Goal: Information Seeking & Learning: Learn about a topic

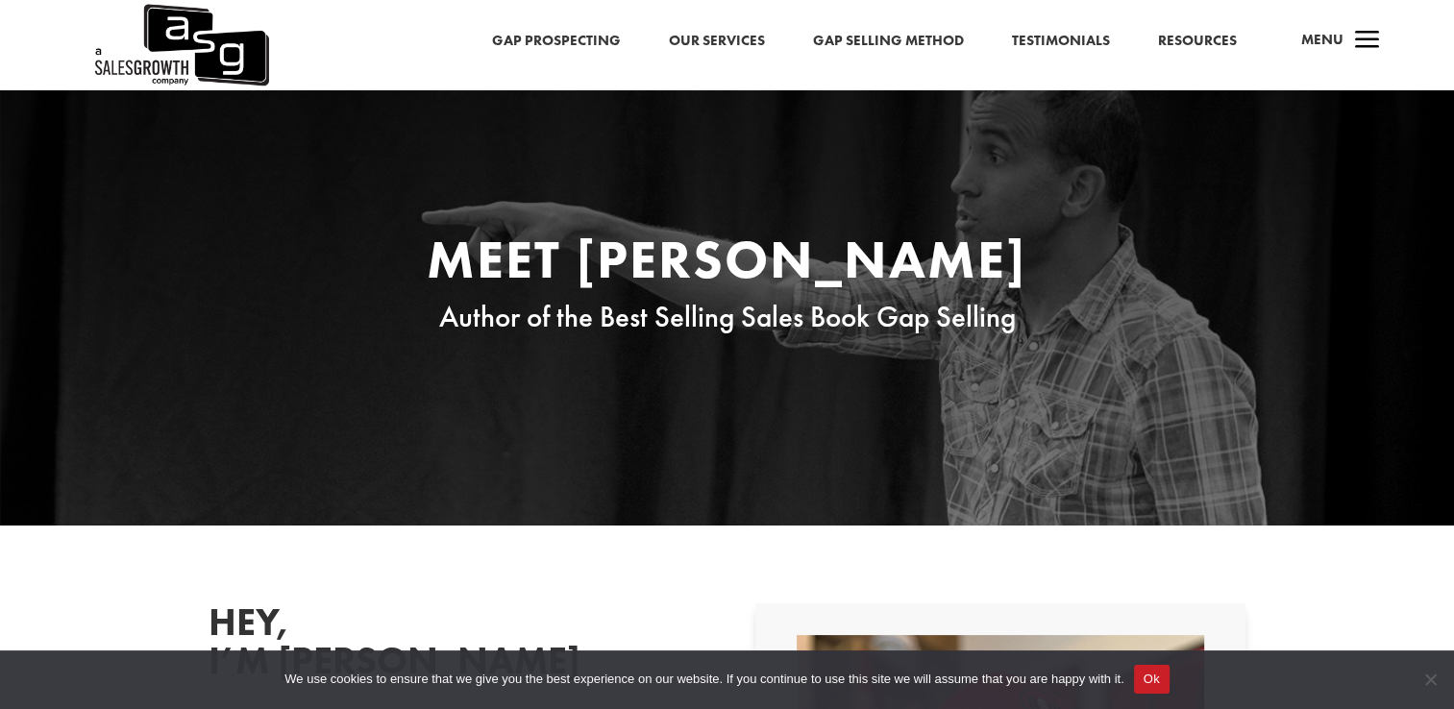
click at [1156, 679] on button "Ok" at bounding box center [1152, 679] width 36 height 29
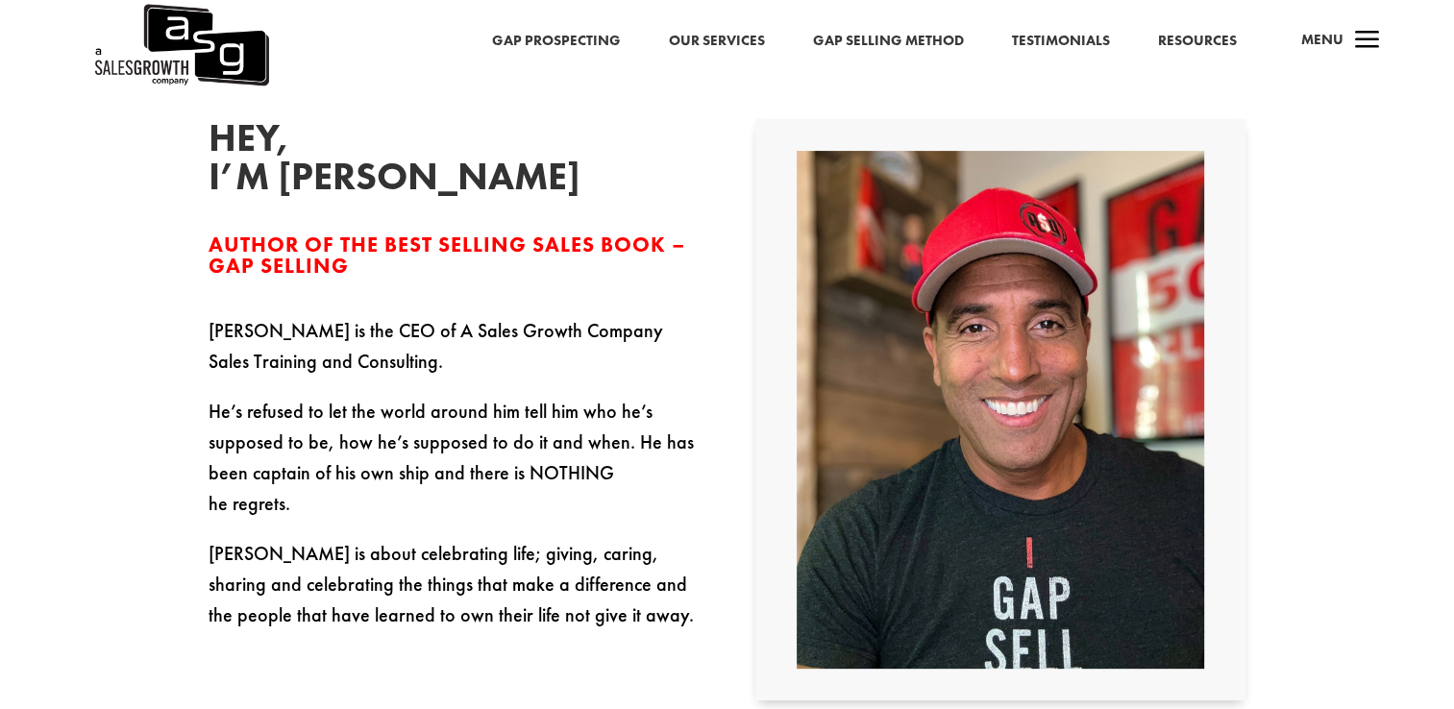
scroll to position [480, 0]
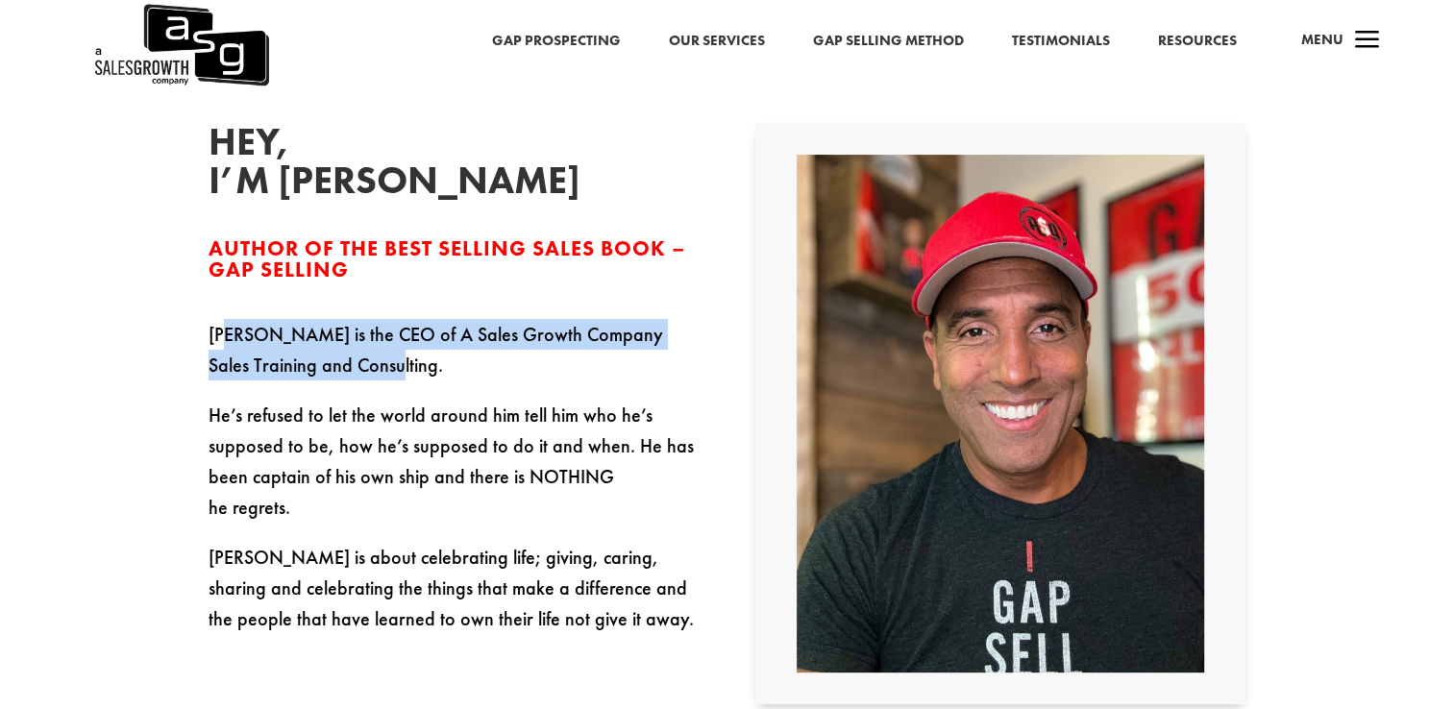
drag, startPoint x: 224, startPoint y: 340, endPoint x: 477, endPoint y: 396, distance: 259.7
click at [477, 396] on p "Keenan is the CEO of A Sales Growth Company Sales Training and Consulting." at bounding box center [453, 359] width 490 height 81
drag, startPoint x: 477, startPoint y: 396, endPoint x: 401, endPoint y: 384, distance: 77.7
click at [401, 384] on p "Keenan is the CEO of A Sales Growth Company Sales Training and Consulting." at bounding box center [453, 359] width 490 height 81
click at [552, 380] on p "Keenan is the CEO of A Sales Growth Company Sales Training and Consulting." at bounding box center [453, 359] width 490 height 81
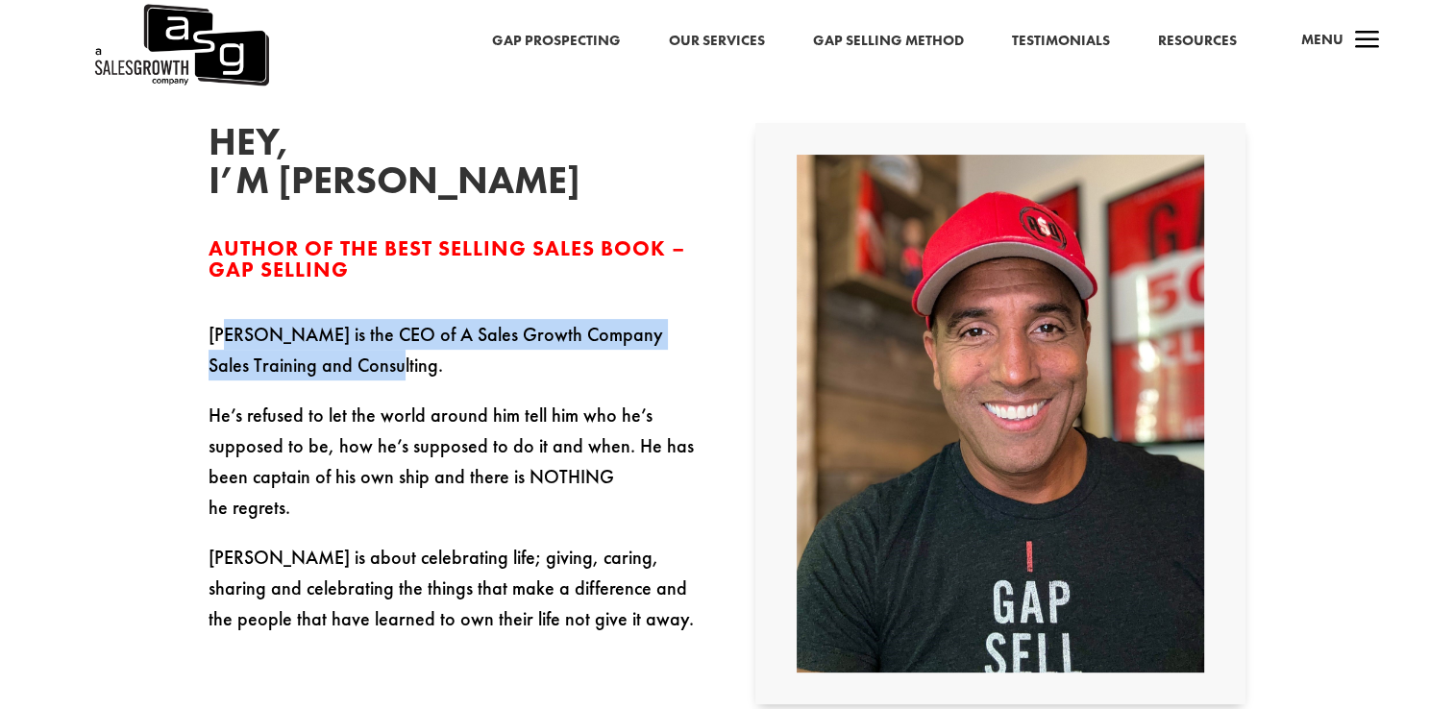
click at [574, 359] on p "Keenan is the CEO of A Sales Growth Company Sales Training and Consulting." at bounding box center [453, 359] width 490 height 81
click at [546, 329] on p "Keenan is the CEO of A Sales Growth Company Sales Training and Consulting." at bounding box center [453, 359] width 490 height 81
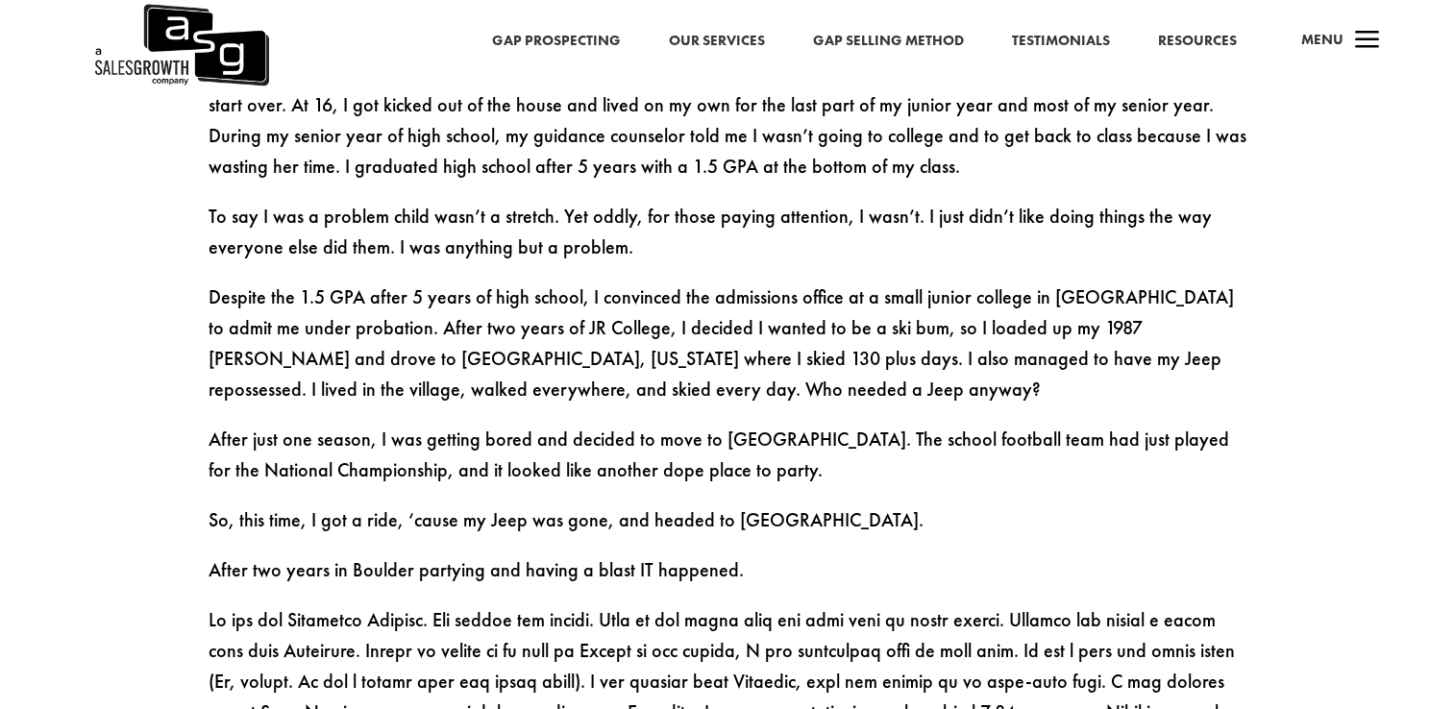
scroll to position [1249, 0]
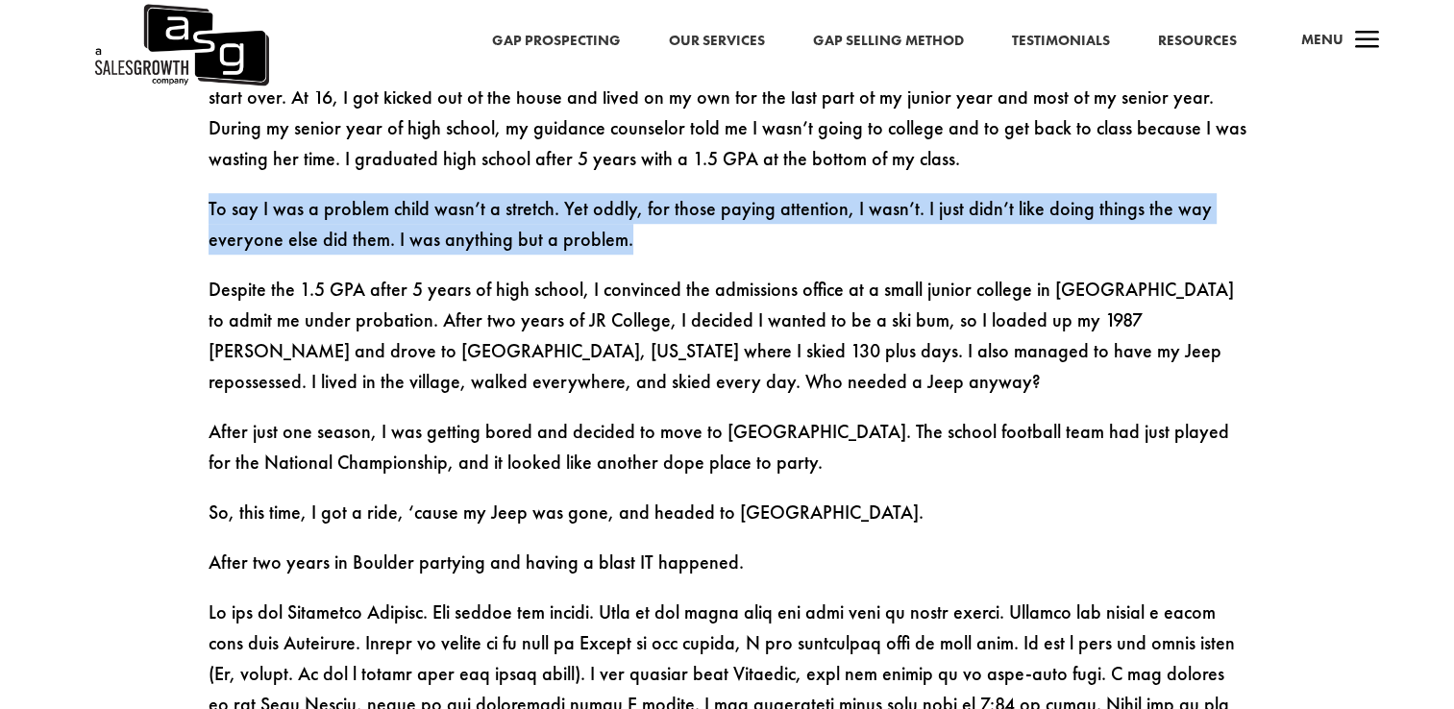
drag, startPoint x: 208, startPoint y: 212, endPoint x: 632, endPoint y: 256, distance: 426.8
click at [632, 256] on p "To say I was a problem child wasn’t a stretch. Yet oddly, for those paying atte…" at bounding box center [727, 233] width 1038 height 81
drag, startPoint x: 632, startPoint y: 256, endPoint x: 663, endPoint y: 252, distance: 31.0
click at [662, 252] on p "To say I was a problem child wasn’t a stretch. Yet oddly, for those paying atte…" at bounding box center [727, 233] width 1038 height 81
click at [680, 259] on p "To say I was a problem child wasn’t a stretch. Yet oddly, for those paying atte…" at bounding box center [727, 233] width 1038 height 81
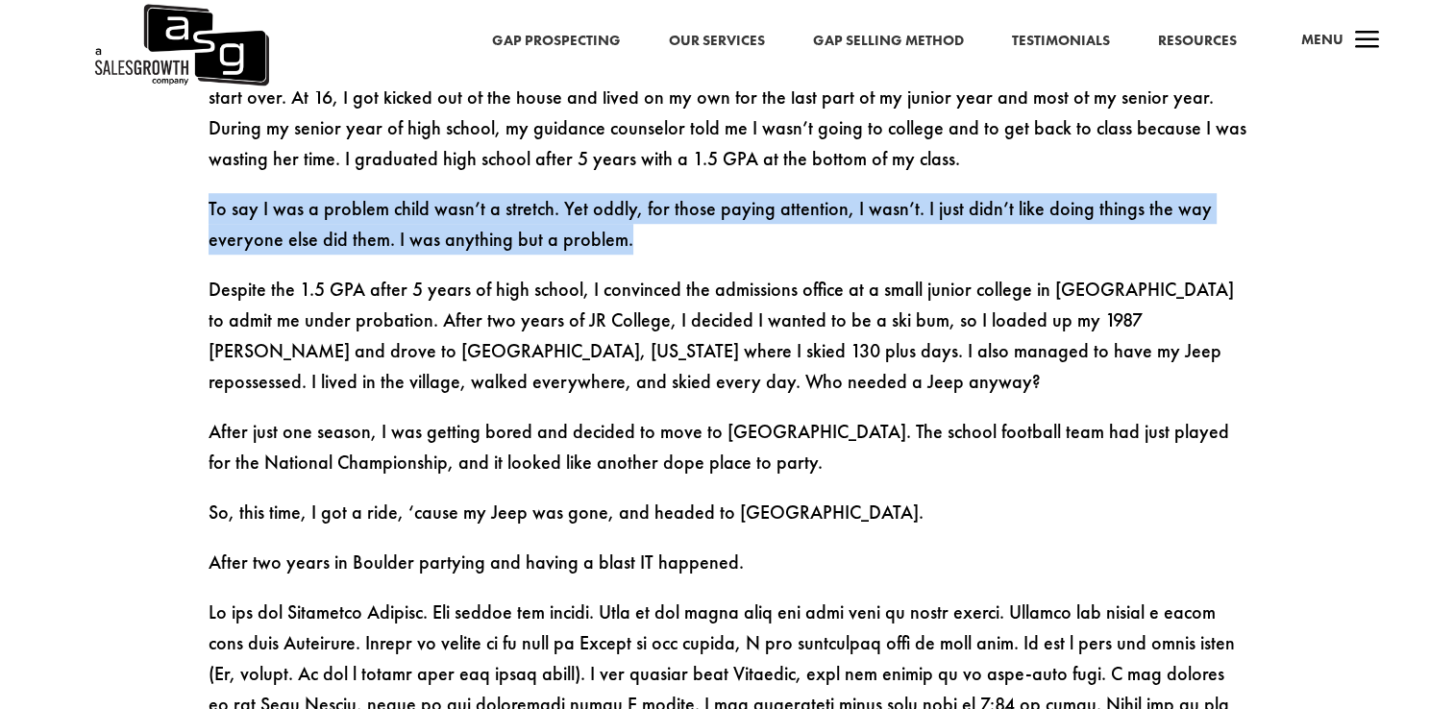
click at [654, 274] on p "To say I was a problem child wasn’t a stretch. Yet oddly, for those paying atte…" at bounding box center [727, 233] width 1038 height 81
click at [553, 241] on p "To say I was a problem child wasn’t a stretch. Yet oddly, for those paying atte…" at bounding box center [727, 233] width 1038 height 81
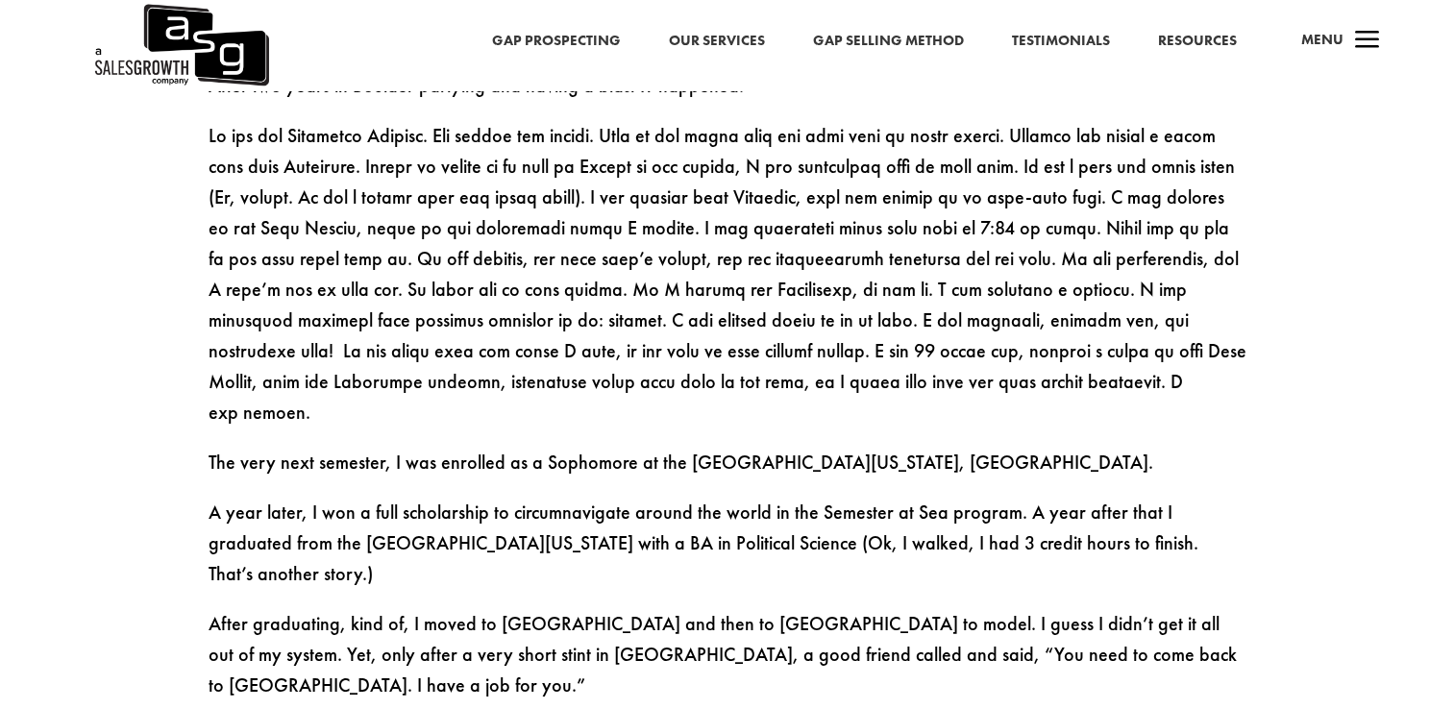
scroll to position [1729, 0]
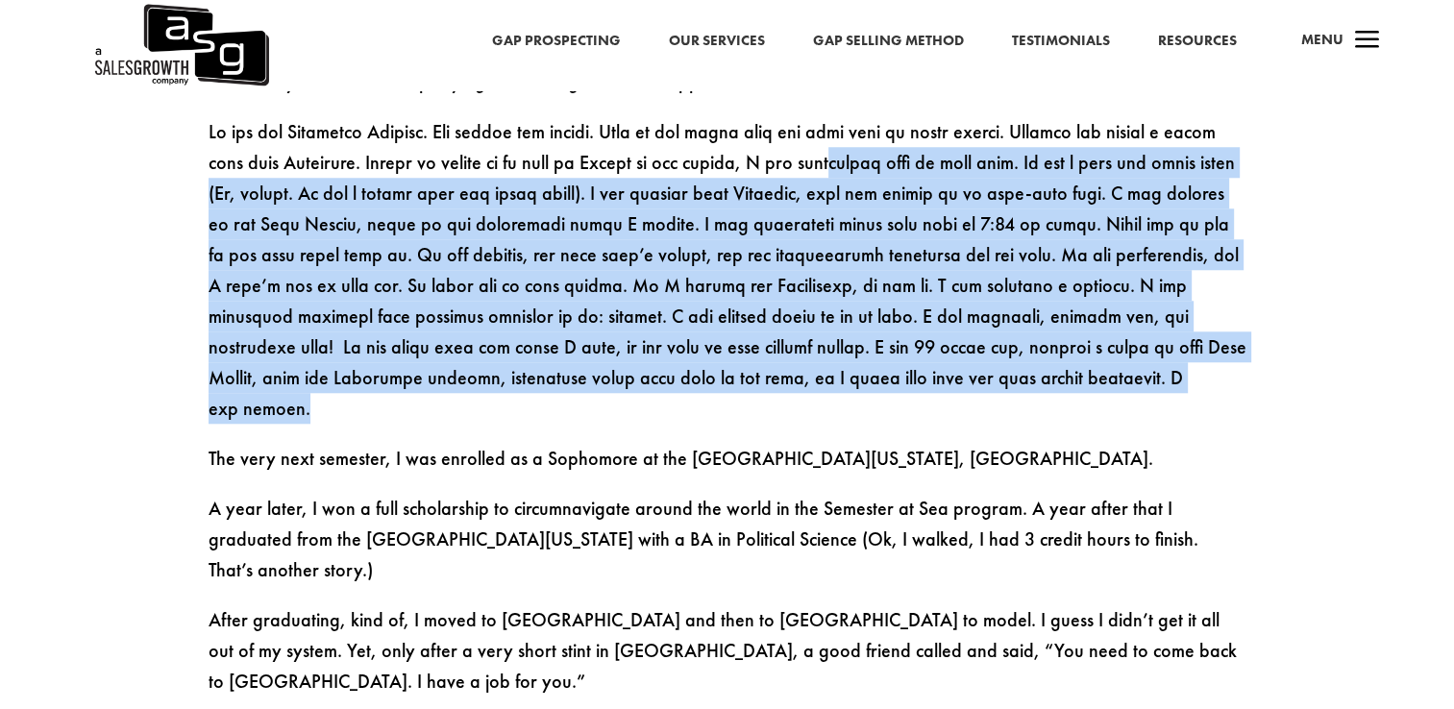
drag, startPoint x: 845, startPoint y: 156, endPoint x: 1221, endPoint y: 375, distance: 434.8
click at [1221, 375] on p at bounding box center [727, 279] width 1038 height 327
drag, startPoint x: 1221, startPoint y: 375, endPoint x: 1088, endPoint y: 386, distance: 134.0
click at [1088, 386] on p at bounding box center [727, 279] width 1038 height 327
click at [580, 269] on p at bounding box center [727, 279] width 1038 height 327
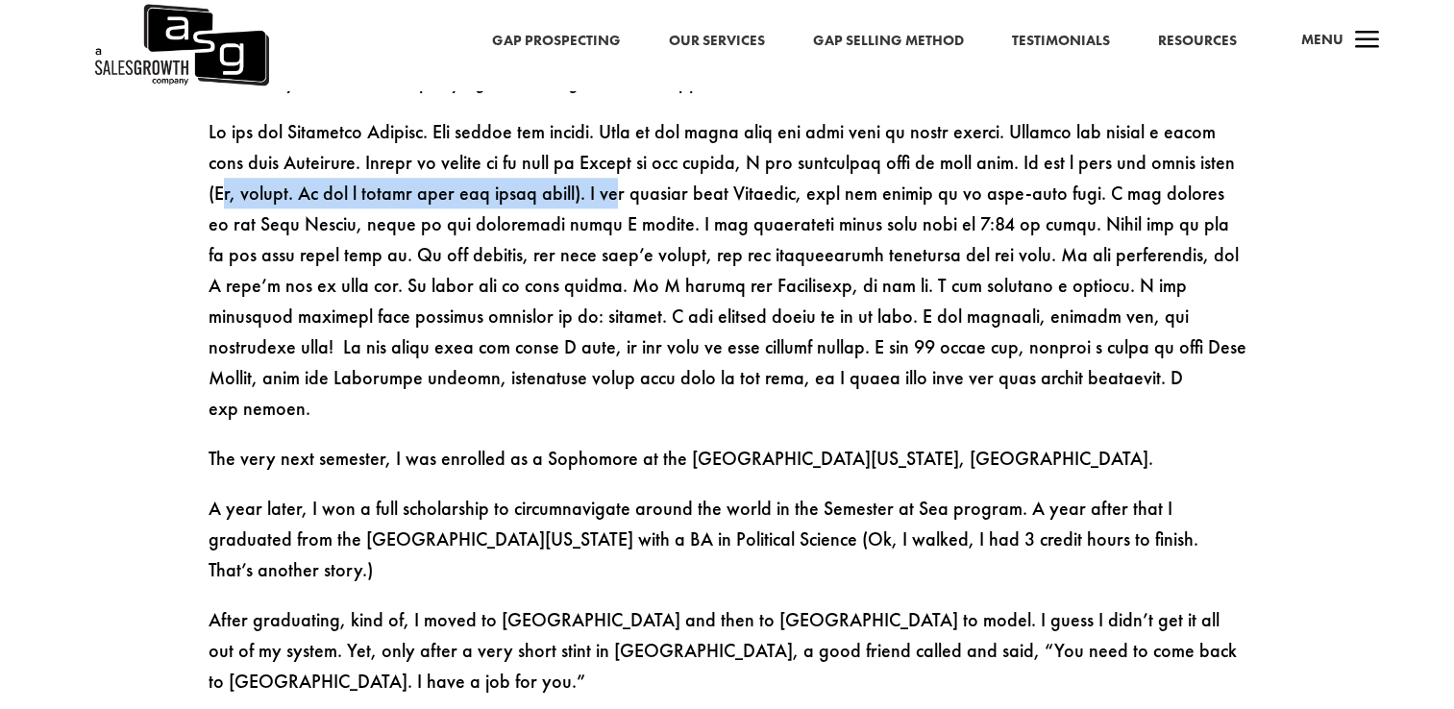
drag, startPoint x: 338, startPoint y: 189, endPoint x: 665, endPoint y: 210, distance: 327.3
click at [665, 210] on p at bounding box center [727, 279] width 1038 height 327
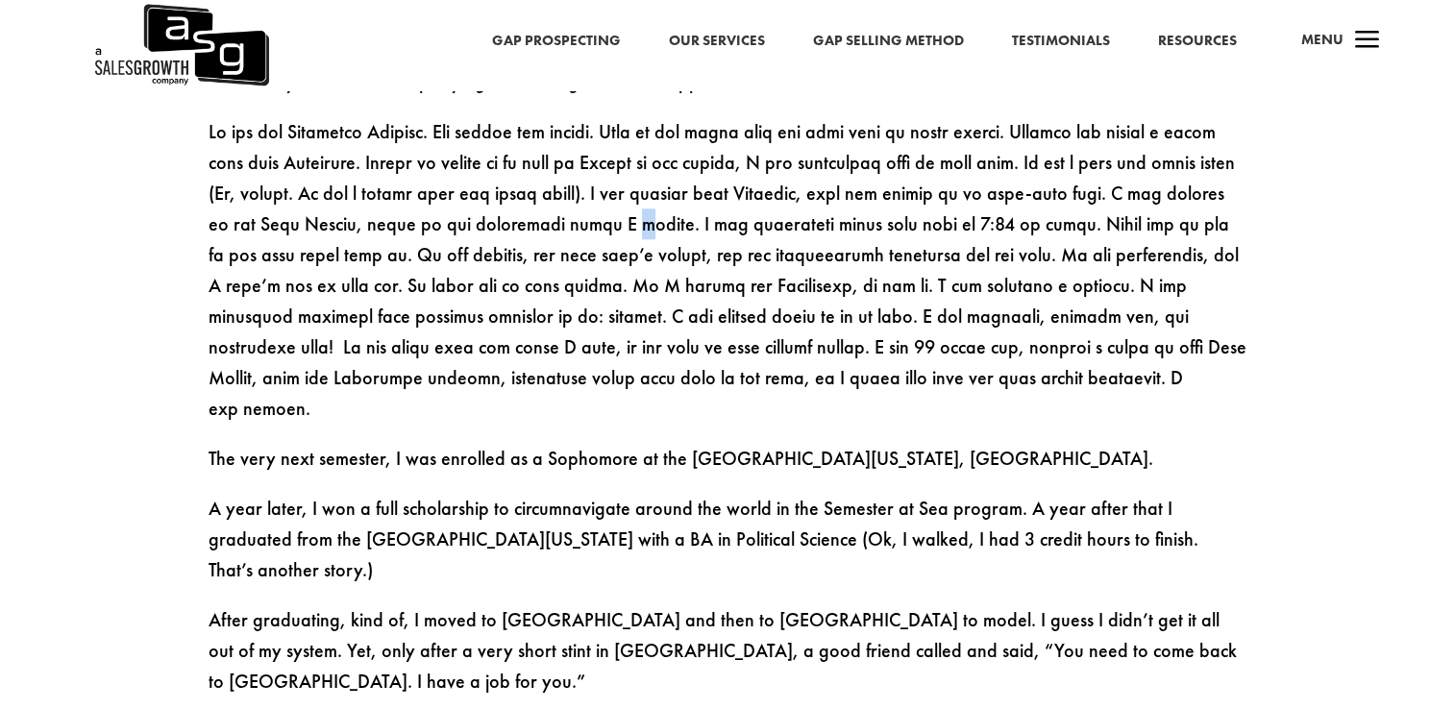
click at [671, 214] on p at bounding box center [727, 279] width 1038 height 327
drag, startPoint x: 671, startPoint y: 214, endPoint x: 611, endPoint y: 211, distance: 59.6
click at [611, 211] on p at bounding box center [727, 279] width 1038 height 327
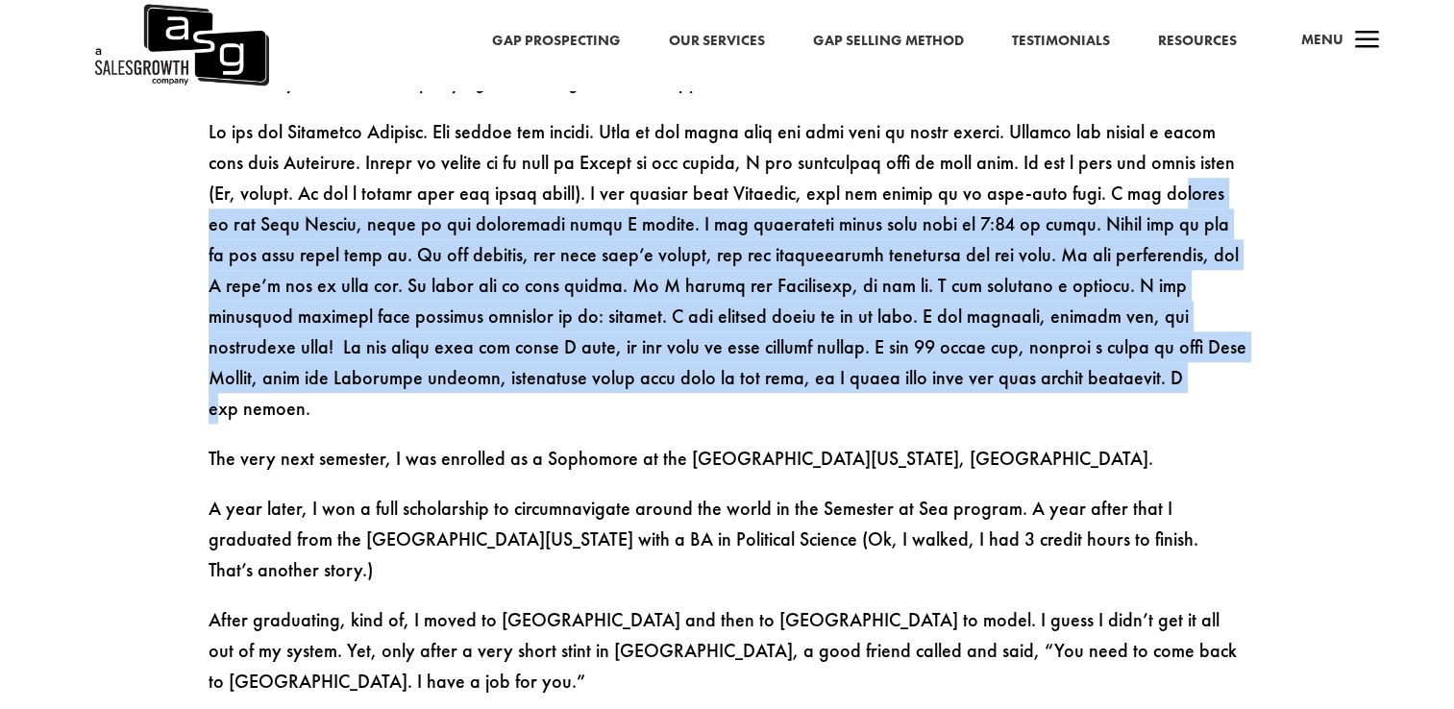
drag, startPoint x: 224, startPoint y: 224, endPoint x: 954, endPoint y: 370, distance: 744.6
click at [954, 370] on p at bounding box center [727, 279] width 1038 height 327
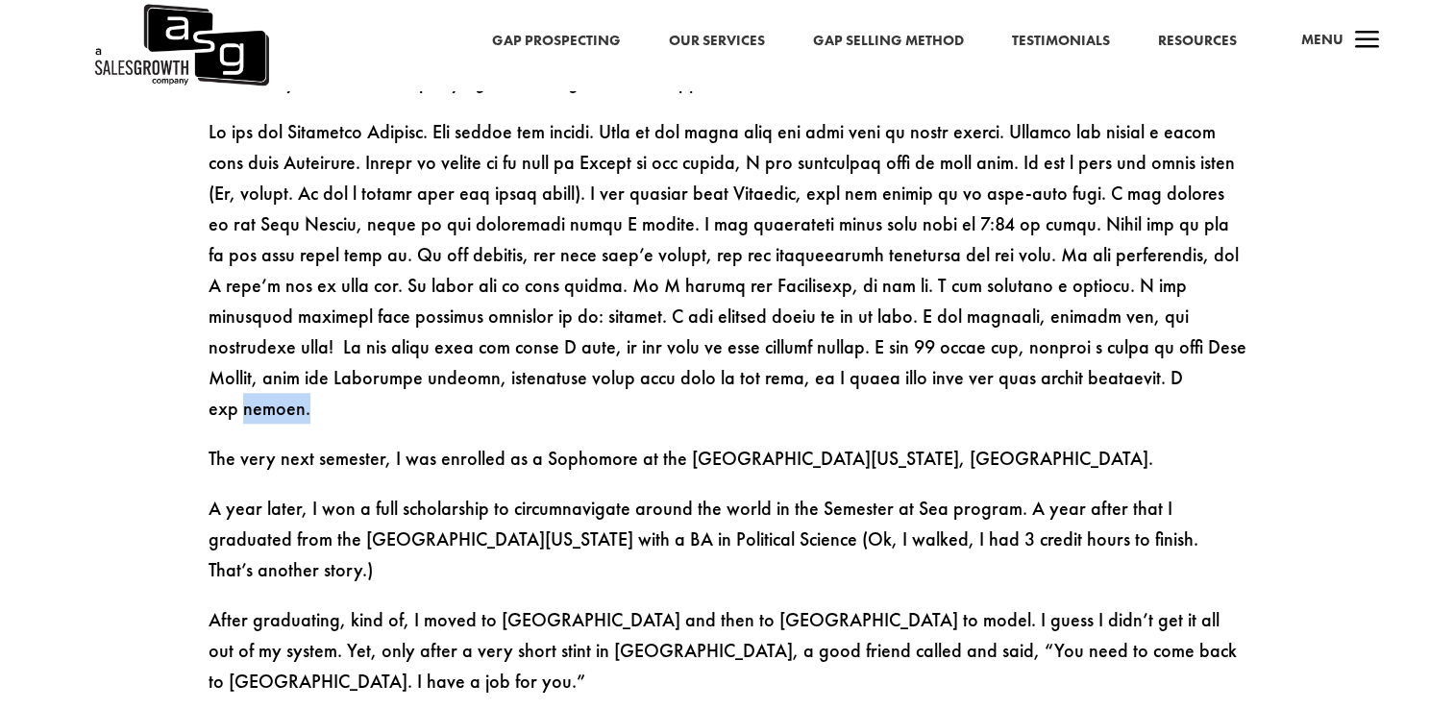
drag, startPoint x: 998, startPoint y: 370, endPoint x: 1081, endPoint y: 373, distance: 82.7
click at [1081, 373] on p at bounding box center [727, 279] width 1038 height 327
drag, startPoint x: 1081, startPoint y: 373, endPoint x: 836, endPoint y: 350, distance: 246.1
click at [836, 350] on p at bounding box center [727, 279] width 1038 height 327
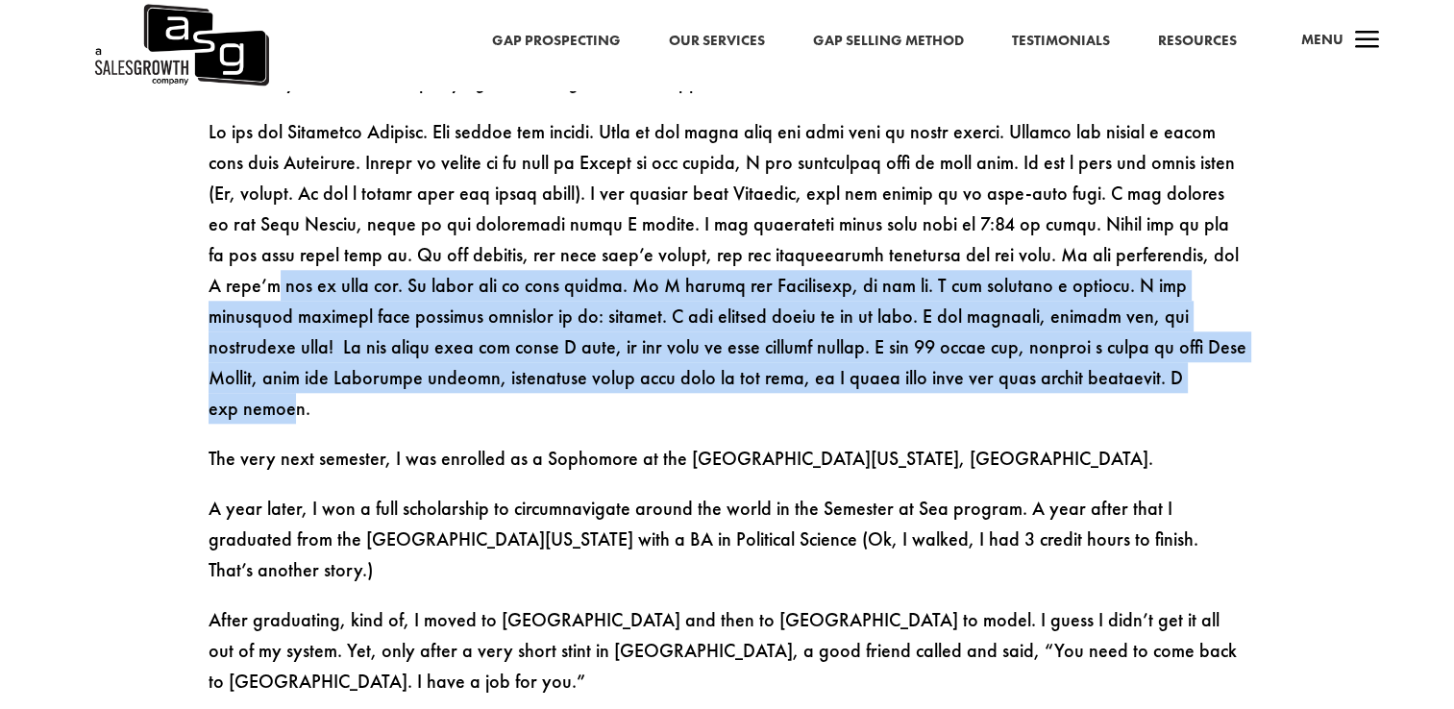
drag, startPoint x: 268, startPoint y: 292, endPoint x: 1030, endPoint y: 386, distance: 767.7
click at [1030, 386] on p at bounding box center [727, 279] width 1038 height 327
drag, startPoint x: 1030, startPoint y: 386, endPoint x: 649, endPoint y: 378, distance: 380.5
click at [649, 378] on p at bounding box center [727, 279] width 1038 height 327
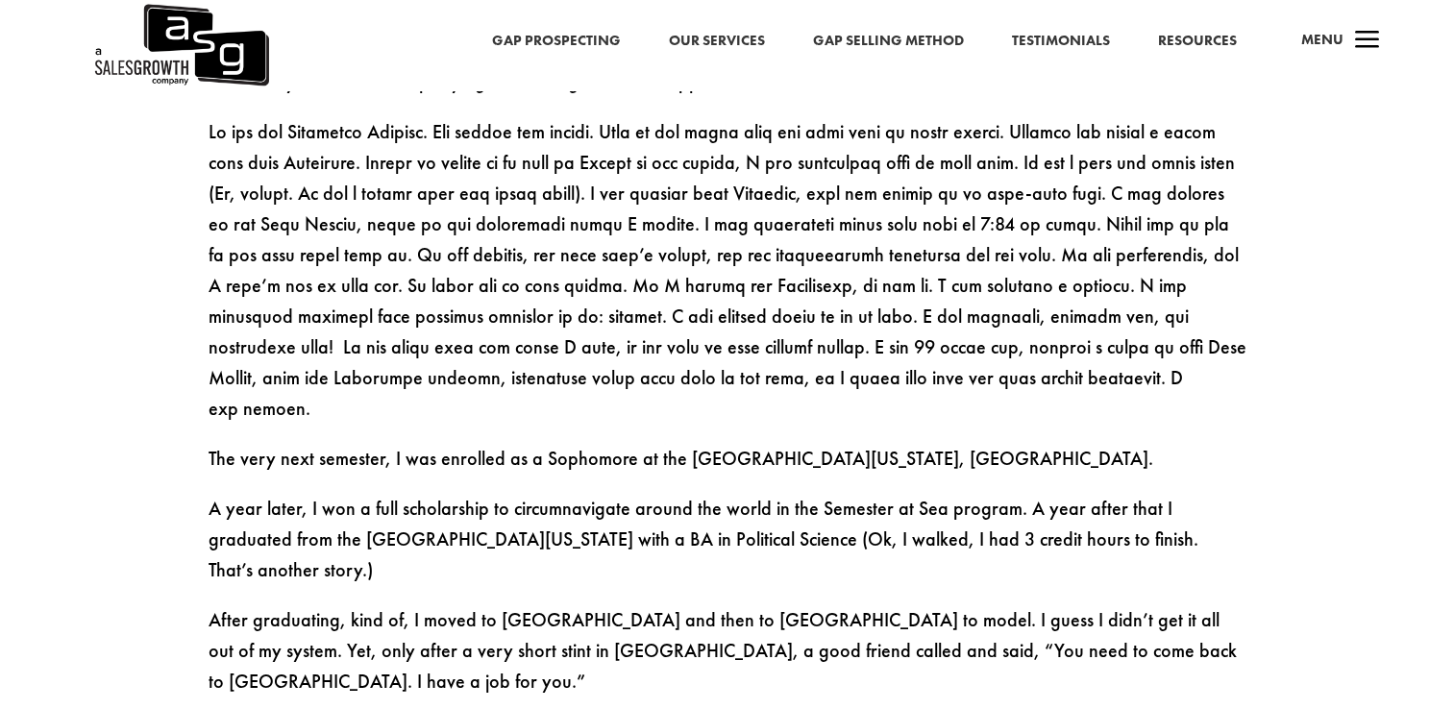
click at [1086, 408] on p at bounding box center [727, 279] width 1038 height 327
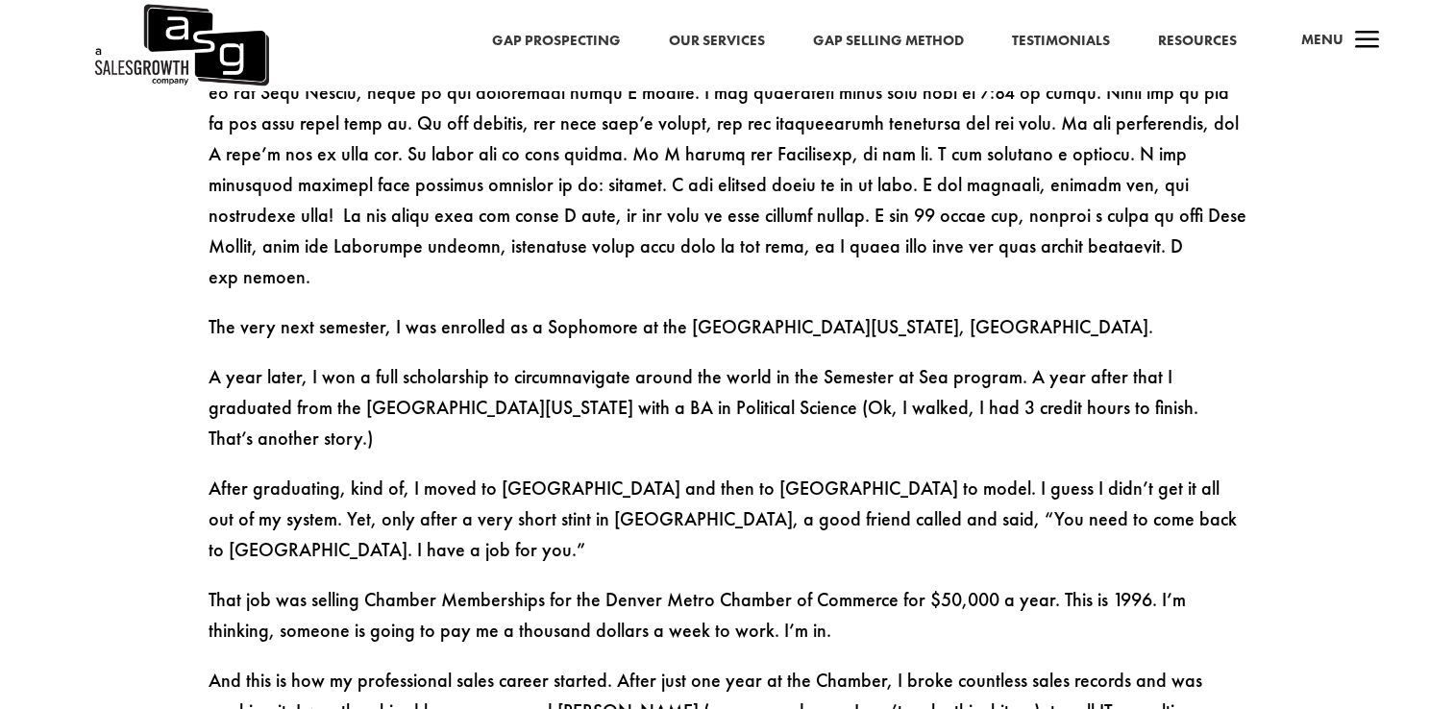
scroll to position [1921, 0]
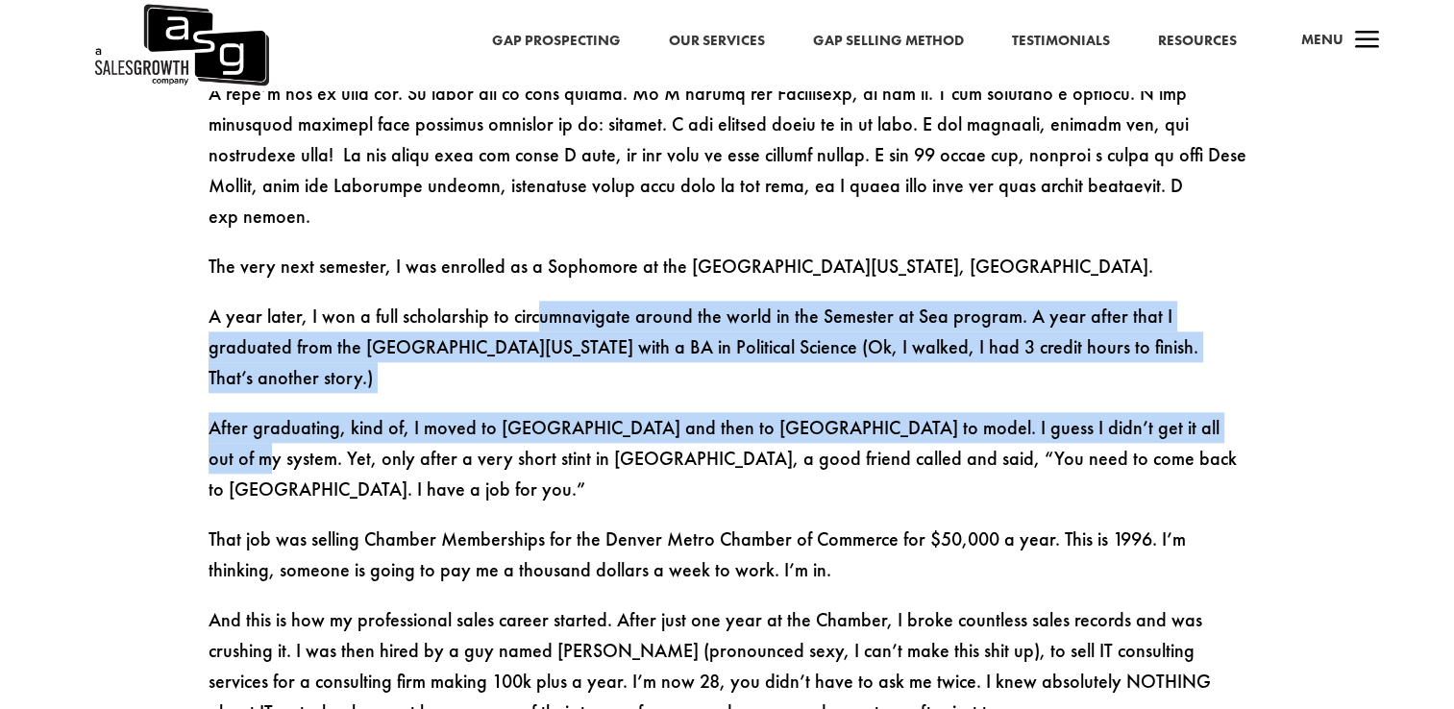
drag, startPoint x: 531, startPoint y: 290, endPoint x: 1198, endPoint y: 358, distance: 670.2
click at [1198, 358] on div "At 8, I was labeled hyperactive and put on Ritalin. I flunked out of my freshma…" at bounding box center [727, 559] width 1038 height 2363
drag, startPoint x: 1198, startPoint y: 358, endPoint x: 1076, endPoint y: 367, distance: 122.3
click at [1076, 412] on p "After graduating, kind of, I moved to Denver and then to South Beach Miami to m…" at bounding box center [727, 467] width 1038 height 111
click at [936, 346] on p "A year later, I won a full scholarship to circumnavigate around the world in th…" at bounding box center [727, 356] width 1038 height 111
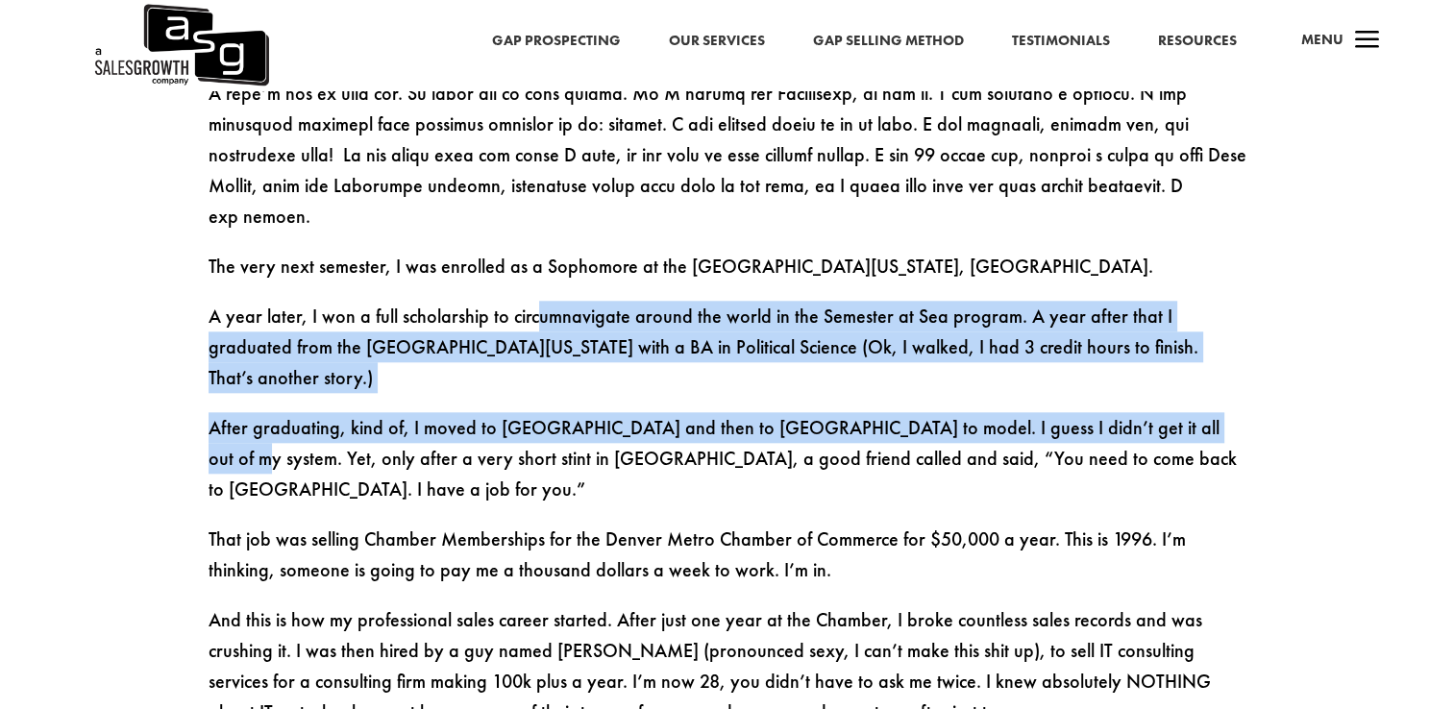
drag, startPoint x: 856, startPoint y: 321, endPoint x: 874, endPoint y: 306, distance: 23.9
click at [855, 320] on p "A year later, I won a full scholarship to circumnavigate around the world in th…" at bounding box center [727, 356] width 1038 height 111
click at [1187, 332] on p "A year later, I won a full scholarship to circumnavigate around the world in th…" at bounding box center [727, 356] width 1038 height 111
click at [1284, 336] on div "Hey, I’m Keenan Author of the Best Selling Sales Book – Gap Selling Keenan is t…" at bounding box center [727, 364] width 1454 height 3520
click at [1105, 301] on p "A year later, I won a full scholarship to circumnavigate around the world in th…" at bounding box center [727, 356] width 1038 height 111
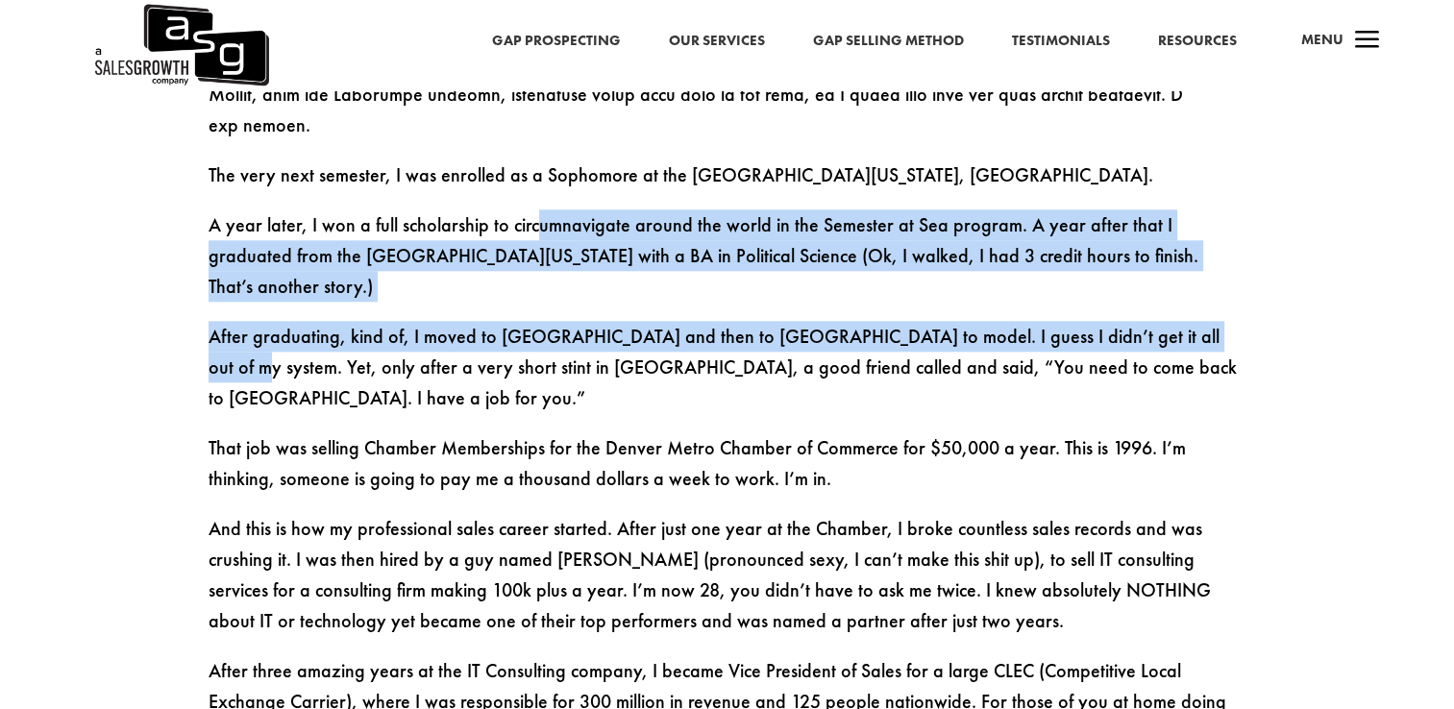
scroll to position [2018, 0]
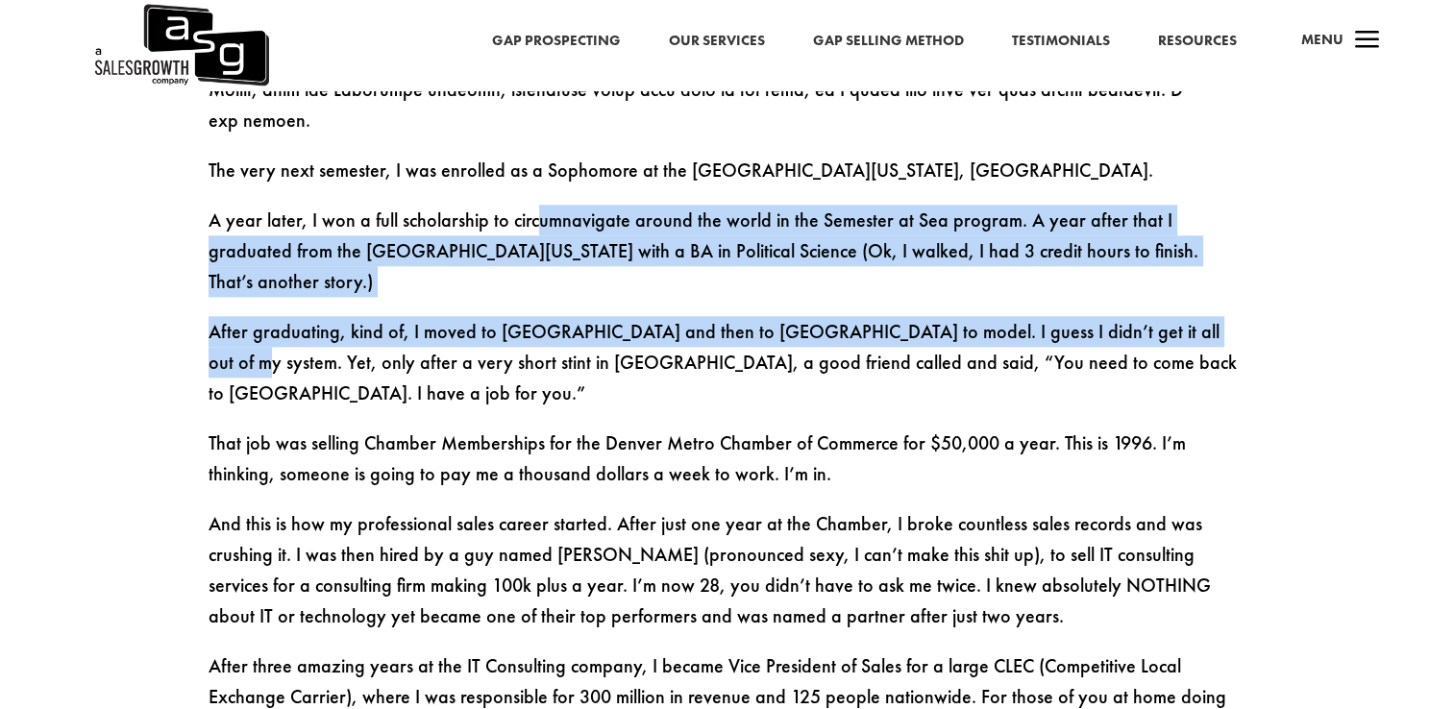
click at [826, 239] on p "A year later, I won a full scholarship to circumnavigate around the world in th…" at bounding box center [727, 260] width 1038 height 111
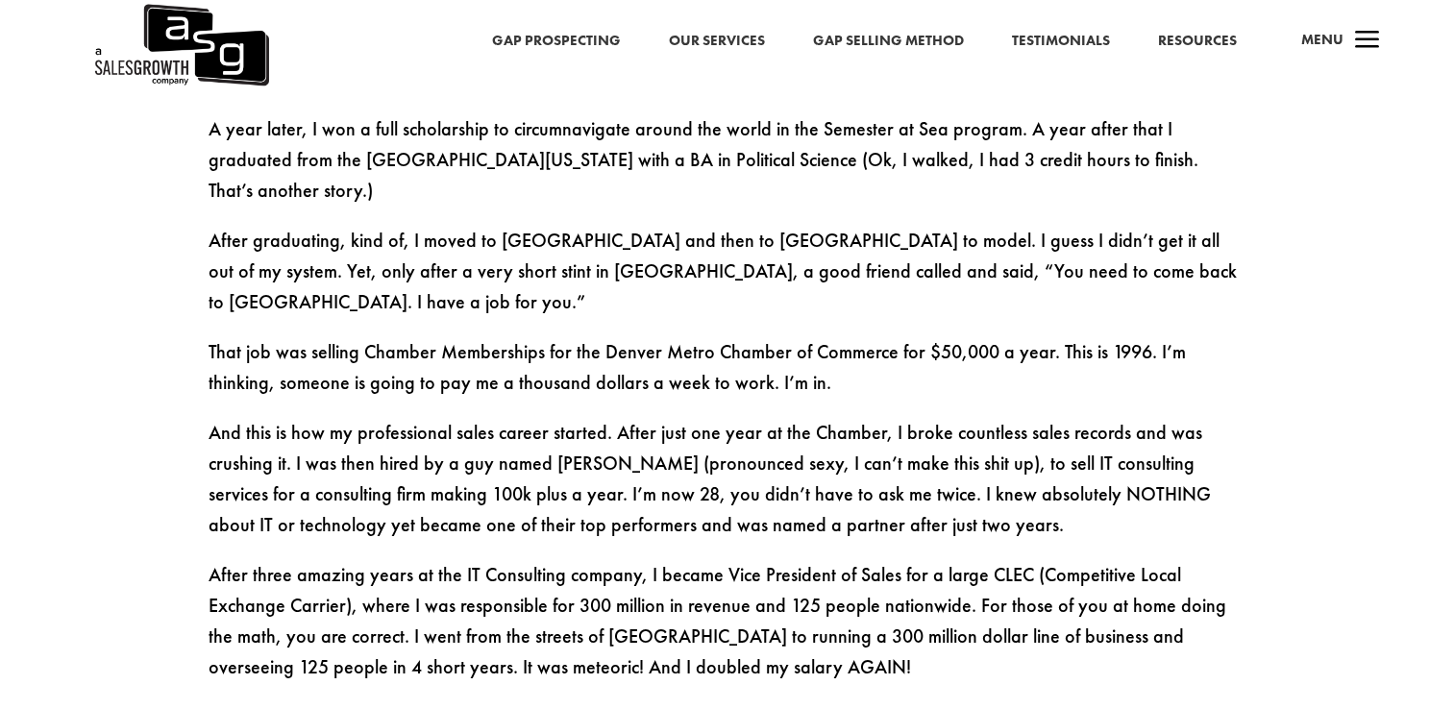
scroll to position [2114, 0]
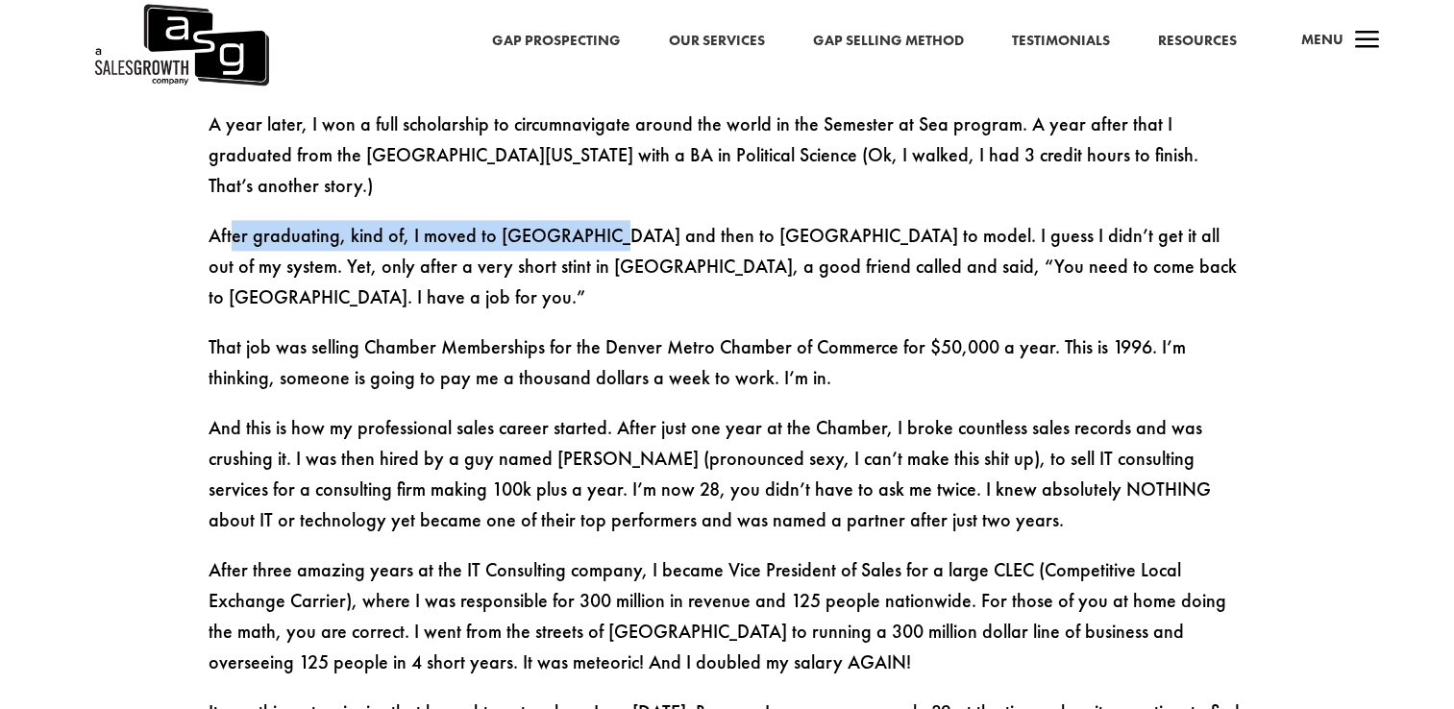
drag, startPoint x: 251, startPoint y: 174, endPoint x: 590, endPoint y: 190, distance: 339.5
click at [590, 220] on p "After graduating, kind of, I moved to Denver and then to South Beach Miami to m…" at bounding box center [727, 275] width 1038 height 111
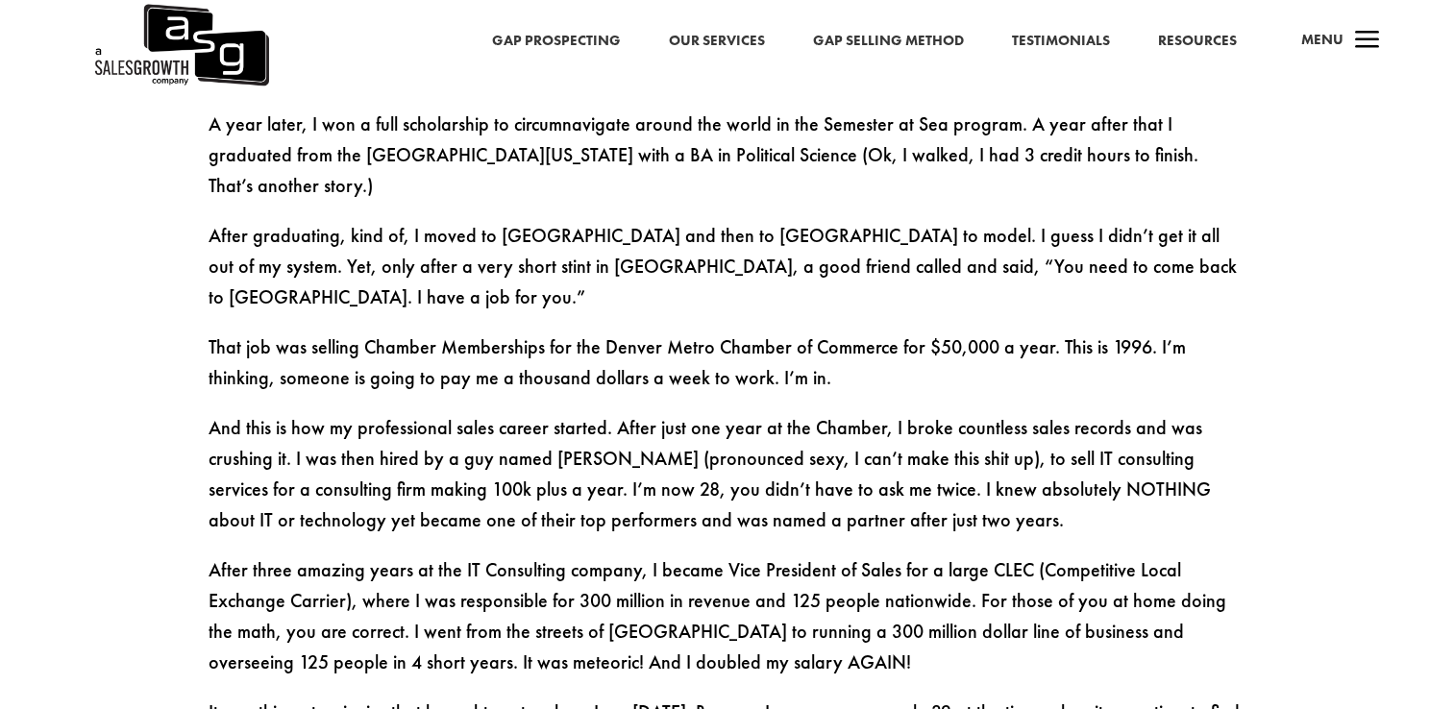
click at [399, 220] on p "After graduating, kind of, I moved to Denver and then to South Beach Miami to m…" at bounding box center [727, 275] width 1038 height 111
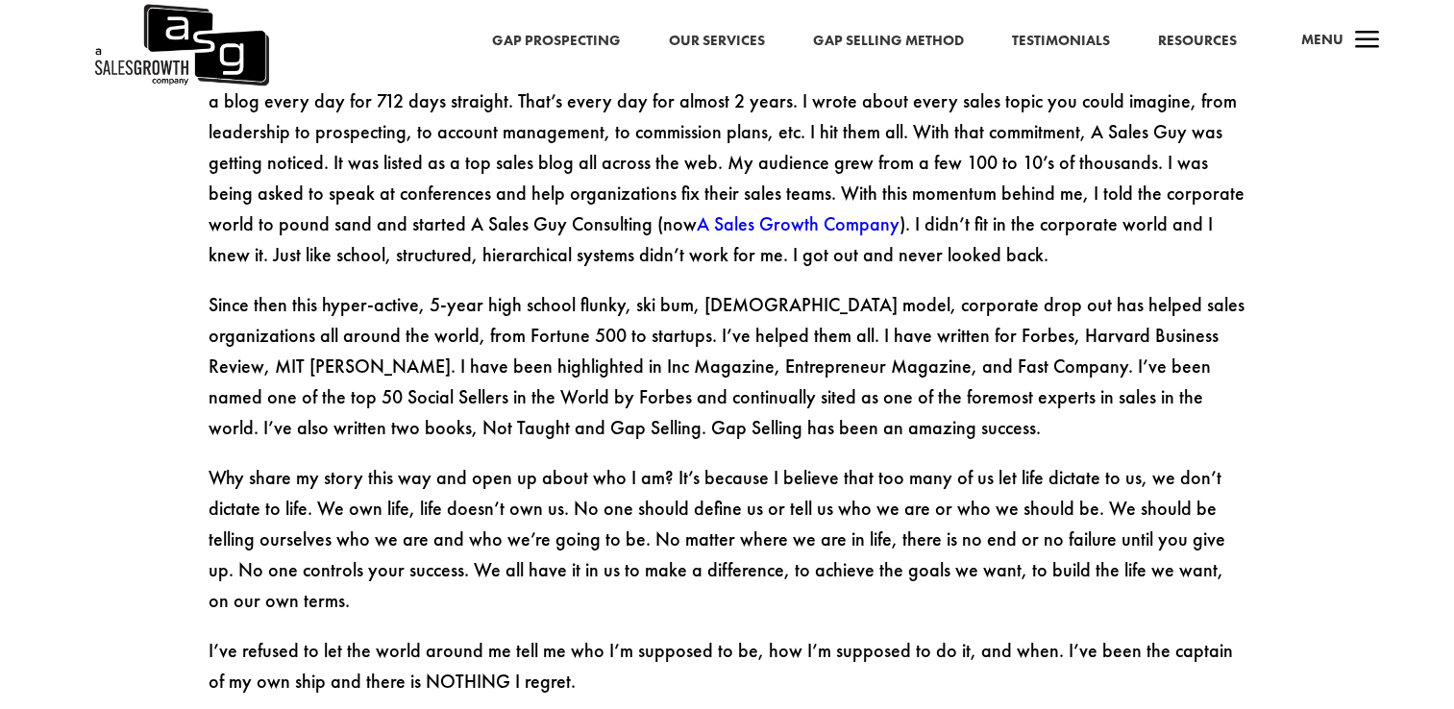
scroll to position [2978, 0]
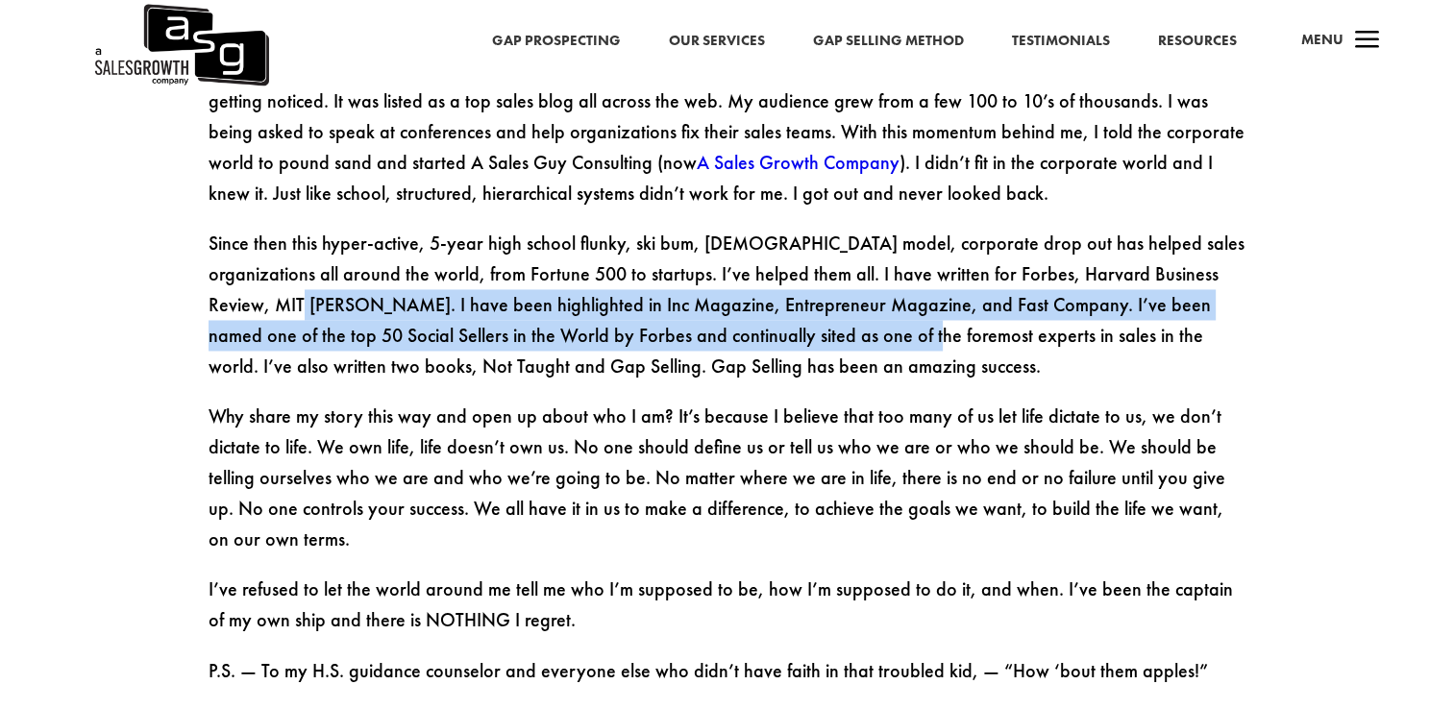
drag, startPoint x: 243, startPoint y: 212, endPoint x: 791, endPoint y: 250, distance: 548.9
click at [791, 250] on p "Since then this hyper-active, 5-year high school flunky, ski bum, male model, c…" at bounding box center [727, 314] width 1038 height 173
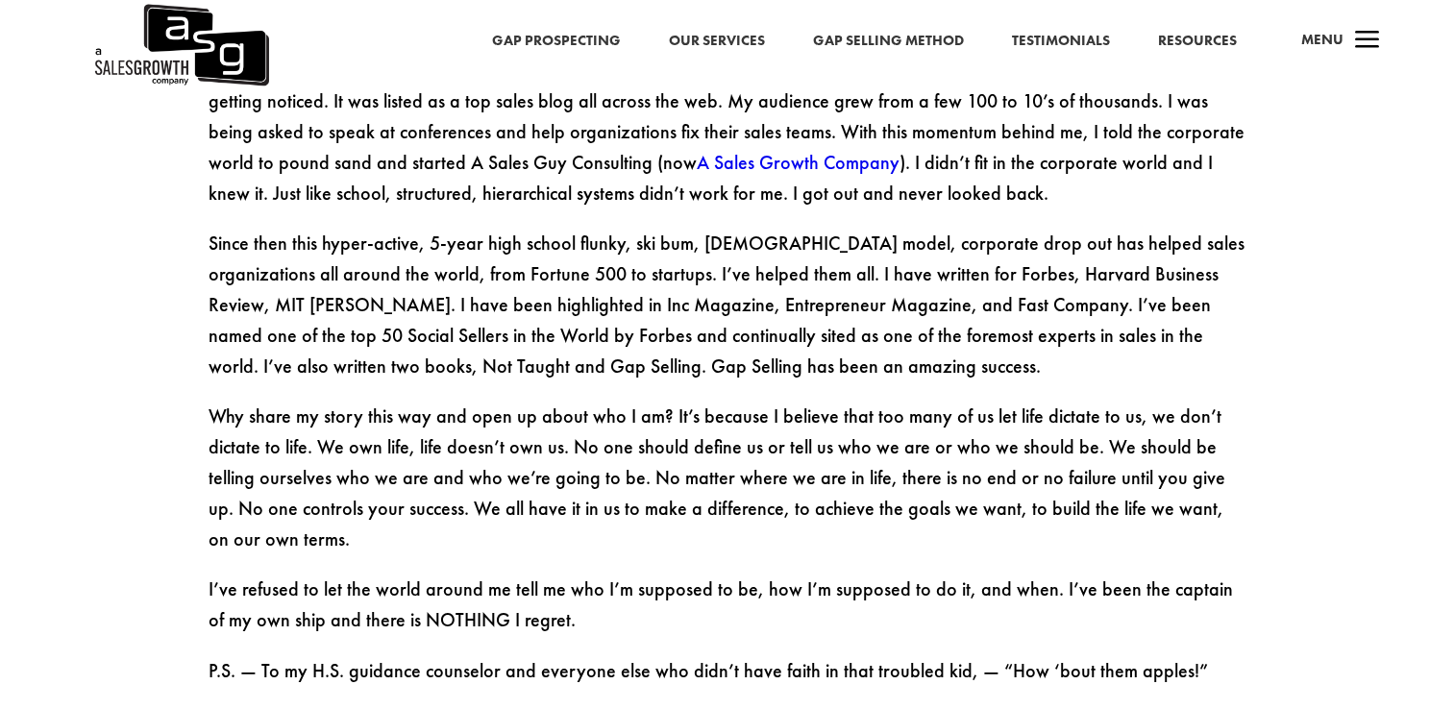
drag, startPoint x: 791, startPoint y: 250, endPoint x: 704, endPoint y: 277, distance: 90.6
click at [704, 277] on p "Since then this hyper-active, 5-year high school flunky, ski bum, male model, c…" at bounding box center [727, 314] width 1038 height 173
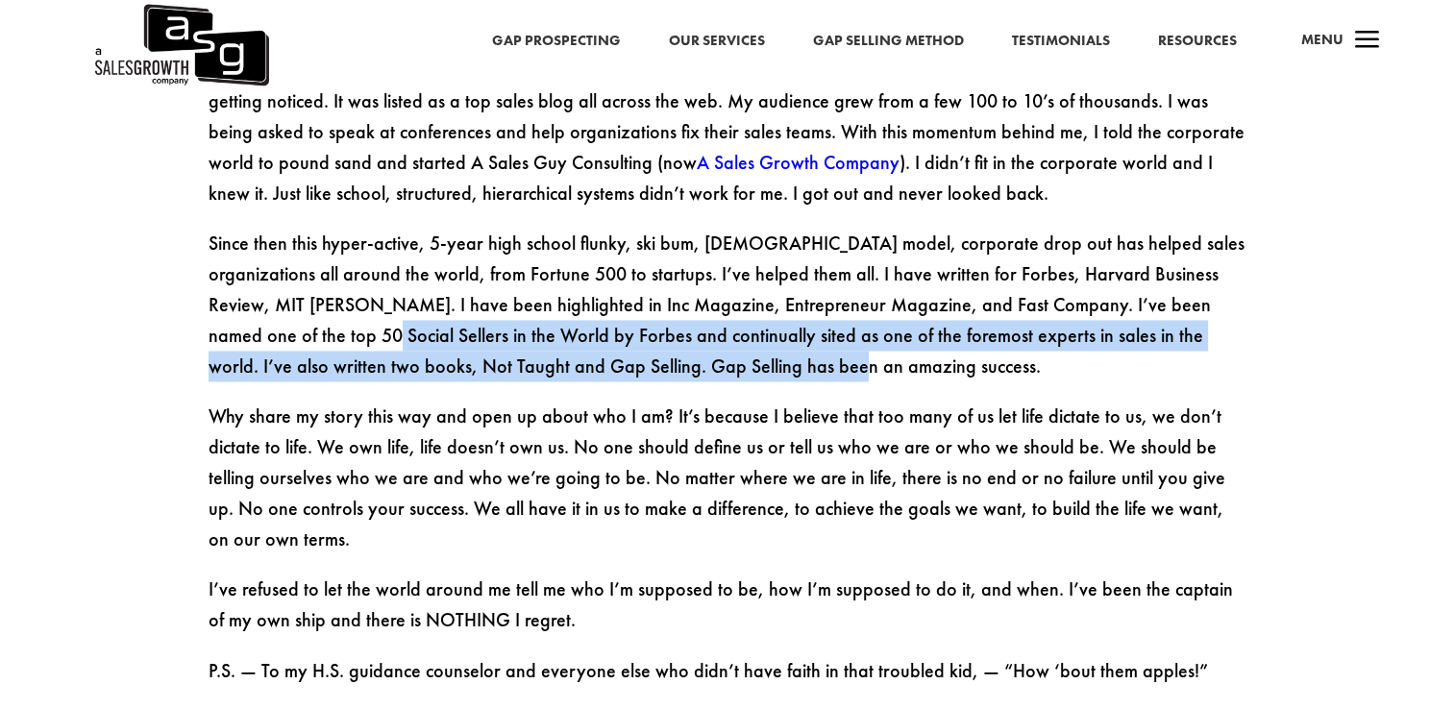
drag, startPoint x: 253, startPoint y: 252, endPoint x: 734, endPoint y: 280, distance: 482.1
click at [734, 280] on p "Since then this hyper-active, 5-year high school flunky, ski bum, male model, c…" at bounding box center [727, 314] width 1038 height 173
click at [730, 282] on p "Since then this hyper-active, 5-year high school flunky, ski bum, male model, c…" at bounding box center [727, 314] width 1038 height 173
click at [711, 286] on p "Since then this hyper-active, 5-year high school flunky, ski bum, male model, c…" at bounding box center [727, 314] width 1038 height 173
click at [609, 282] on p "Since then this hyper-active, 5-year high school flunky, ski bum, male model, c…" at bounding box center [727, 314] width 1038 height 173
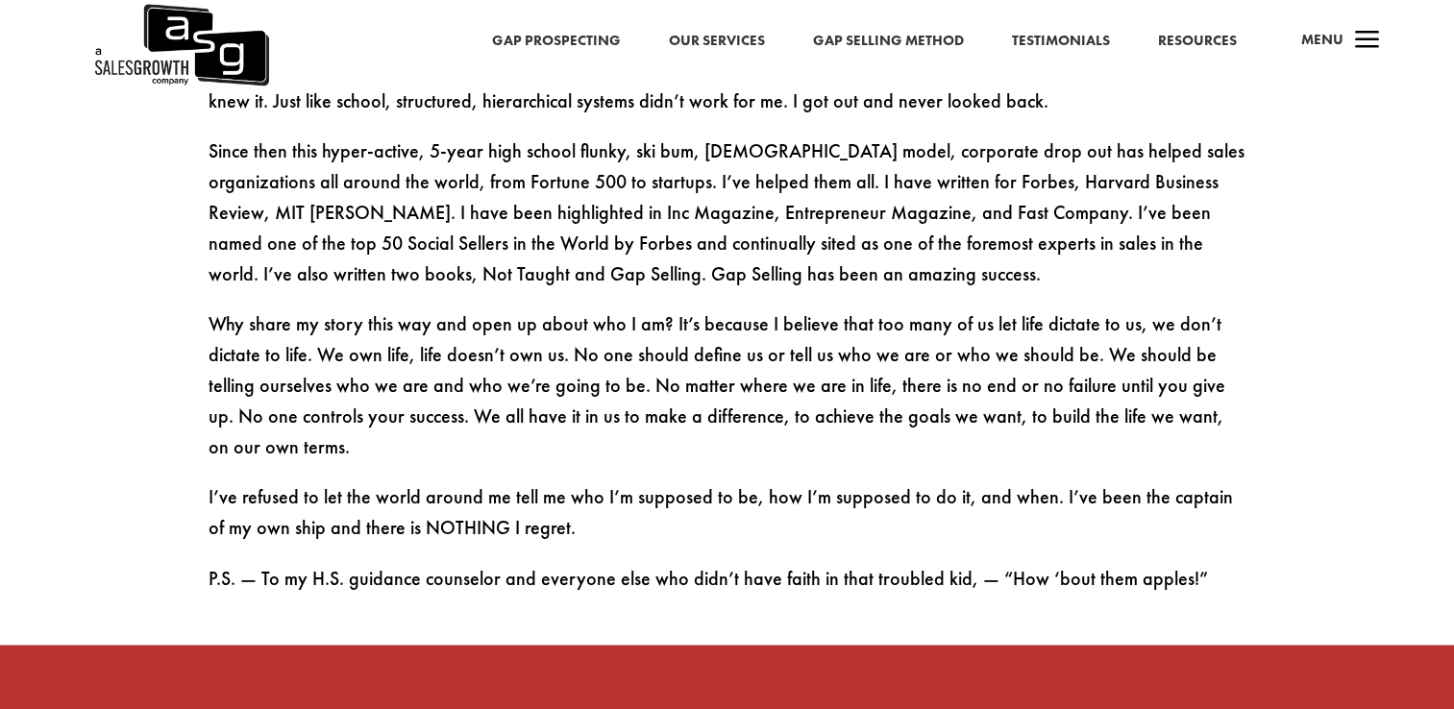
scroll to position [3074, 0]
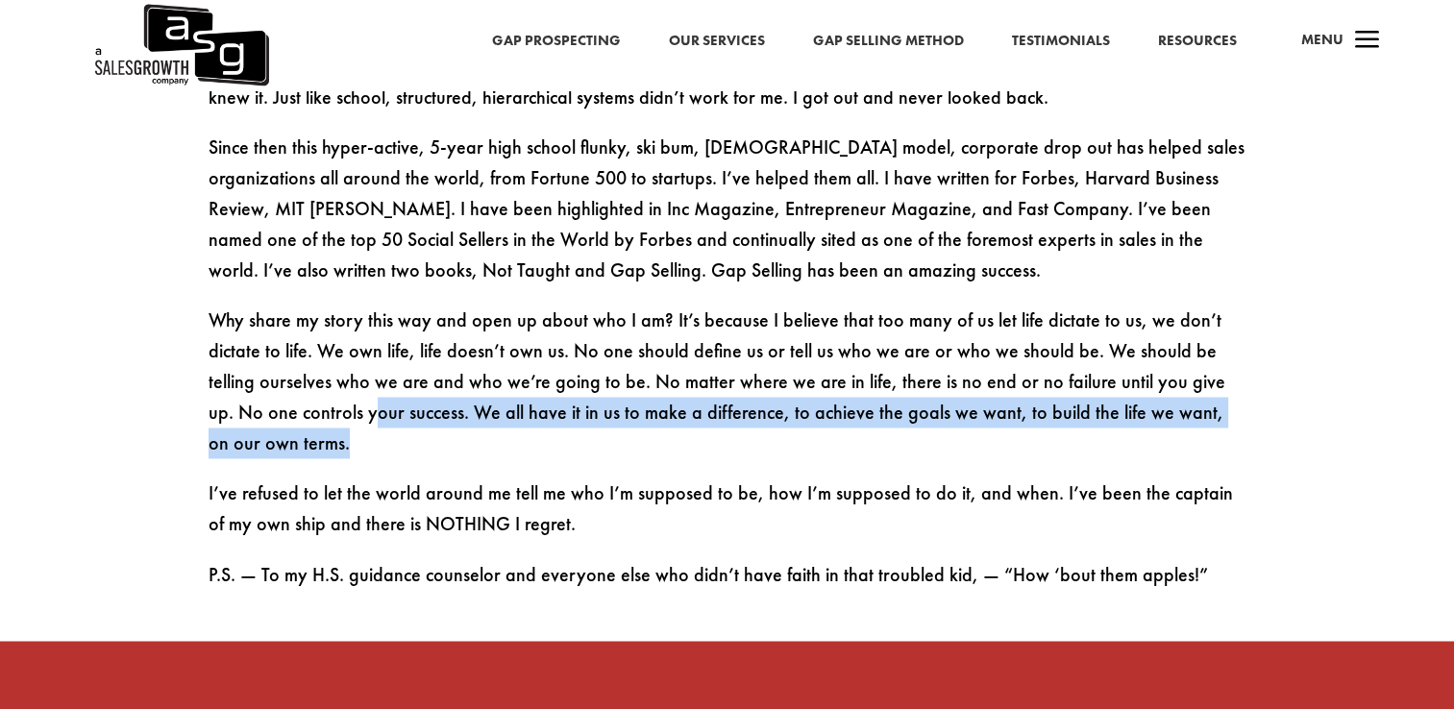
drag, startPoint x: 289, startPoint y: 320, endPoint x: 630, endPoint y: 361, distance: 343.6
click at [630, 361] on p "Why share my story this way and open up about who I am? It’s because I believe …" at bounding box center [727, 391] width 1038 height 173
drag, startPoint x: 630, startPoint y: 361, endPoint x: 513, endPoint y: 362, distance: 117.2
click at [517, 361] on p "Why share my story this way and open up about who I am? It’s because I believe …" at bounding box center [727, 391] width 1038 height 173
click at [488, 352] on p "Why share my story this way and open up about who I am? It’s because I believe …" at bounding box center [727, 391] width 1038 height 173
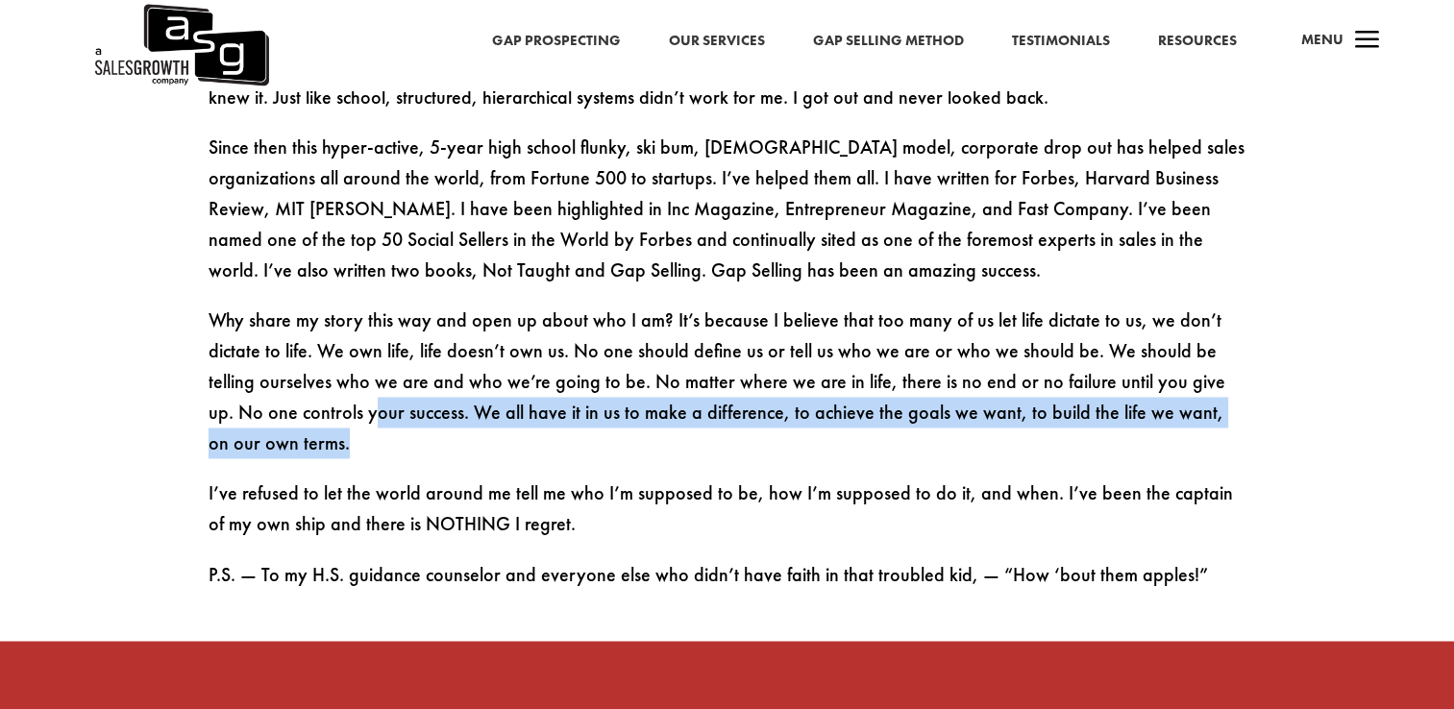
click at [488, 325] on p "Why share my story this way and open up about who I am? It’s because I believe …" at bounding box center [727, 391] width 1038 height 173
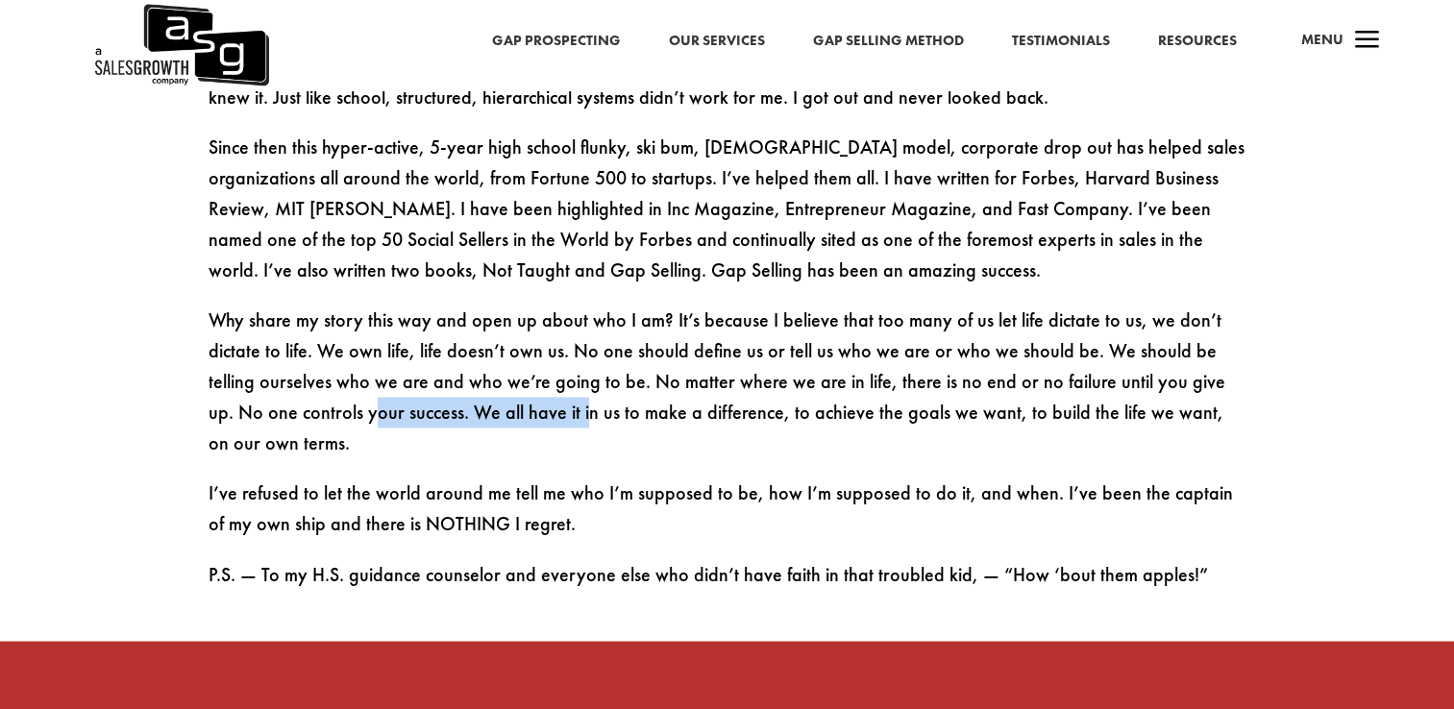
click at [492, 325] on p "Why share my story this way and open up about who I am? It’s because I believe …" at bounding box center [727, 391] width 1038 height 173
drag, startPoint x: 492, startPoint y: 325, endPoint x: 696, endPoint y: 340, distance: 204.3
click at [692, 340] on p "Why share my story this way and open up about who I am? It’s because I believe …" at bounding box center [727, 391] width 1038 height 173
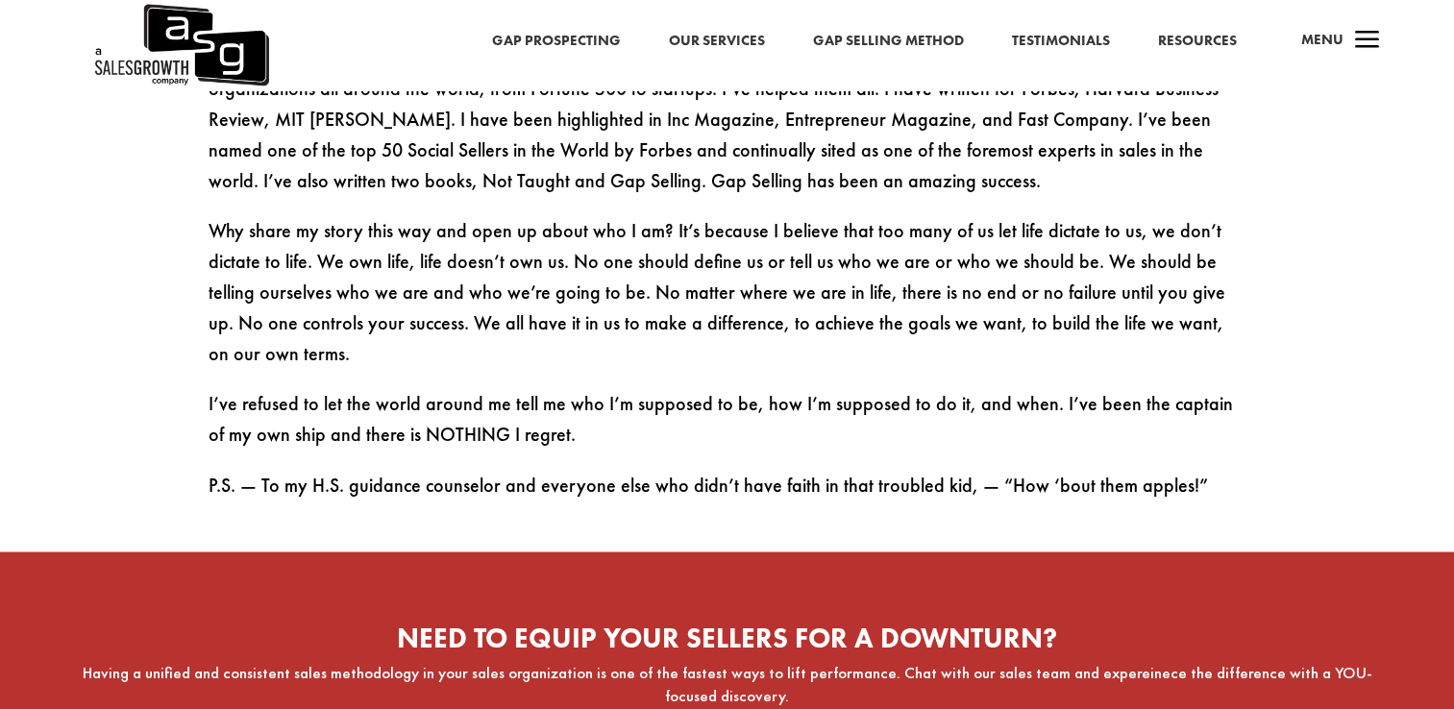
scroll to position [3170, 0]
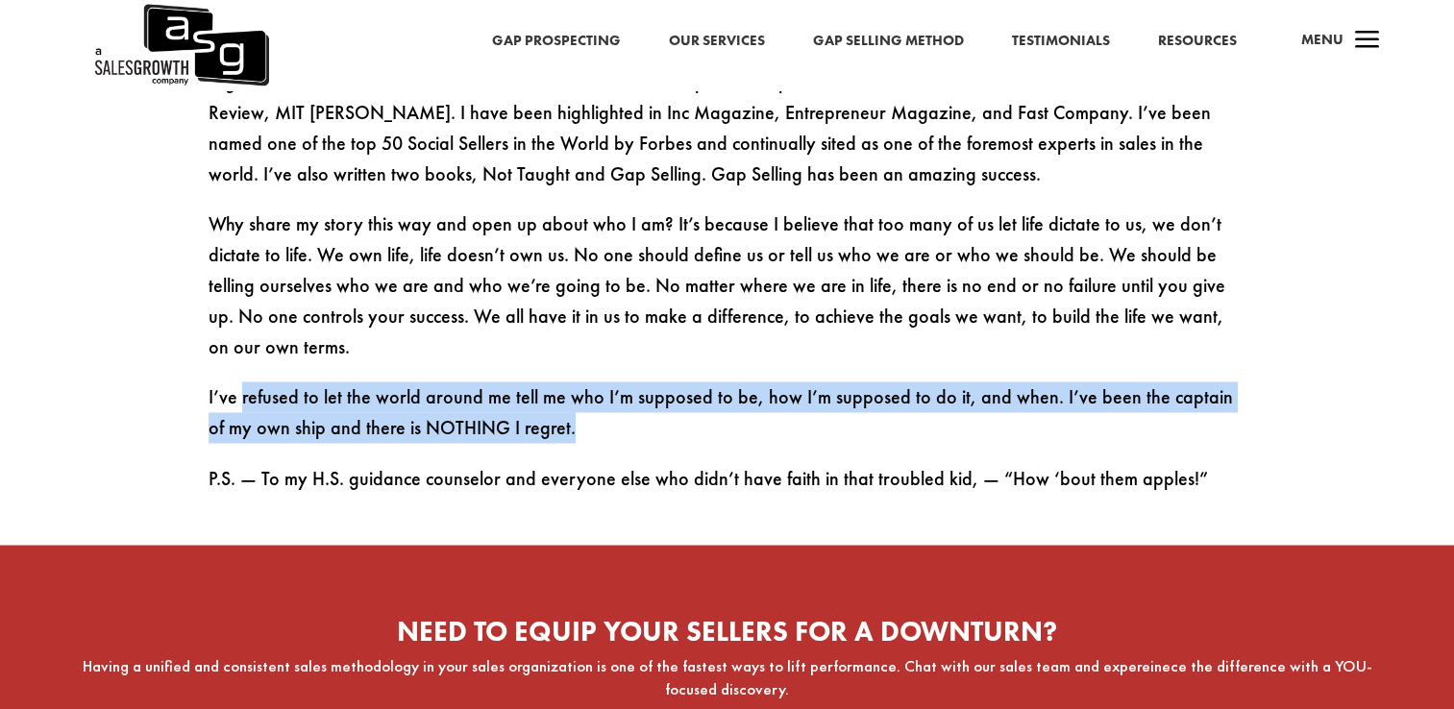
drag, startPoint x: 238, startPoint y: 298, endPoint x: 589, endPoint y: 342, distance: 353.4
click at [589, 381] on p "I’ve refused to let the world around me tell me who I’m supposed to be, how I’m…" at bounding box center [727, 421] width 1038 height 81
drag, startPoint x: 589, startPoint y: 342, endPoint x: 573, endPoint y: 349, distance: 17.7
click at [573, 381] on p "I’ve refused to let the world around me tell me who I’m supposed to be, how I’m…" at bounding box center [727, 421] width 1038 height 81
click at [782, 381] on p "I’ve refused to let the world around me tell me who I’m supposed to be, how I’m…" at bounding box center [727, 421] width 1038 height 81
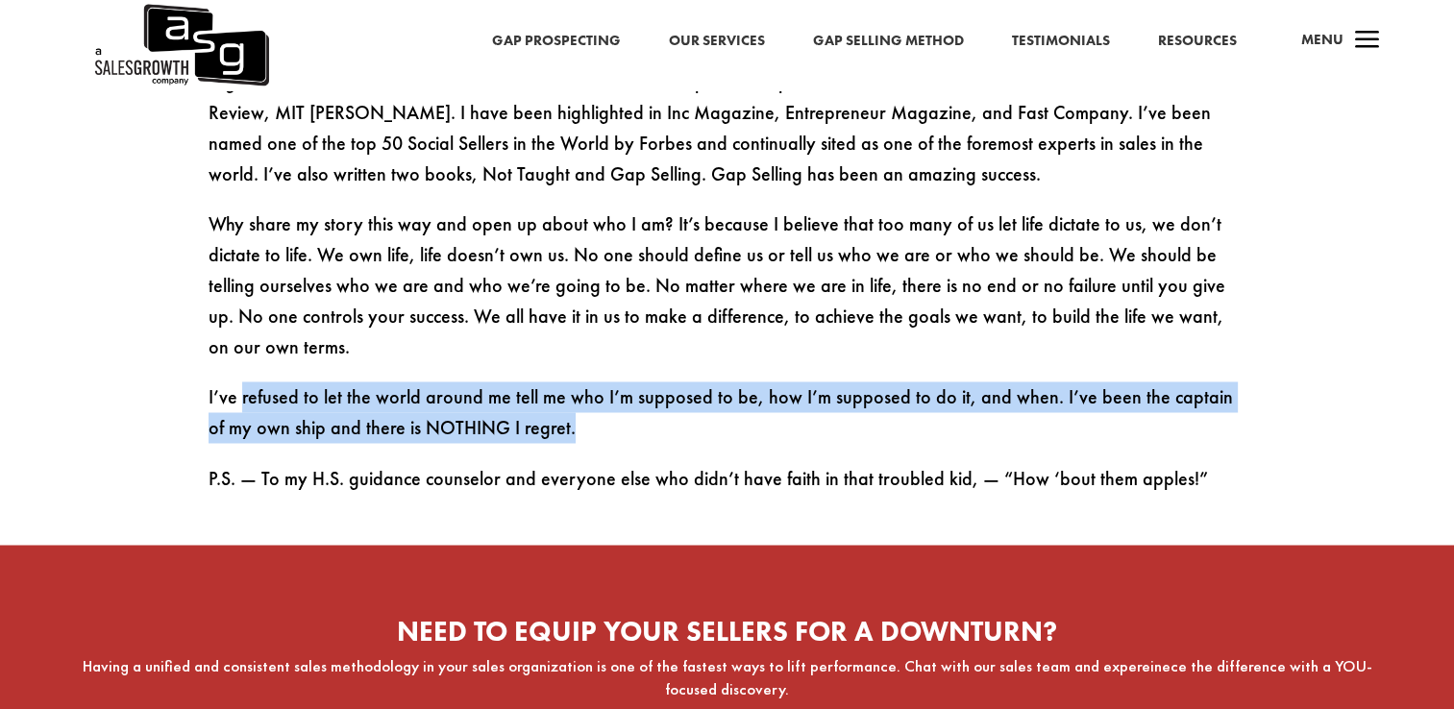
click at [828, 381] on p "I’ve refused to let the world around me tell me who I’m supposed to be, how I’m…" at bounding box center [727, 421] width 1038 height 81
click at [792, 381] on p "I’ve refused to let the world around me tell me who I’m supposed to be, how I’m…" at bounding box center [727, 421] width 1038 height 81
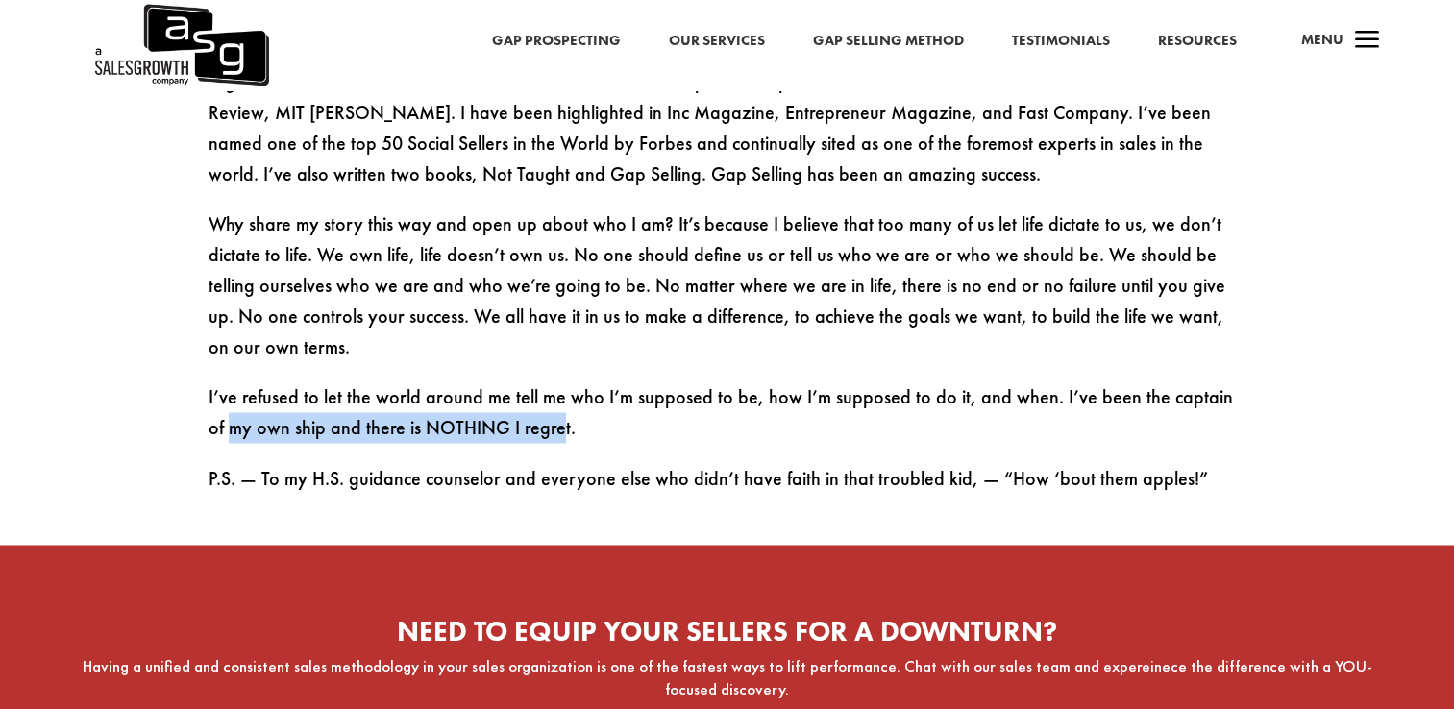
drag, startPoint x: 211, startPoint y: 334, endPoint x: 548, endPoint y: 337, distance: 336.3
click at [546, 381] on p "I’ve refused to let the world around me tell me who I’m supposed to be, how I’m…" at bounding box center [727, 421] width 1038 height 81
drag, startPoint x: 548, startPoint y: 337, endPoint x: 582, endPoint y: 359, distance: 41.0
click at [581, 381] on p "I’ve refused to let the world around me tell me who I’m supposed to be, how I’m…" at bounding box center [727, 421] width 1038 height 81
click at [538, 381] on p "I’ve refused to let the world around me tell me who I’m supposed to be, how I’m…" at bounding box center [727, 421] width 1038 height 81
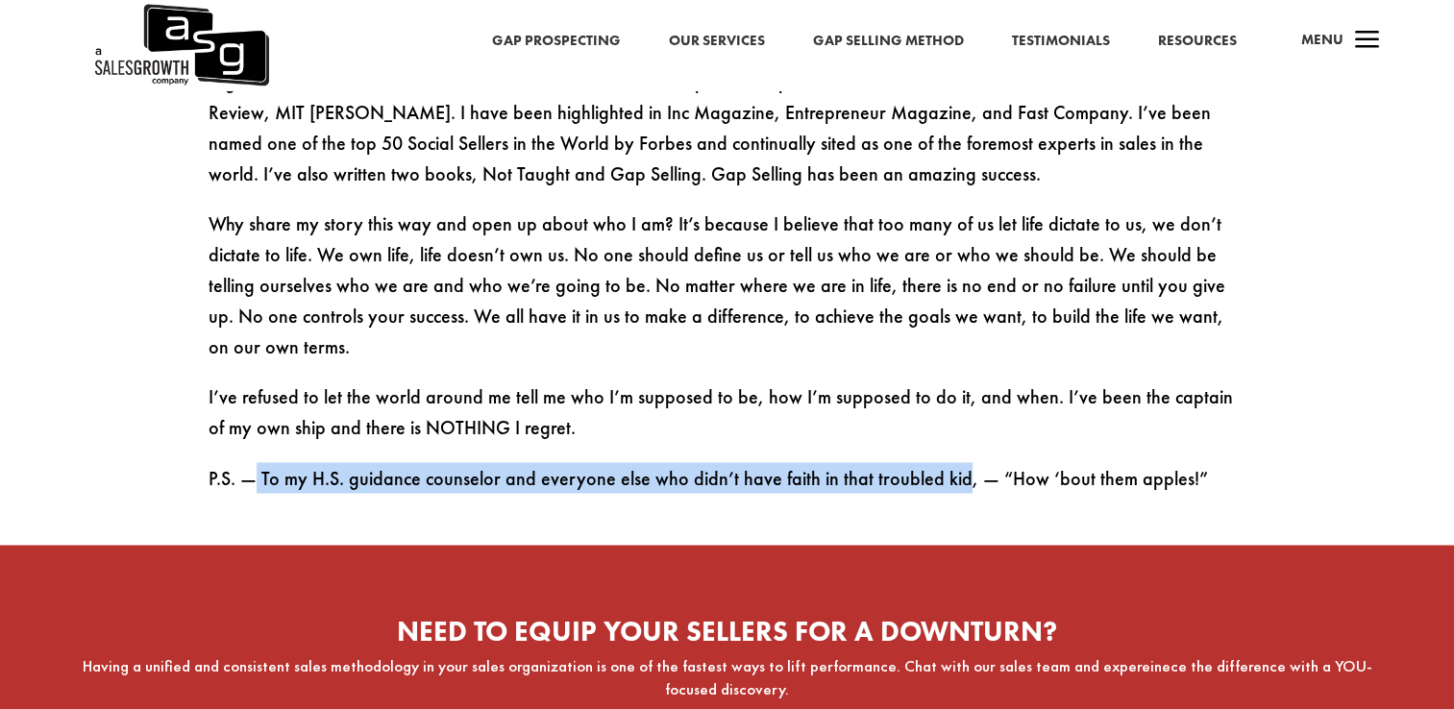
drag, startPoint x: 250, startPoint y: 379, endPoint x: 947, endPoint y: 378, distance: 697.5
click at [947, 462] on p "P.S. — To my H.S. guidance counselor and everyone else who didn’t have faith in…" at bounding box center [727, 477] width 1038 height 31
drag, startPoint x: 947, startPoint y: 378, endPoint x: 769, endPoint y: 382, distance: 178.8
click at [770, 462] on p "P.S. — To my H.S. guidance counselor and everyone else who didn’t have faith in…" at bounding box center [727, 477] width 1038 height 31
click at [683, 462] on p "P.S. — To my H.S. guidance counselor and everyone else who didn’t have faith in…" at bounding box center [727, 477] width 1038 height 31
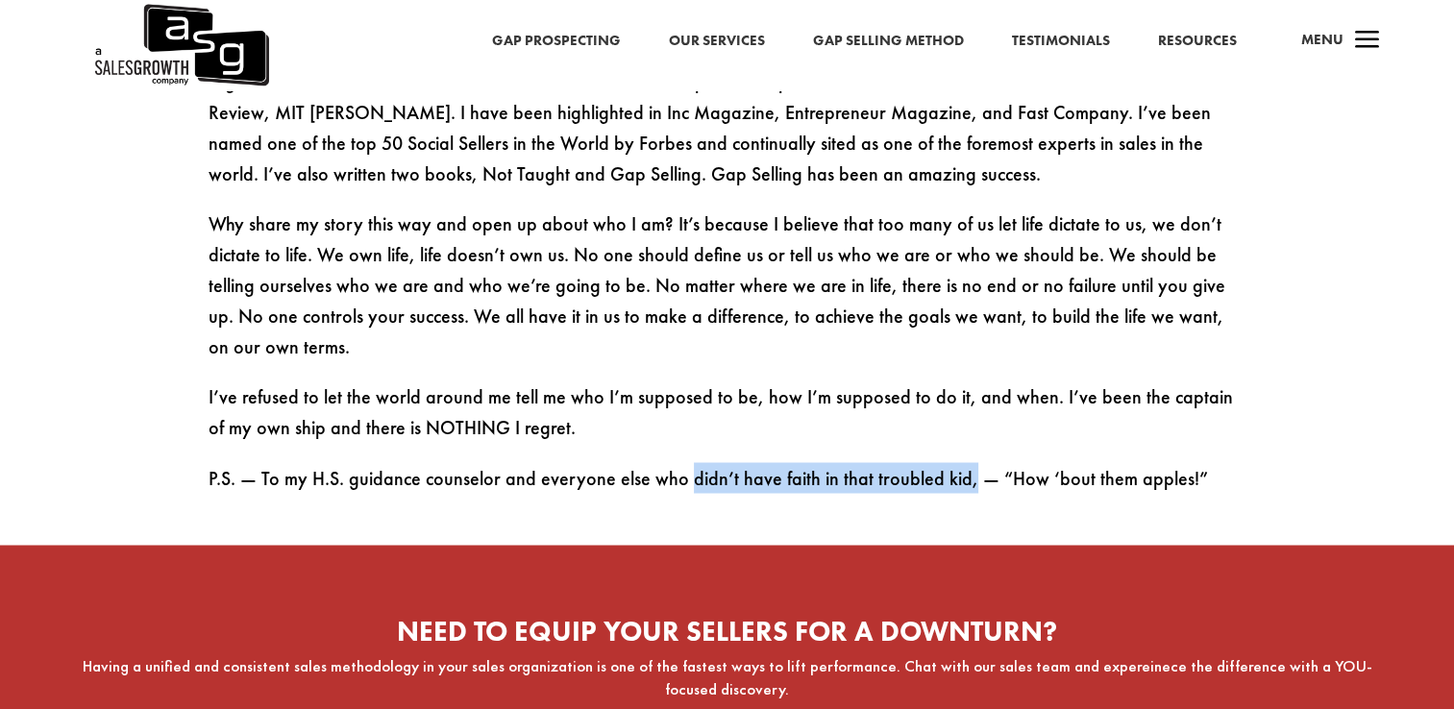
drag, startPoint x: 681, startPoint y: 391, endPoint x: 956, endPoint y: 398, distance: 274.9
click at [956, 462] on p "P.S. — To my H.S. guidance counselor and everyone else who didn’t have faith in…" at bounding box center [727, 477] width 1038 height 31
drag, startPoint x: 956, startPoint y: 398, endPoint x: 1023, endPoint y: 419, distance: 70.5
drag, startPoint x: 1023, startPoint y: 419, endPoint x: 1203, endPoint y: 399, distance: 180.8
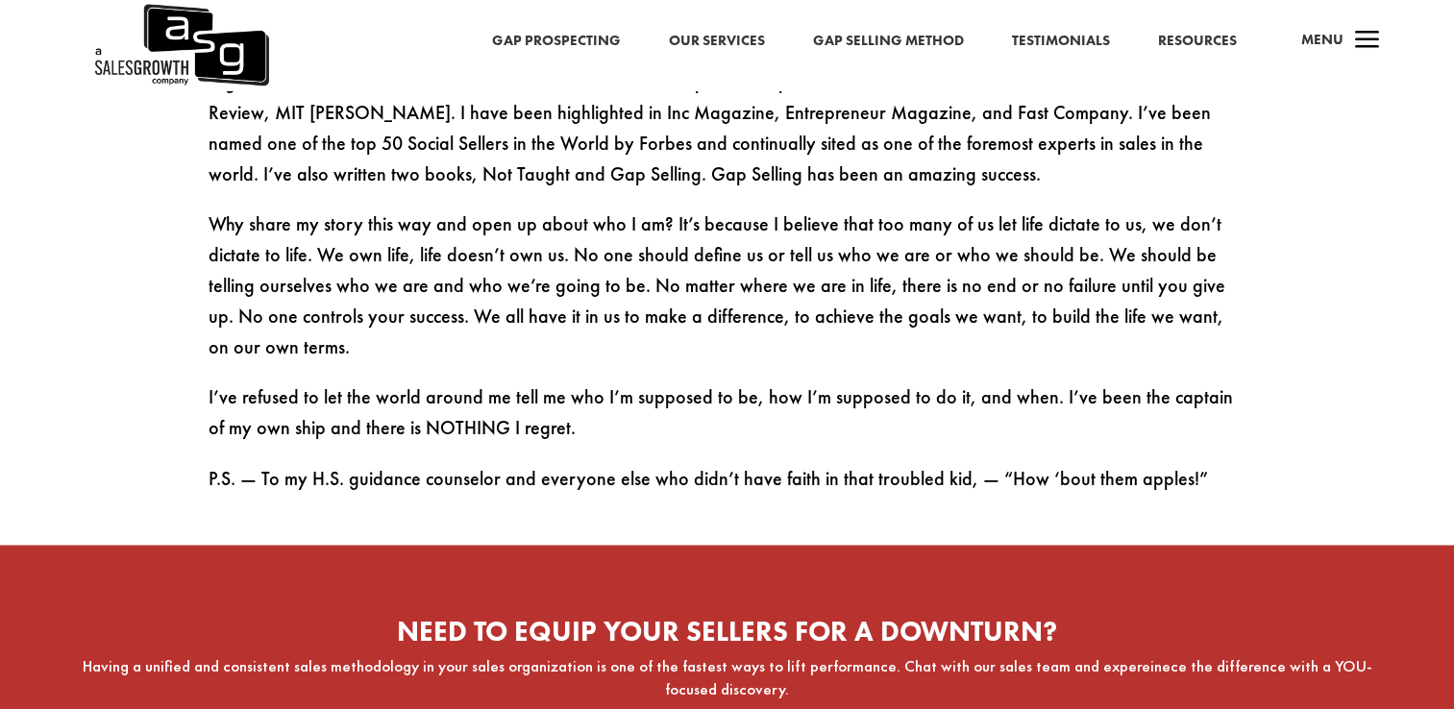
click at [1203, 462] on p "P.S. — To my H.S. guidance counselor and everyone else who didn’t have faith in…" at bounding box center [727, 477] width 1038 height 31
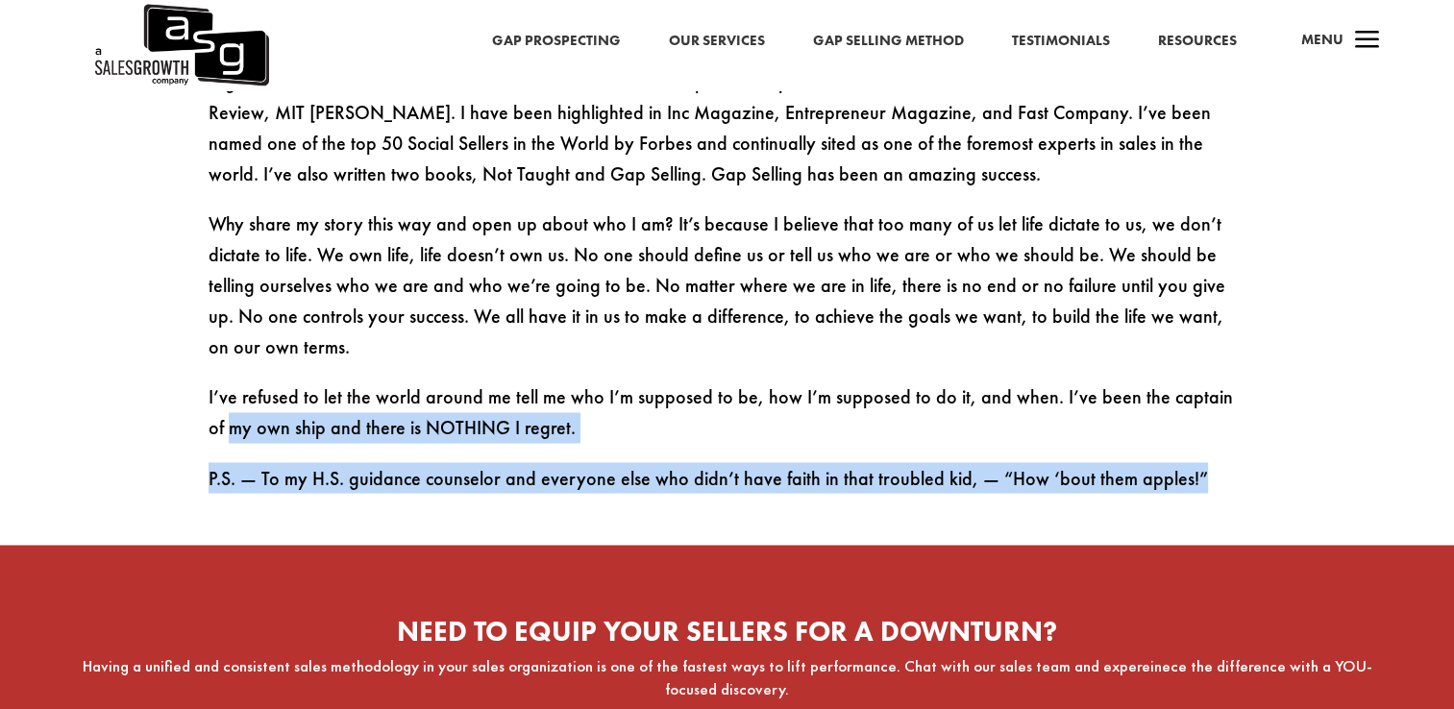
drag, startPoint x: 1217, startPoint y: 393, endPoint x: 162, endPoint y: 368, distance: 1055.2
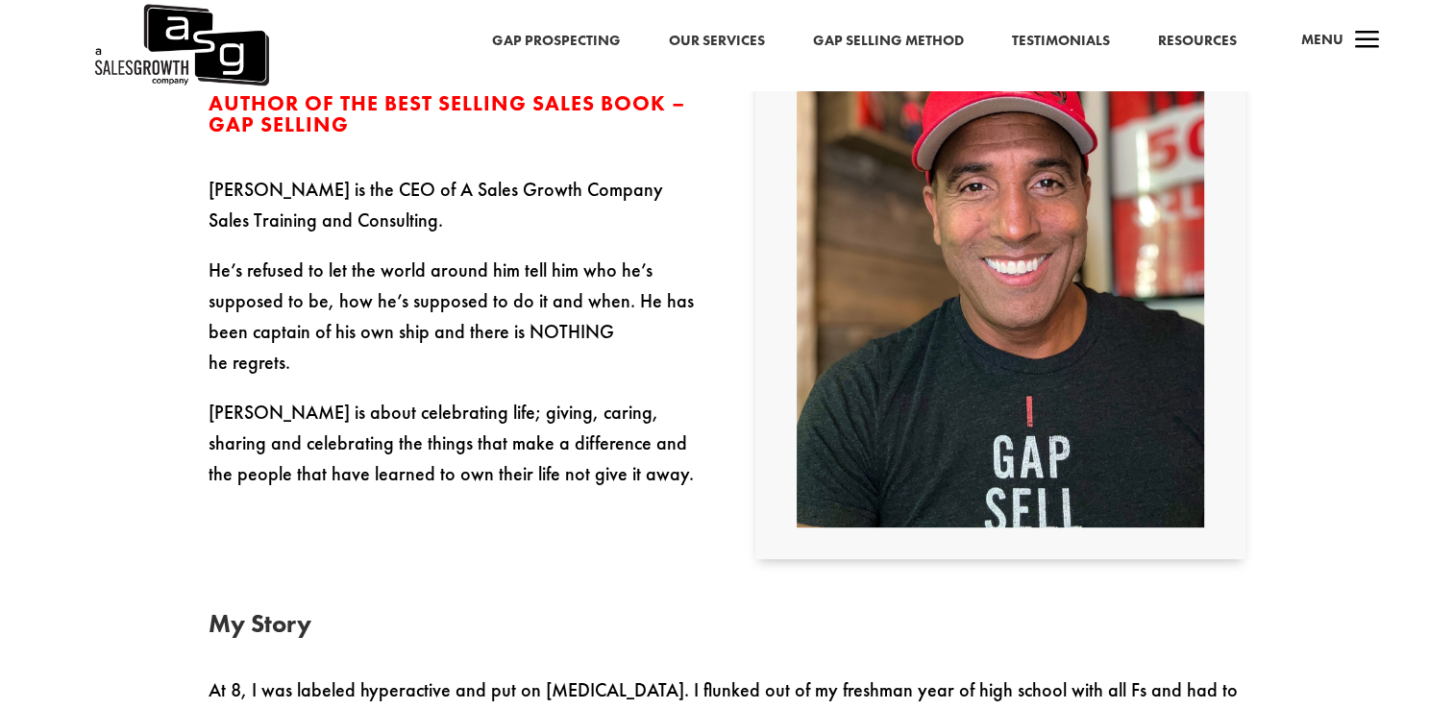
scroll to position [480, 0]
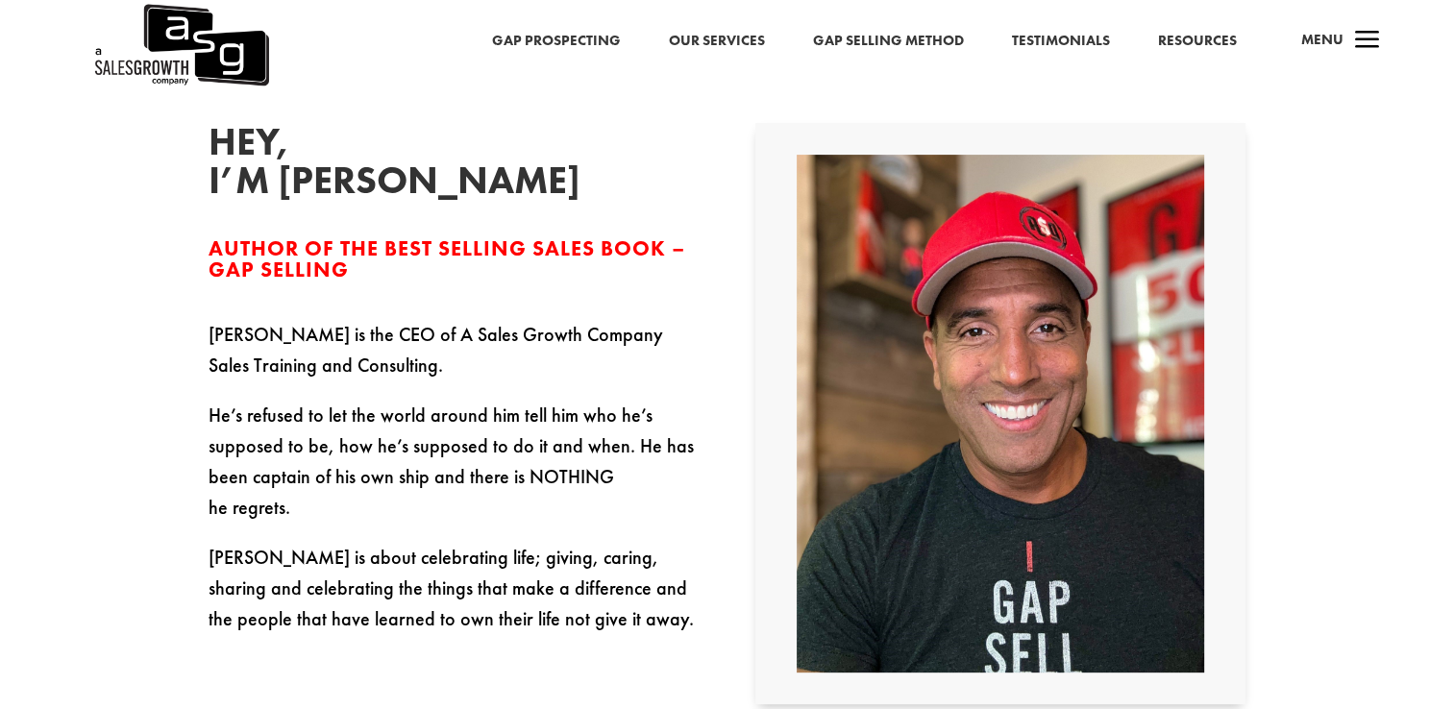
click at [684, 369] on p "Keenan is the CEO of A Sales Growth Company Sales Training and Consulting." at bounding box center [453, 359] width 490 height 81
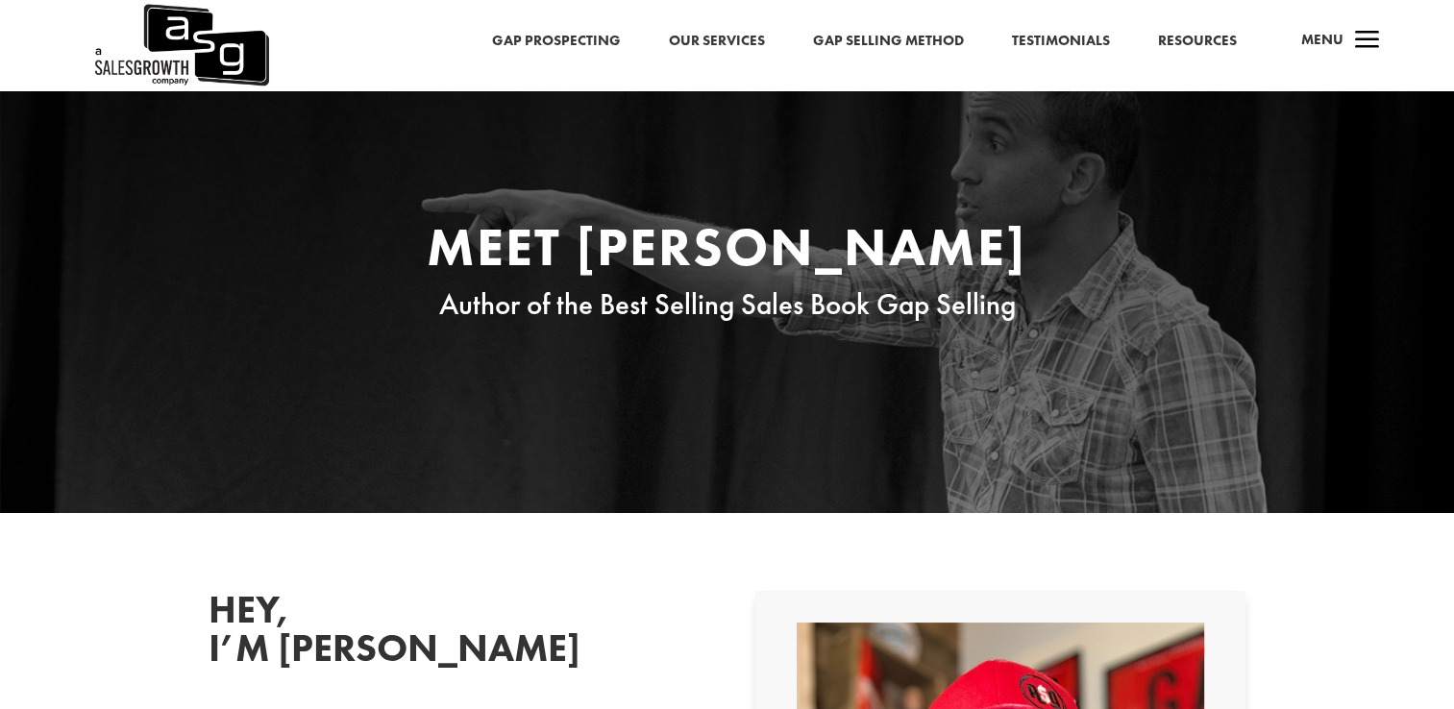
scroll to position [0, 0]
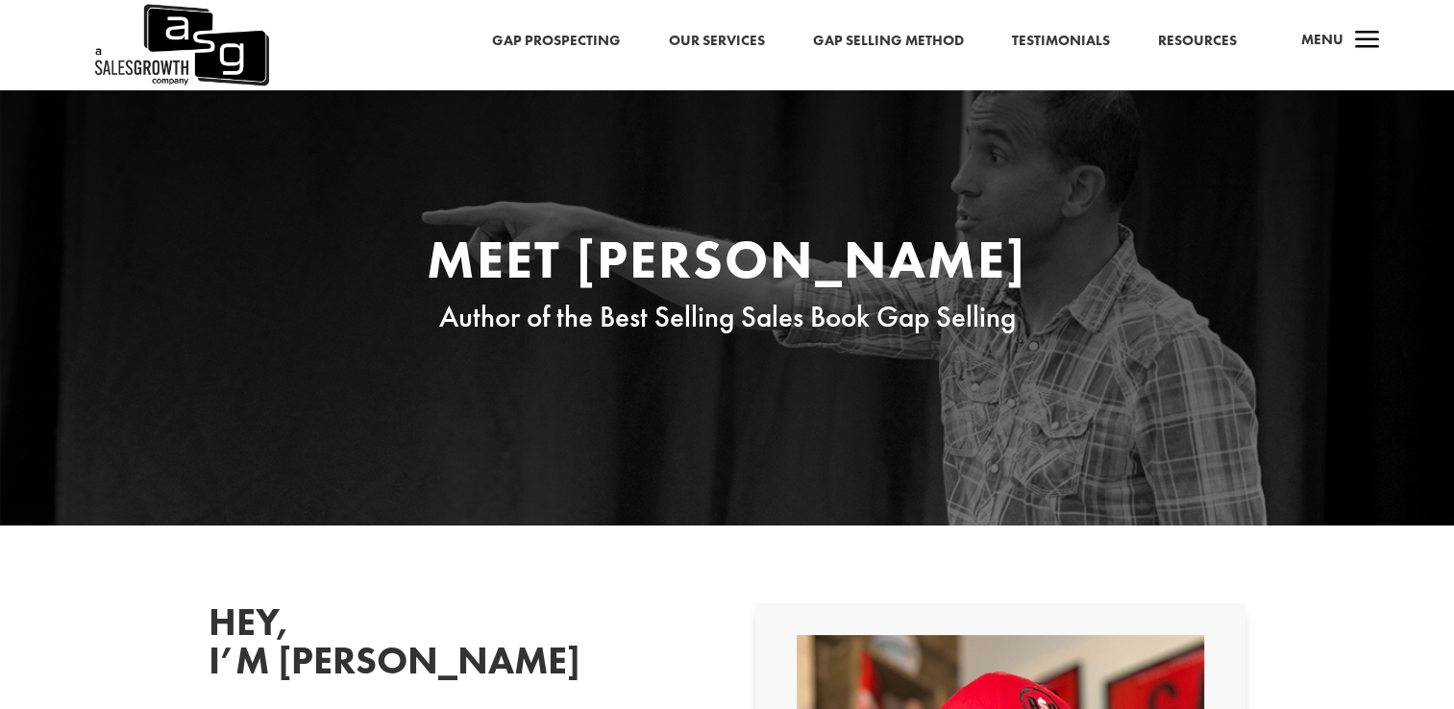
click at [571, 45] on link "Gap Prospecting" at bounding box center [556, 41] width 129 height 25
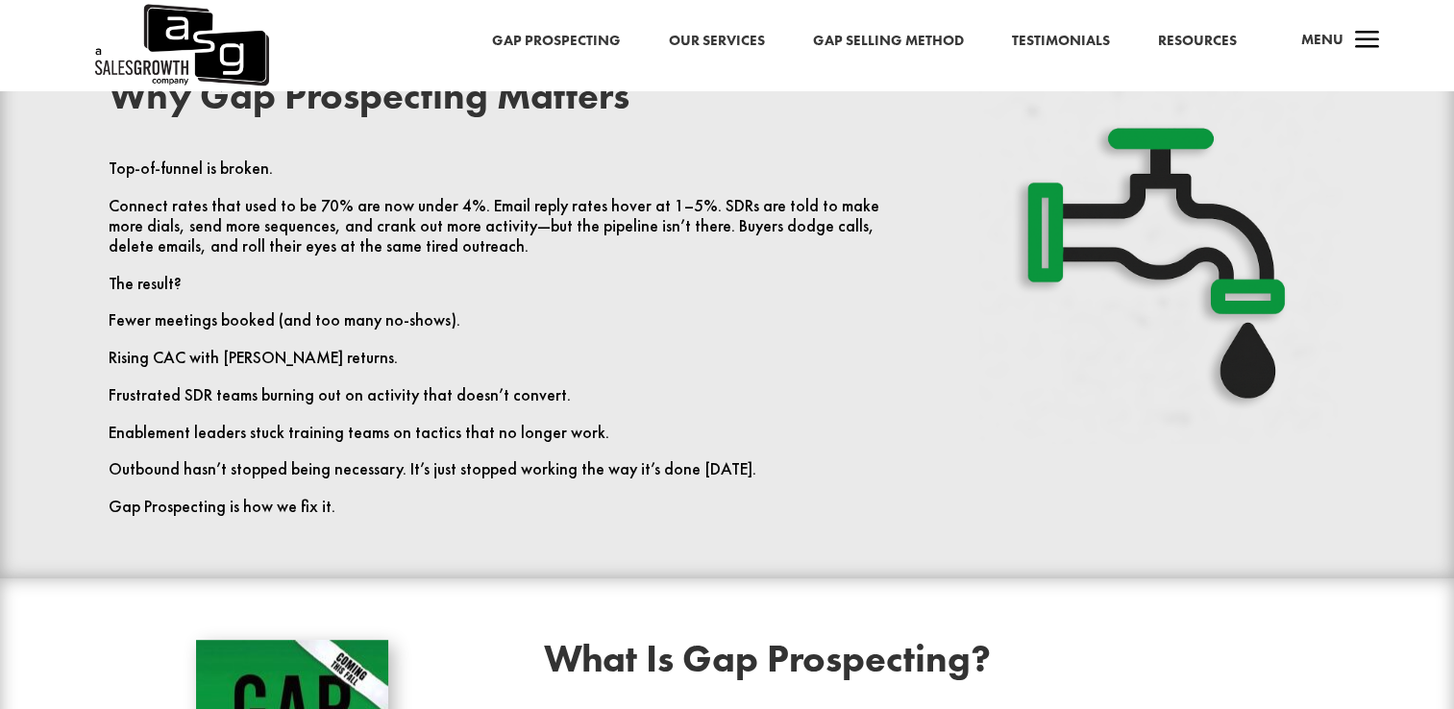
scroll to position [769, 0]
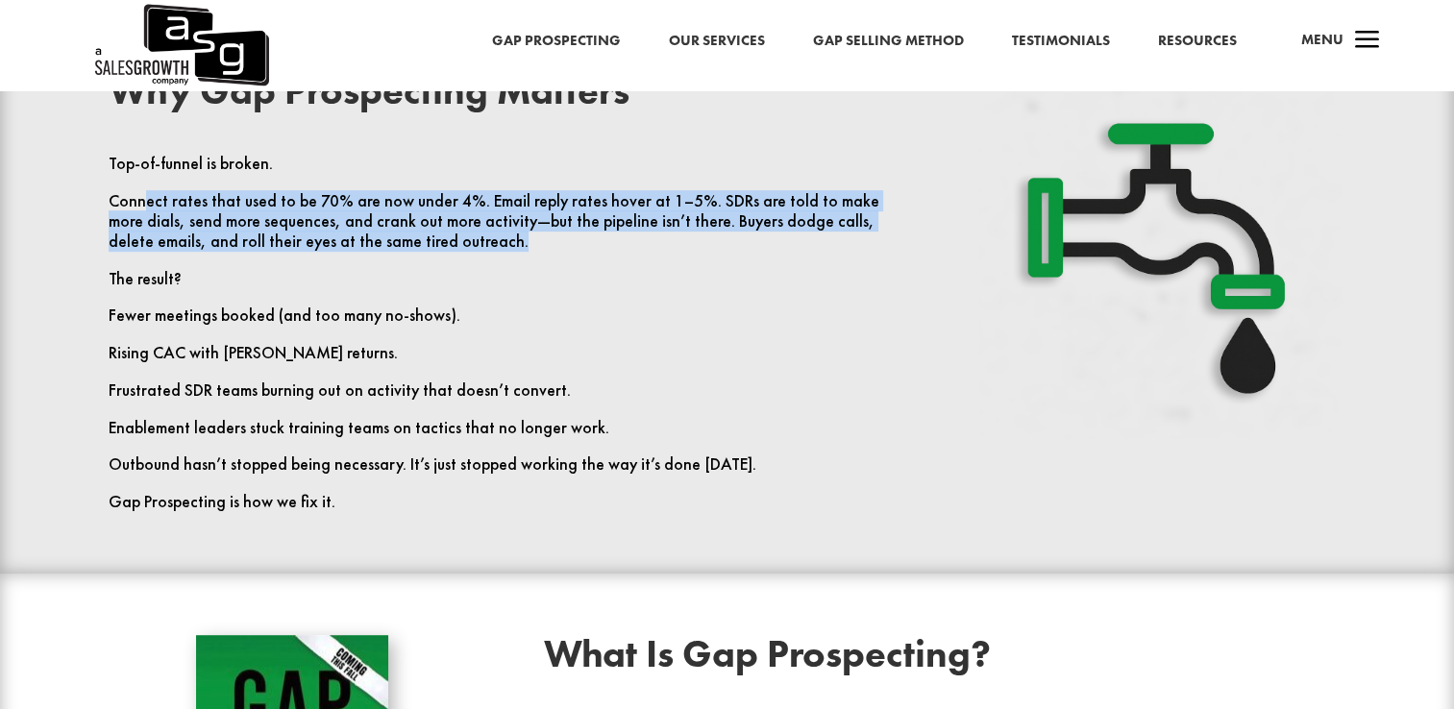
drag, startPoint x: 142, startPoint y: 206, endPoint x: 479, endPoint y: 246, distance: 339.6
click at [478, 244] on p "Connect rates that used to be 70% are now under 4%. Email reply rates hover at …" at bounding box center [510, 230] width 802 height 78
drag, startPoint x: 479, startPoint y: 246, endPoint x: 499, endPoint y: 258, distance: 22.9
click at [499, 258] on p "Connect rates that used to be 70% are now under 4%. Email reply rates hover at …" at bounding box center [510, 230] width 802 height 78
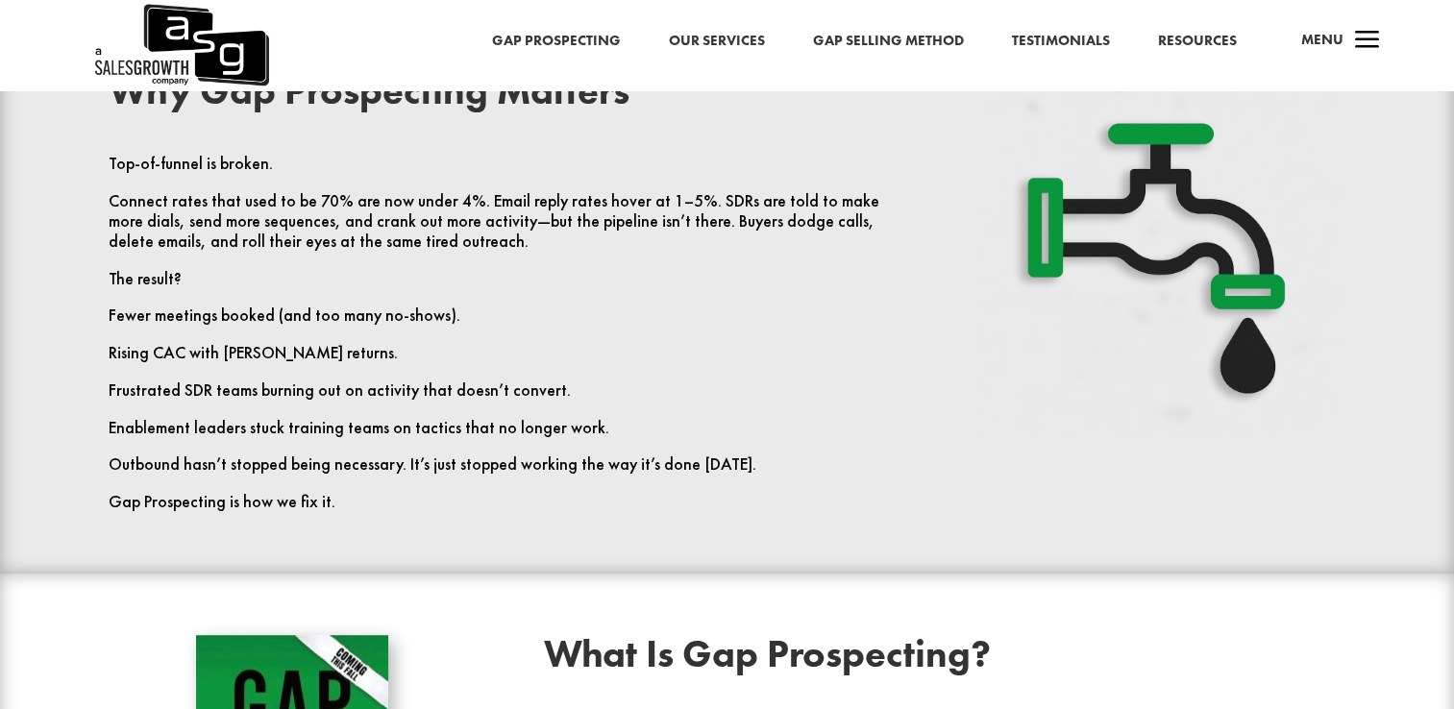
click at [454, 270] on p "The result?" at bounding box center [510, 287] width 802 height 37
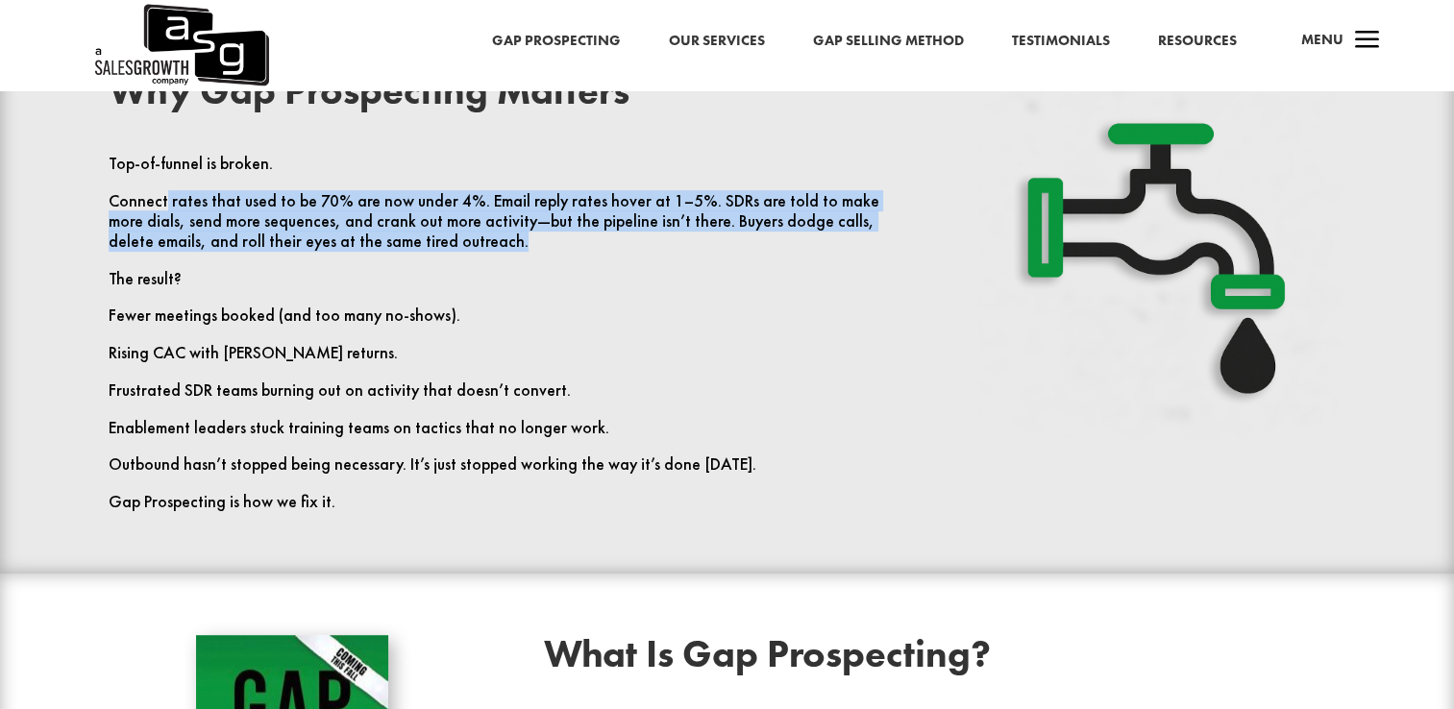
drag, startPoint x: 209, startPoint y: 208, endPoint x: 523, endPoint y: 268, distance: 319.0
click at [523, 268] on div "Top-of-funnel is broken. Connect rates that used to be 70% are now under 4%. Em…" at bounding box center [510, 333] width 802 height 358
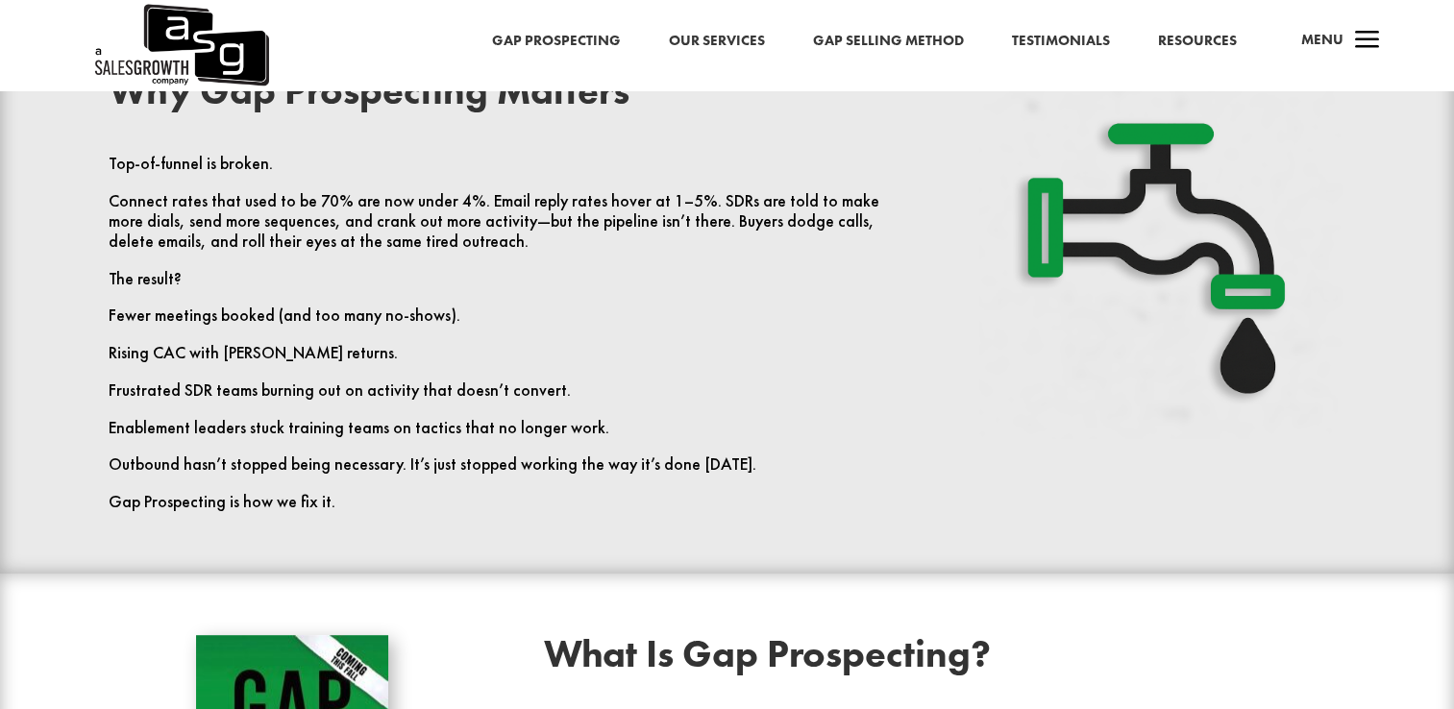
drag, startPoint x: 523, startPoint y: 268, endPoint x: 527, endPoint y: 282, distance: 15.2
click at [527, 282] on p "The result?" at bounding box center [510, 287] width 802 height 37
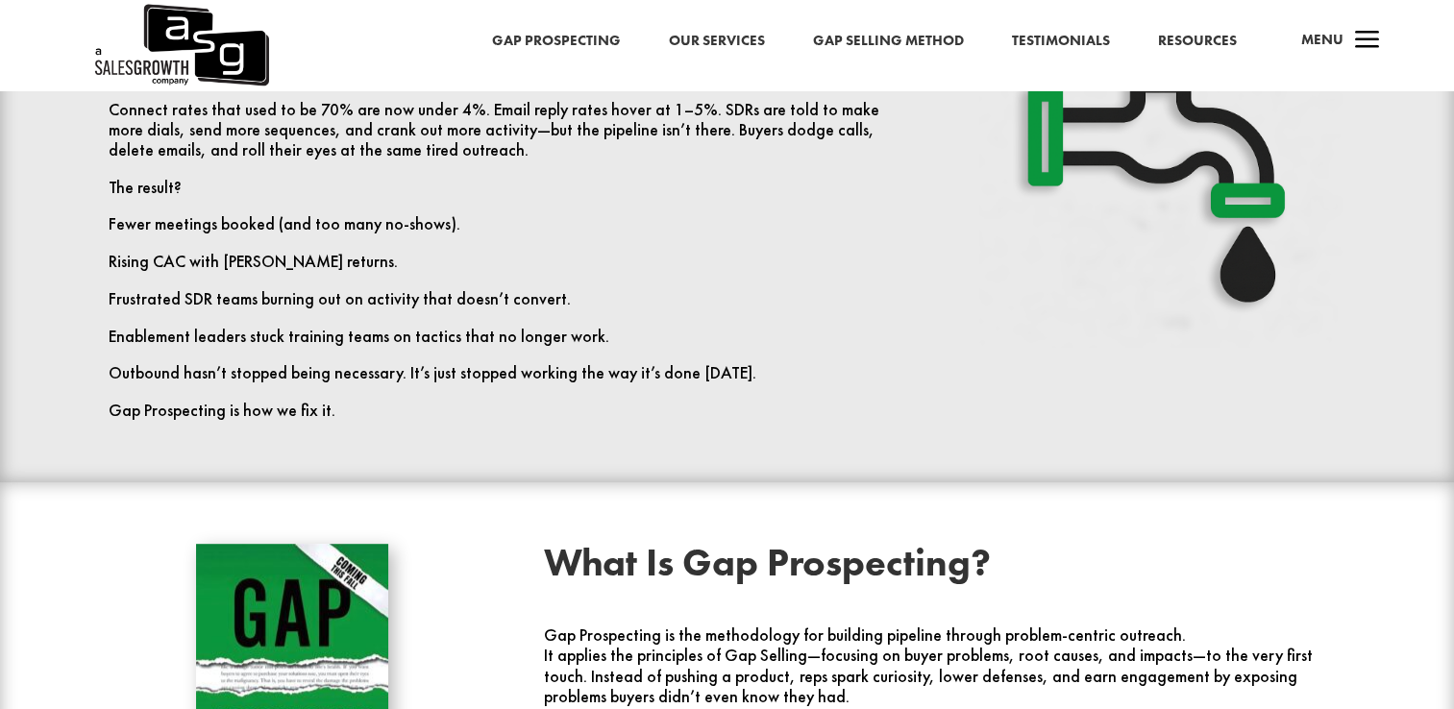
scroll to position [865, 0]
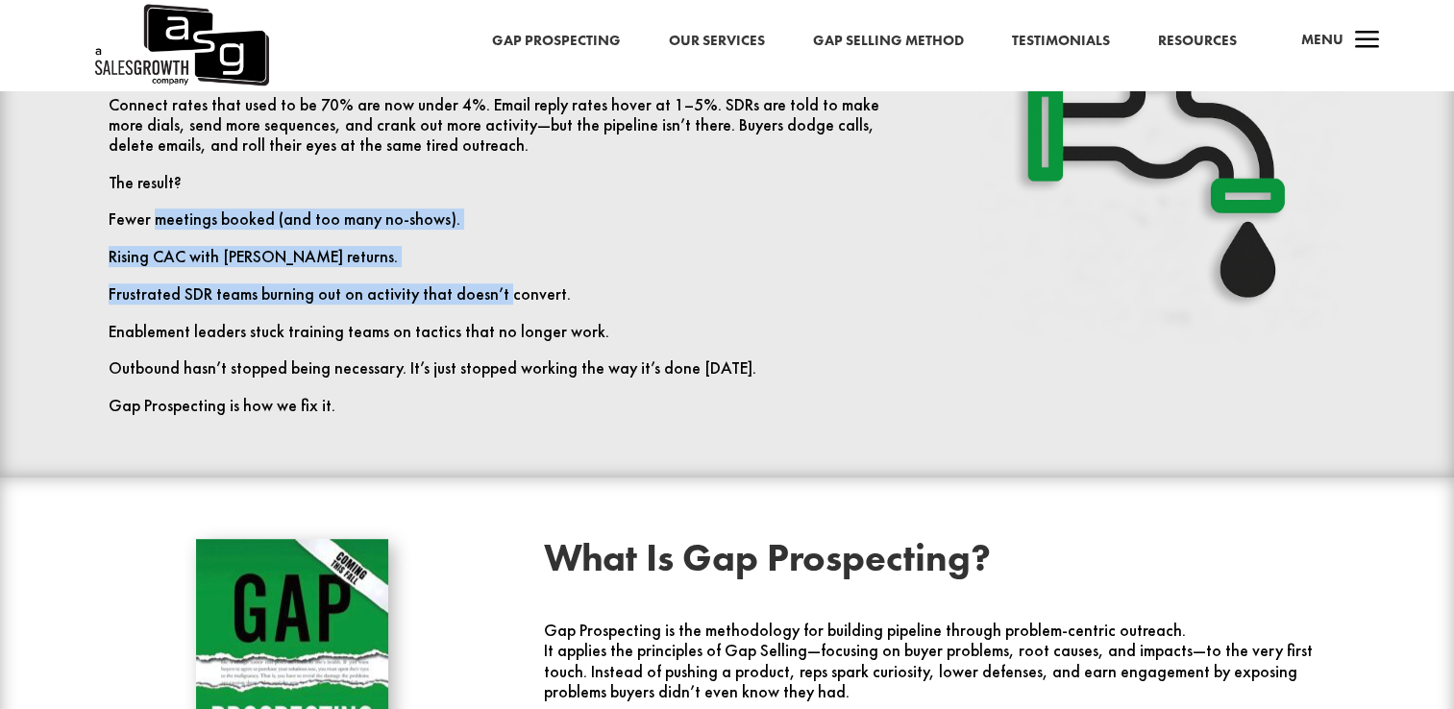
drag, startPoint x: 156, startPoint y: 221, endPoint x: 492, endPoint y: 286, distance: 342.5
click at [492, 286] on div "Top-of-funnel is broken. Connect rates that used to be 70% are now under 4%. Em…" at bounding box center [510, 237] width 802 height 358
drag, startPoint x: 492, startPoint y: 286, endPoint x: 301, endPoint y: 268, distance: 192.1
click at [301, 268] on p "Rising CAC with diminishing returns." at bounding box center [510, 265] width 802 height 37
click at [183, 249] on p "Rising CAC with diminishing returns." at bounding box center [510, 265] width 802 height 37
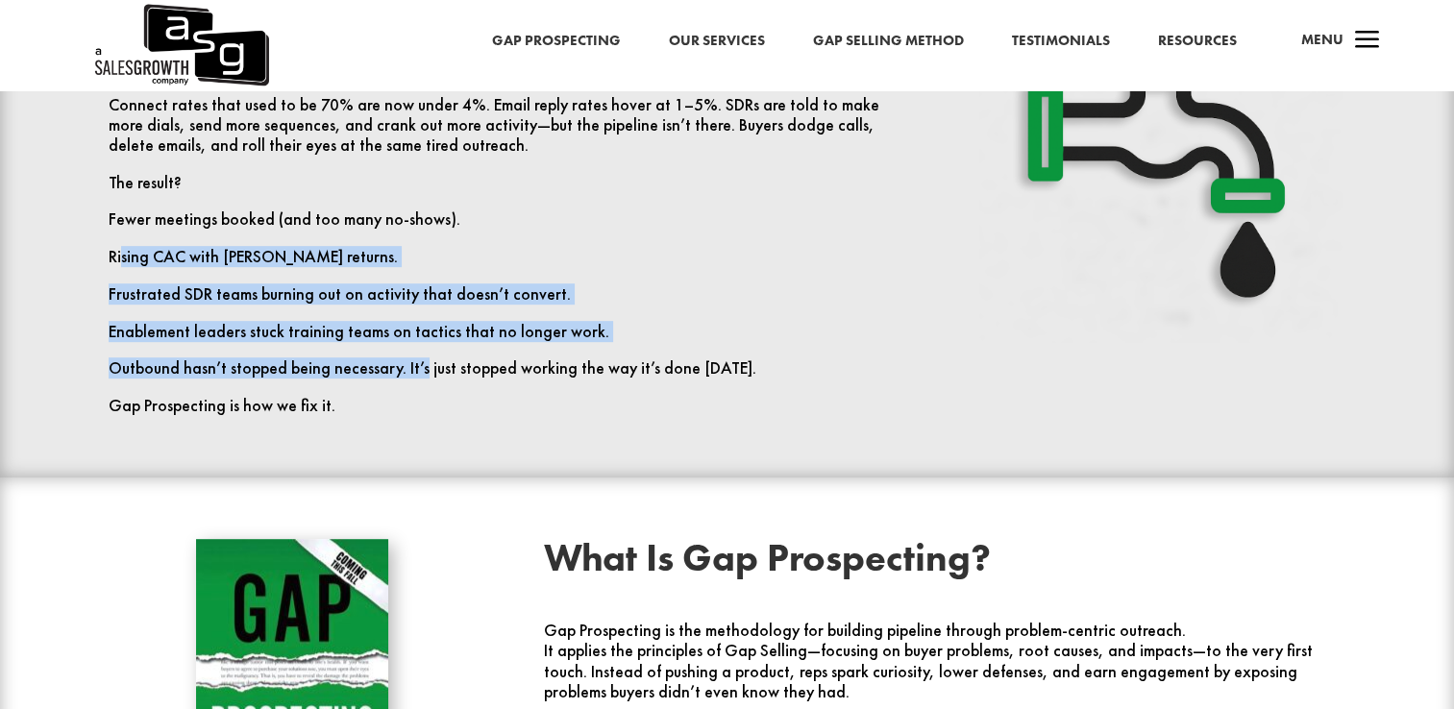
drag, startPoint x: 119, startPoint y: 259, endPoint x: 419, endPoint y: 393, distance: 328.2
click at [419, 393] on div "Top-of-funnel is broken. Connect rates that used to be 70% are now under 4%. Em…" at bounding box center [510, 237] width 802 height 358
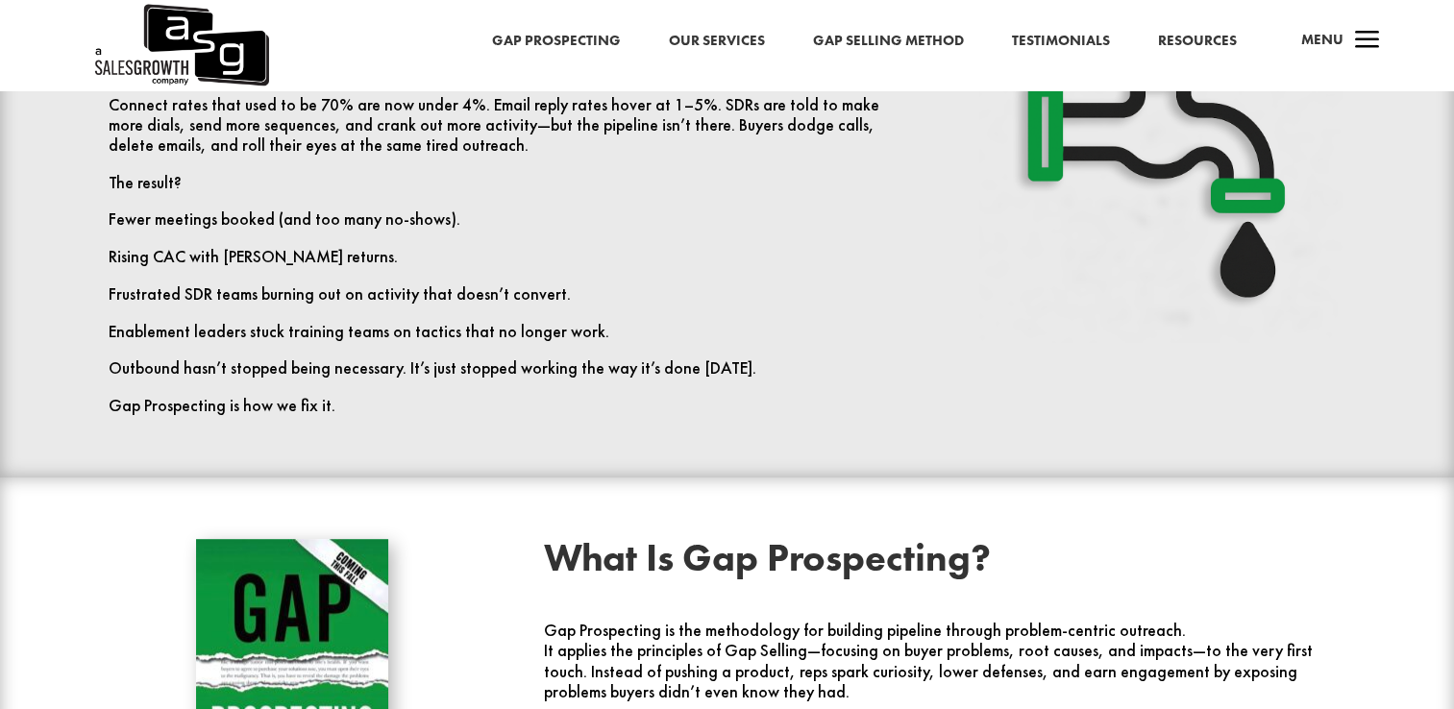
click at [272, 398] on p "Gap Prospecting is how we fix it." at bounding box center [510, 406] width 802 height 20
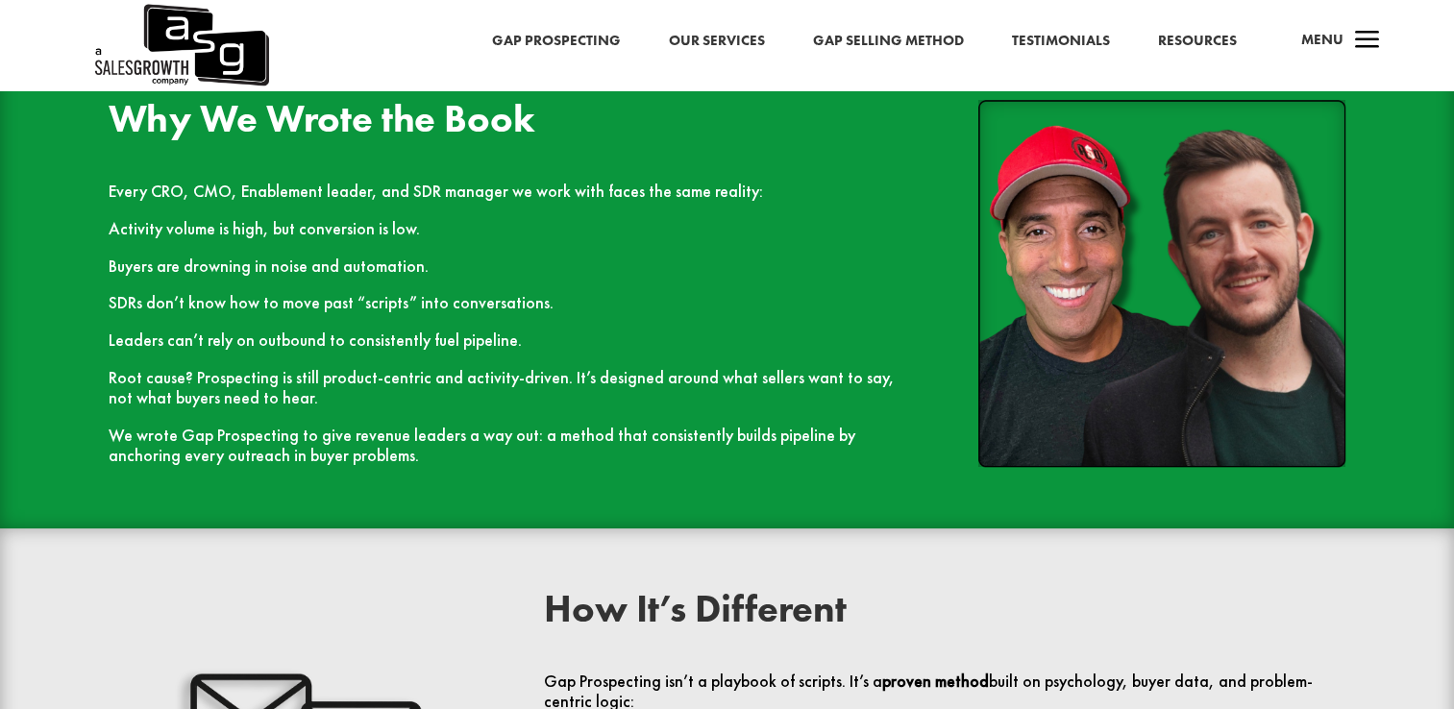
scroll to position [1729, 0]
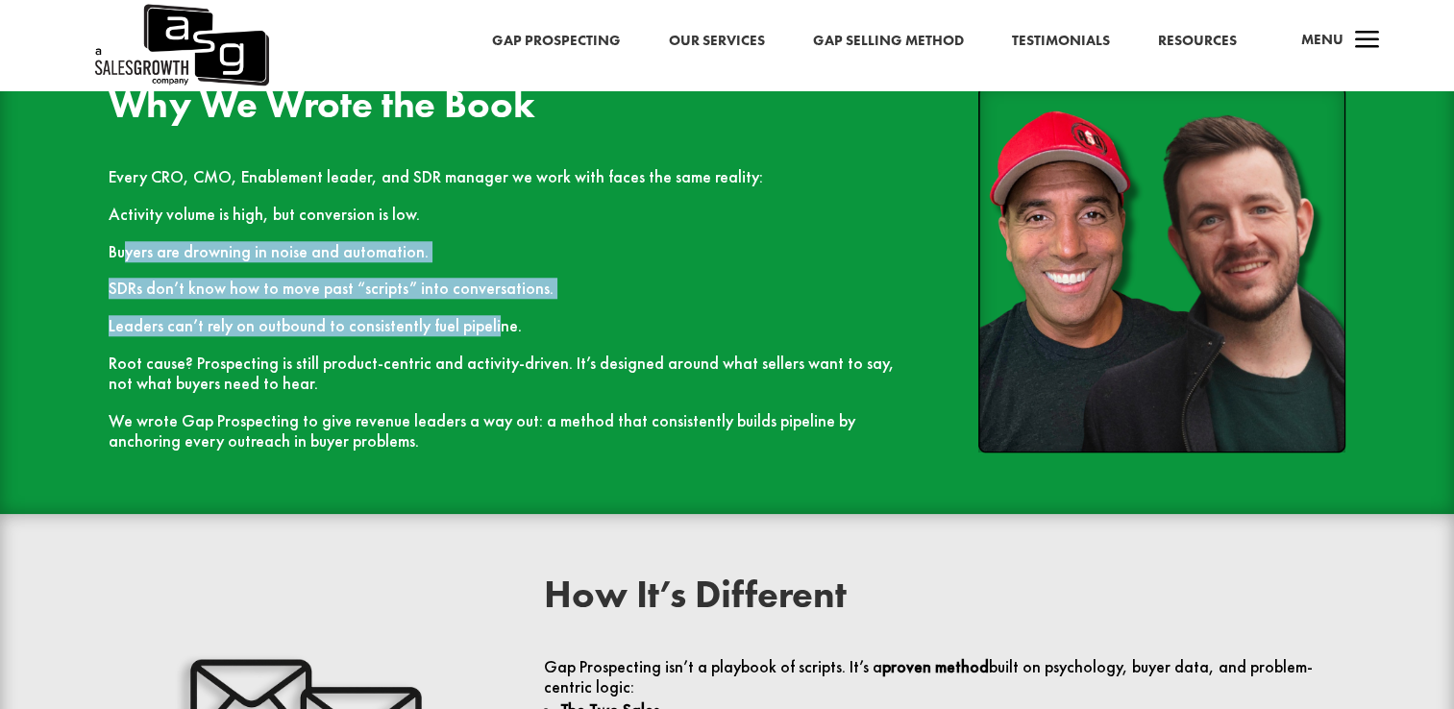
drag, startPoint x: 122, startPoint y: 263, endPoint x: 486, endPoint y: 348, distance: 373.8
click at [486, 348] on div "Every CRO, CMO, Enablement leader, and SDR manager we work with faces the same …" at bounding box center [510, 309] width 802 height 284
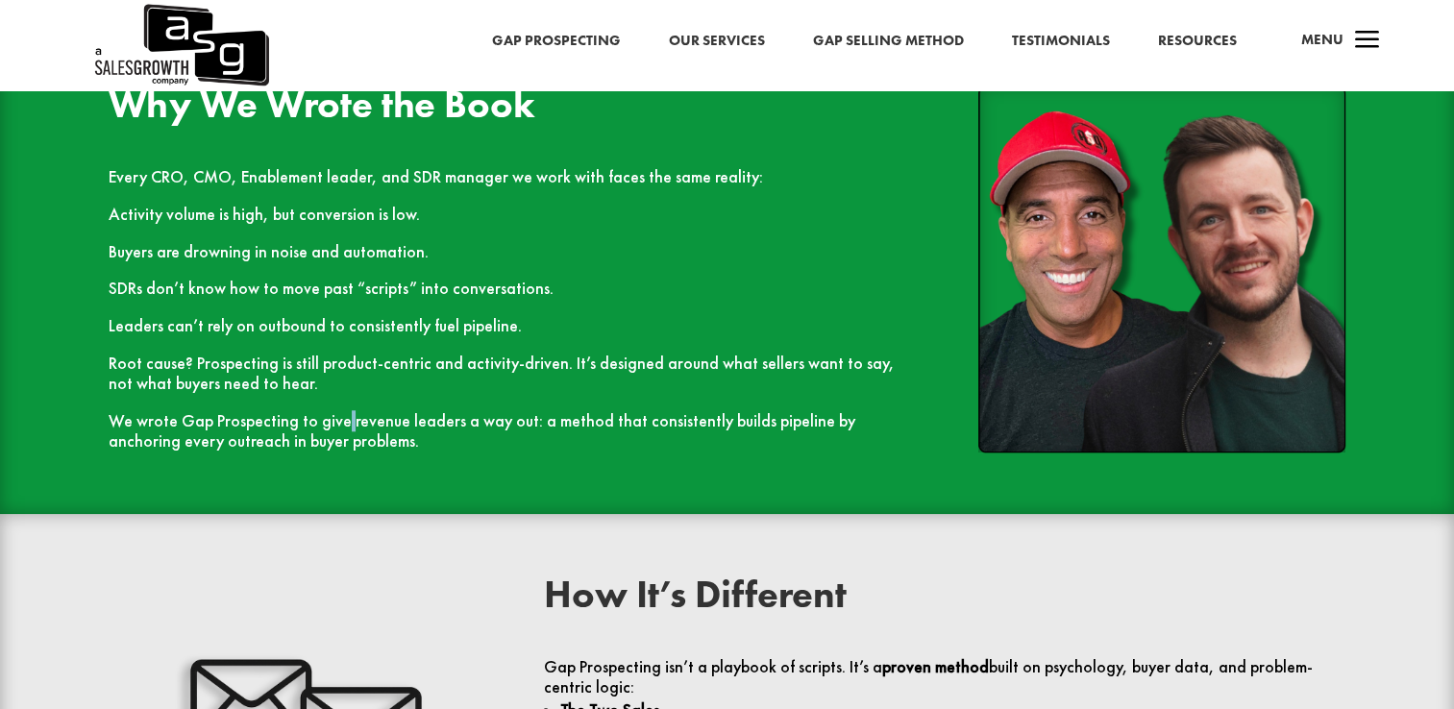
drag, startPoint x: 486, startPoint y: 348, endPoint x: 346, endPoint y: 425, distance: 159.9
click at [344, 425] on p "We wrote Gap Prospecting to give revenue leaders a way out: a method that consi…" at bounding box center [510, 431] width 802 height 40
click at [142, 292] on p "SDRs don’t know how to move past “scripts” into conversations." at bounding box center [510, 297] width 802 height 37
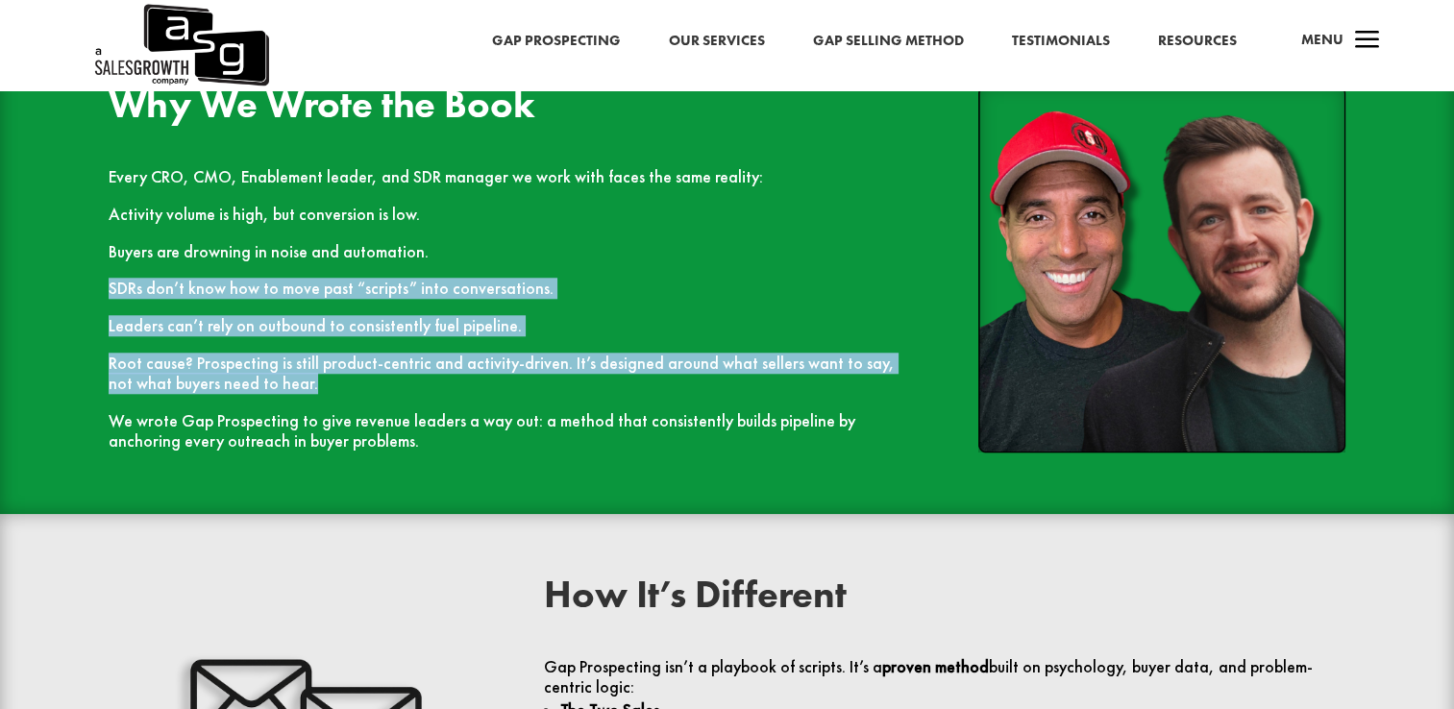
drag, startPoint x: 111, startPoint y: 290, endPoint x: 490, endPoint y: 405, distance: 395.7
click at [490, 405] on div "Every CRO, CMO, Enablement leader, and SDR manager we work with faces the same …" at bounding box center [510, 309] width 802 height 284
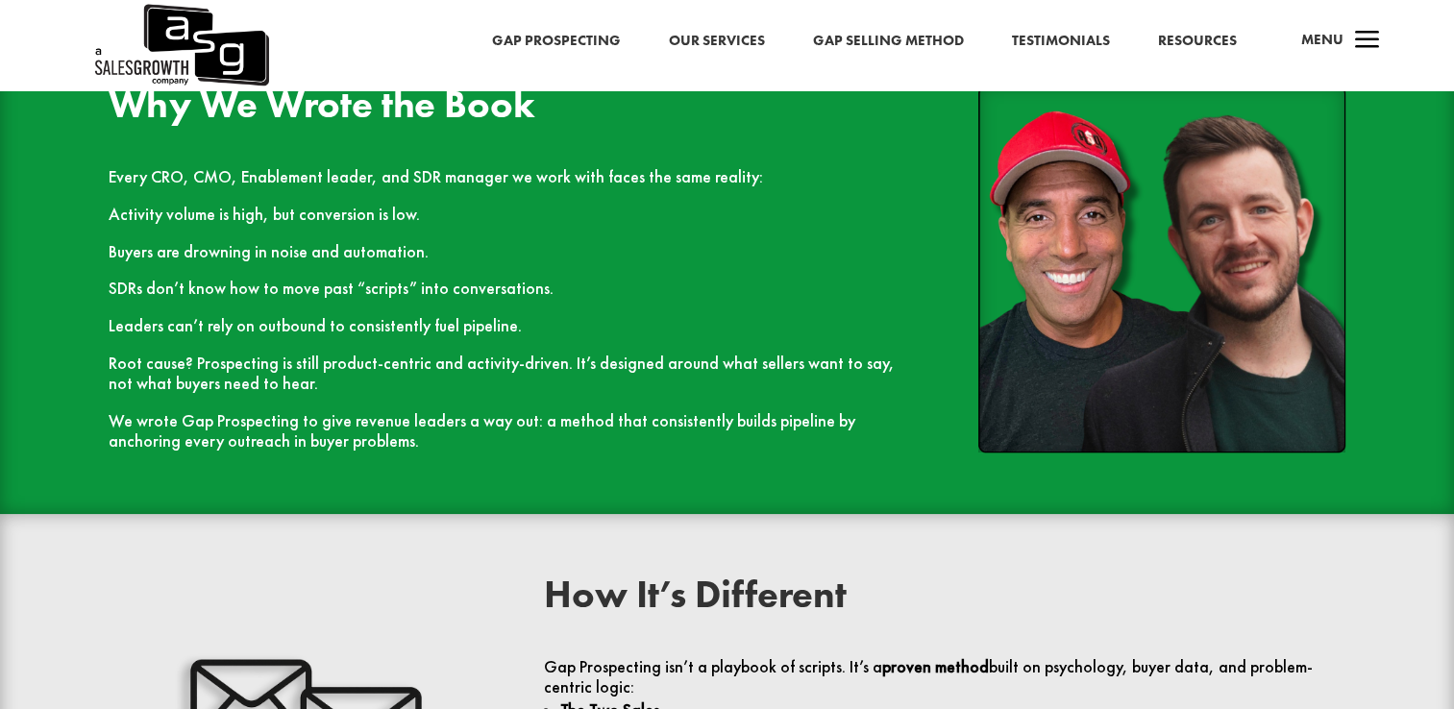
drag, startPoint x: 490, startPoint y: 405, endPoint x: 433, endPoint y: 425, distance: 59.9
click at [433, 425] on p "We wrote Gap Prospecting to give revenue leaders a way out: a method that consi…" at bounding box center [510, 431] width 802 height 40
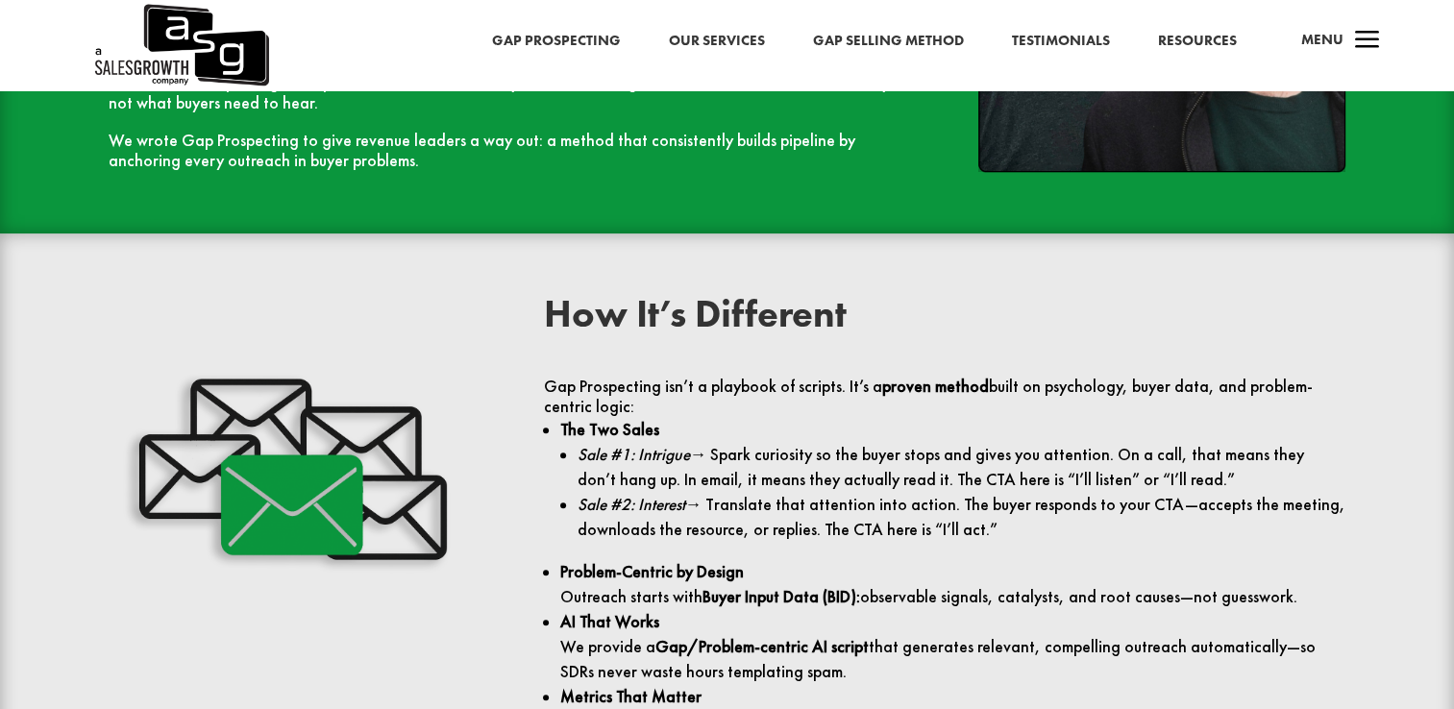
scroll to position [1441, 0]
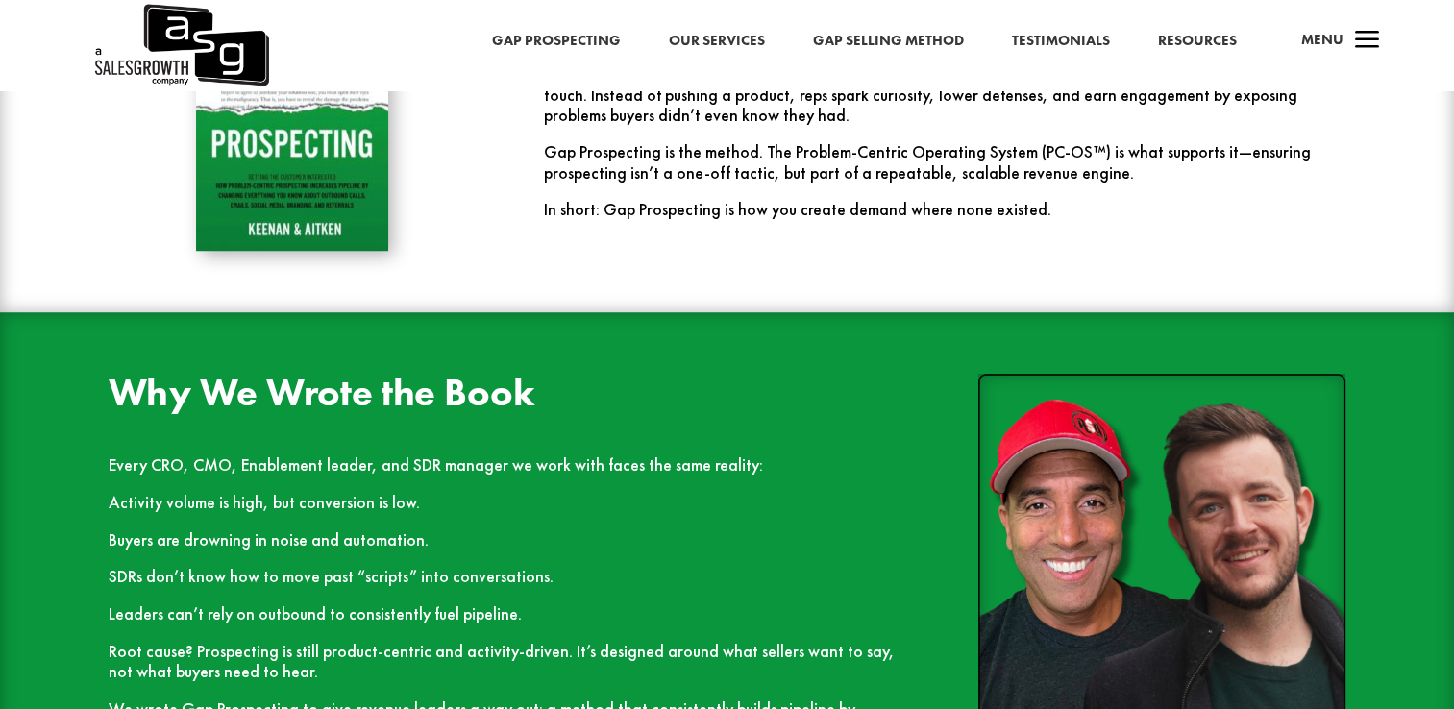
click at [714, 36] on link "Our Services" at bounding box center [717, 41] width 96 height 25
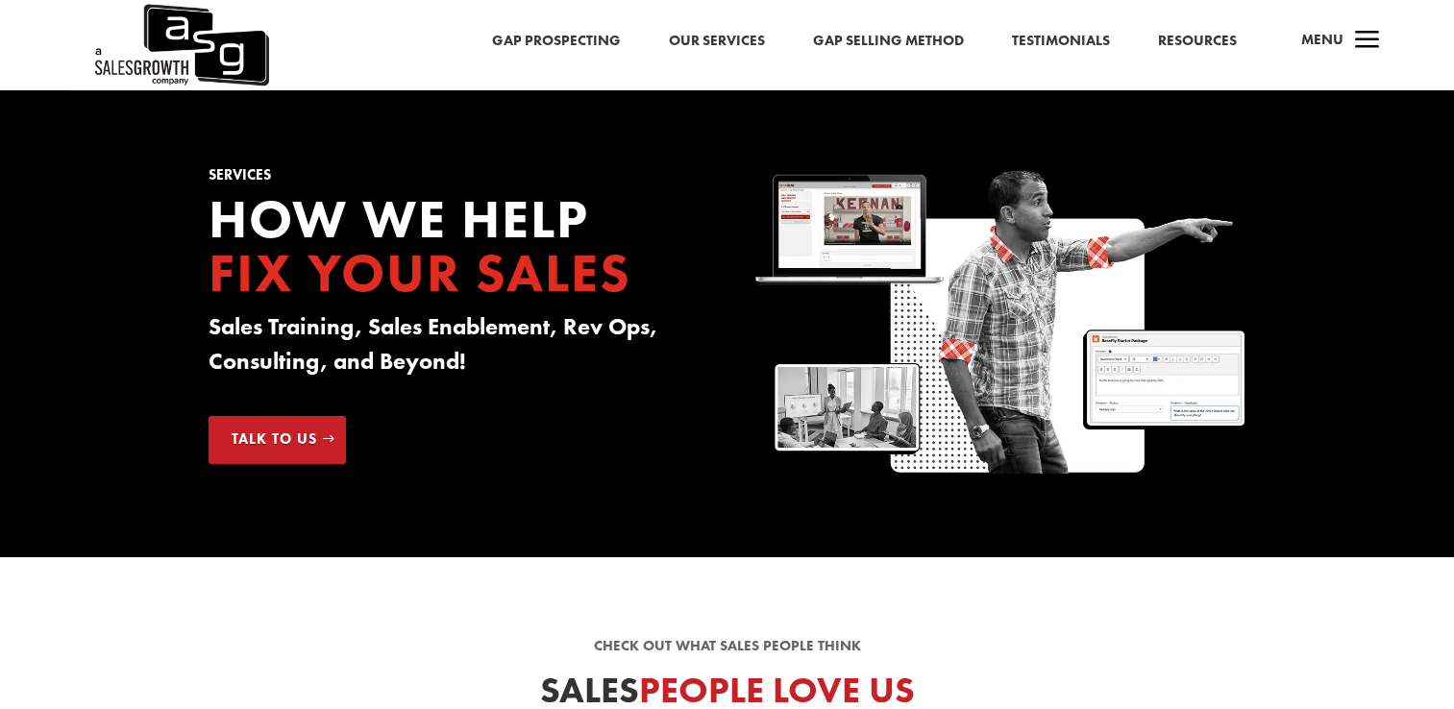
click at [1070, 44] on link "Testimonials" at bounding box center [1061, 41] width 98 height 25
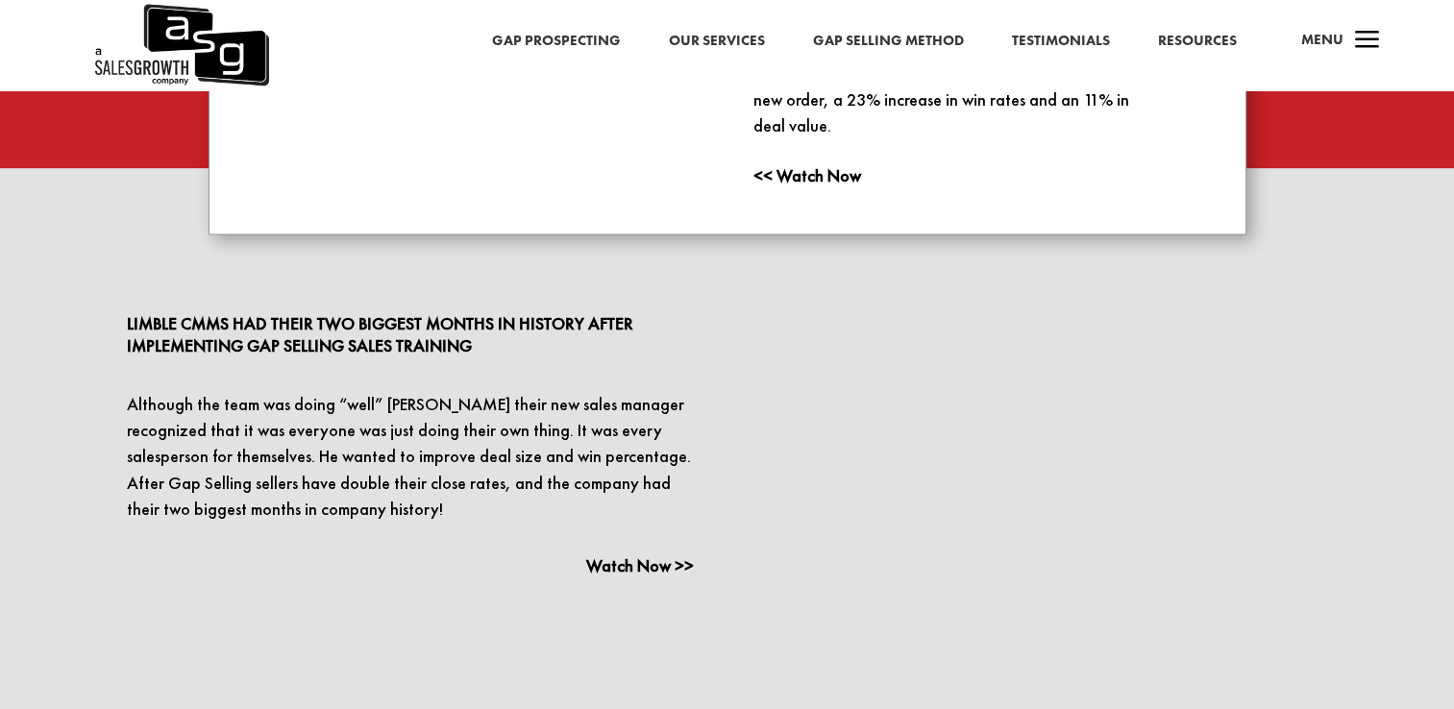
scroll to position [2978, 0]
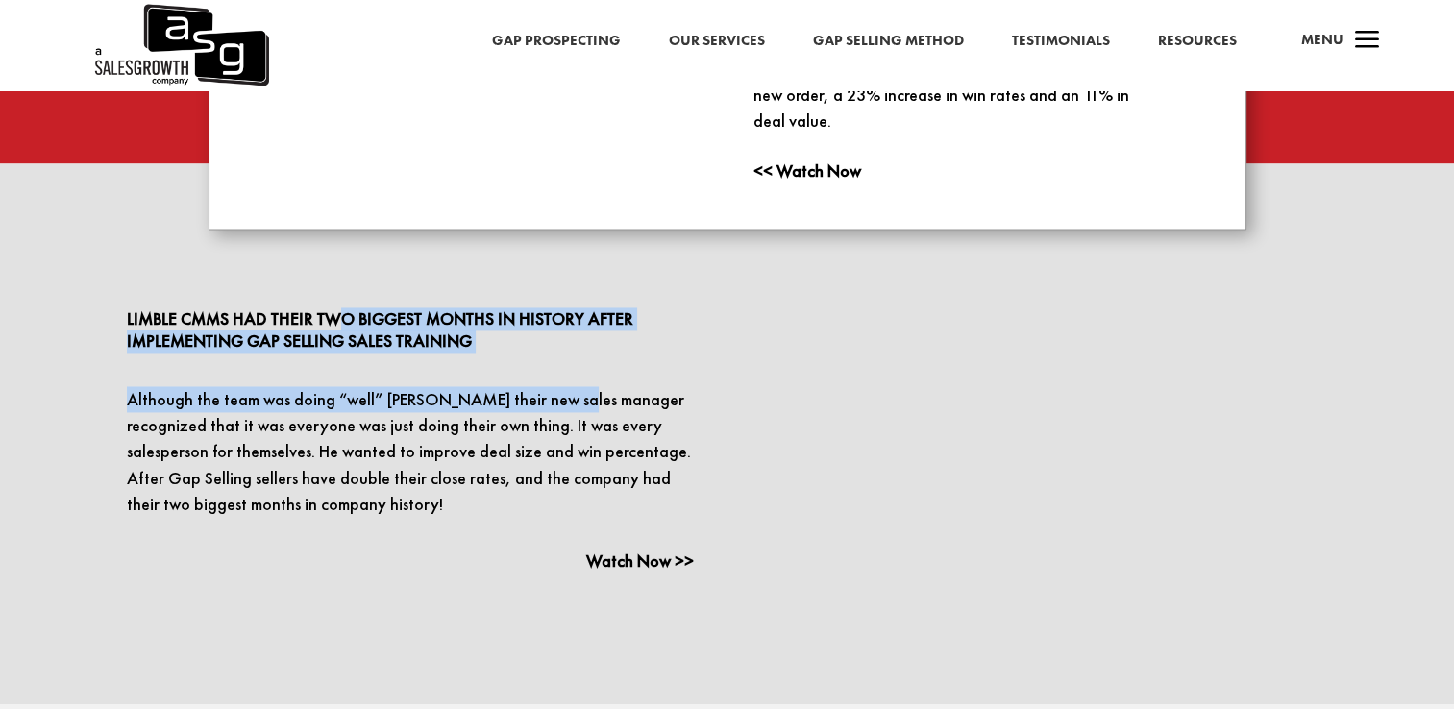
drag, startPoint x: 340, startPoint y: 269, endPoint x: 573, endPoint y: 342, distance: 243.7
click at [573, 342] on div "Limble CMMS had their two biggest months in history after implementing Gap Sell…" at bounding box center [411, 441] width 568 height 268
drag, startPoint x: 573, startPoint y: 342, endPoint x: 279, endPoint y: 314, distance: 295.3
click at [279, 314] on div "Limble CMMS had their two biggest months in history after implementing Gap Sell…" at bounding box center [411, 441] width 568 height 268
click at [239, 386] on p "Although the team was doing “well” [PERSON_NAME] their new sales manager recogn…" at bounding box center [411, 451] width 568 height 131
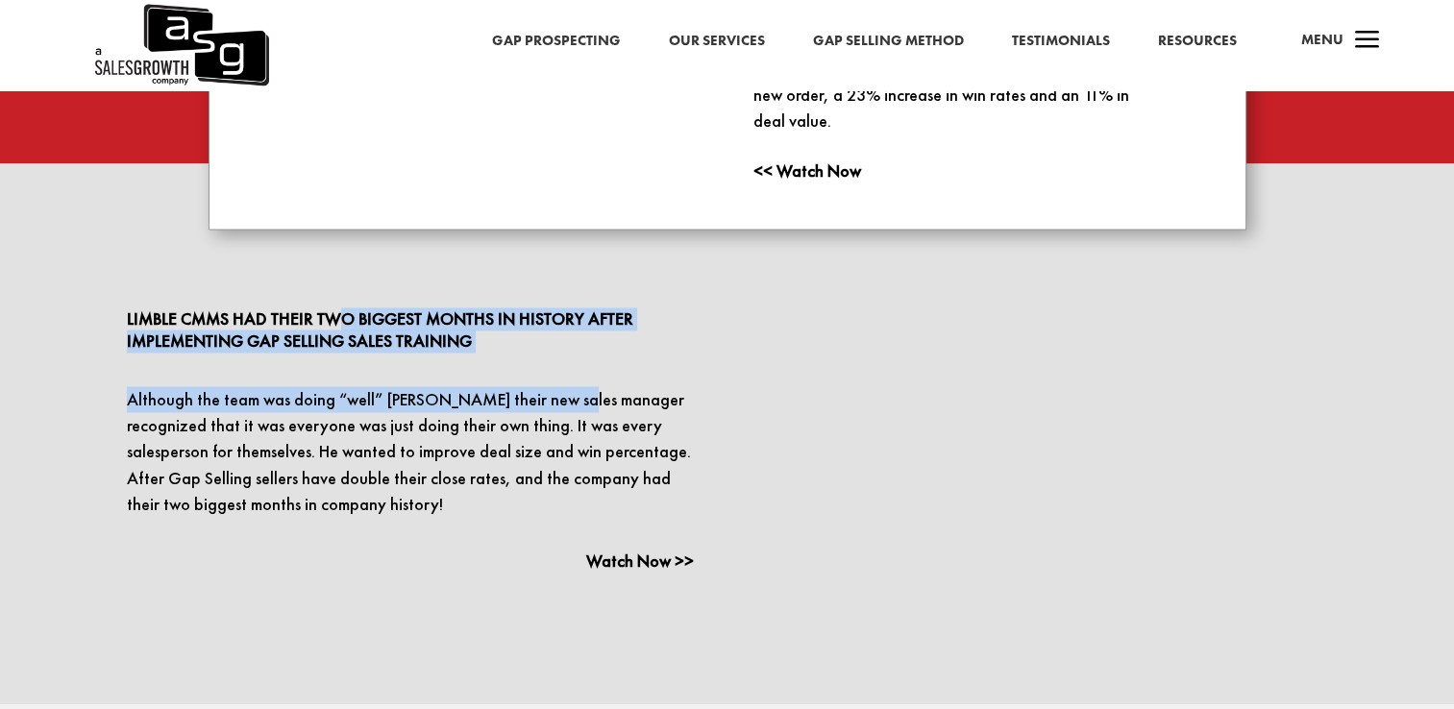
click at [227, 386] on p "Although the team was doing “well” [PERSON_NAME] their new sales manager recogn…" at bounding box center [411, 451] width 568 height 131
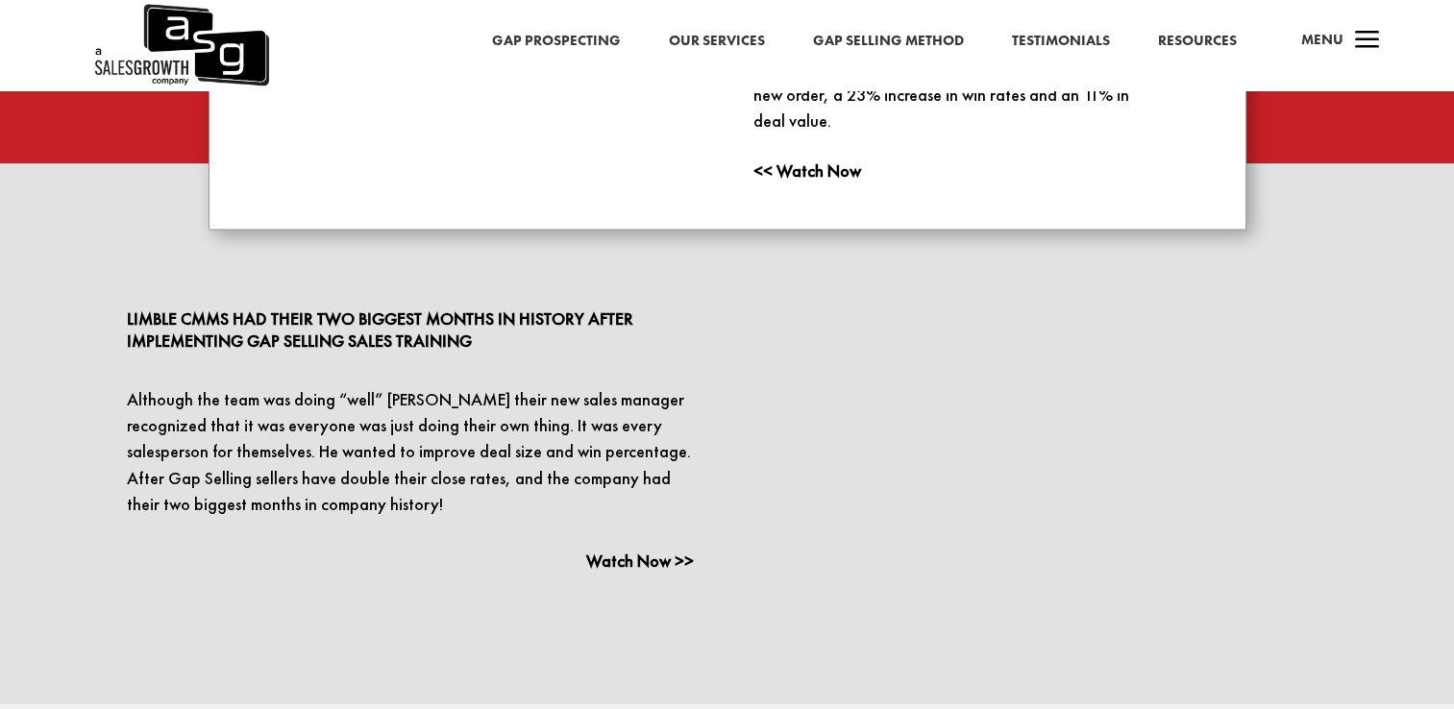
click at [324, 440] on p "Although the team was doing “well” [PERSON_NAME] their new sales manager recogn…" at bounding box center [411, 451] width 568 height 131
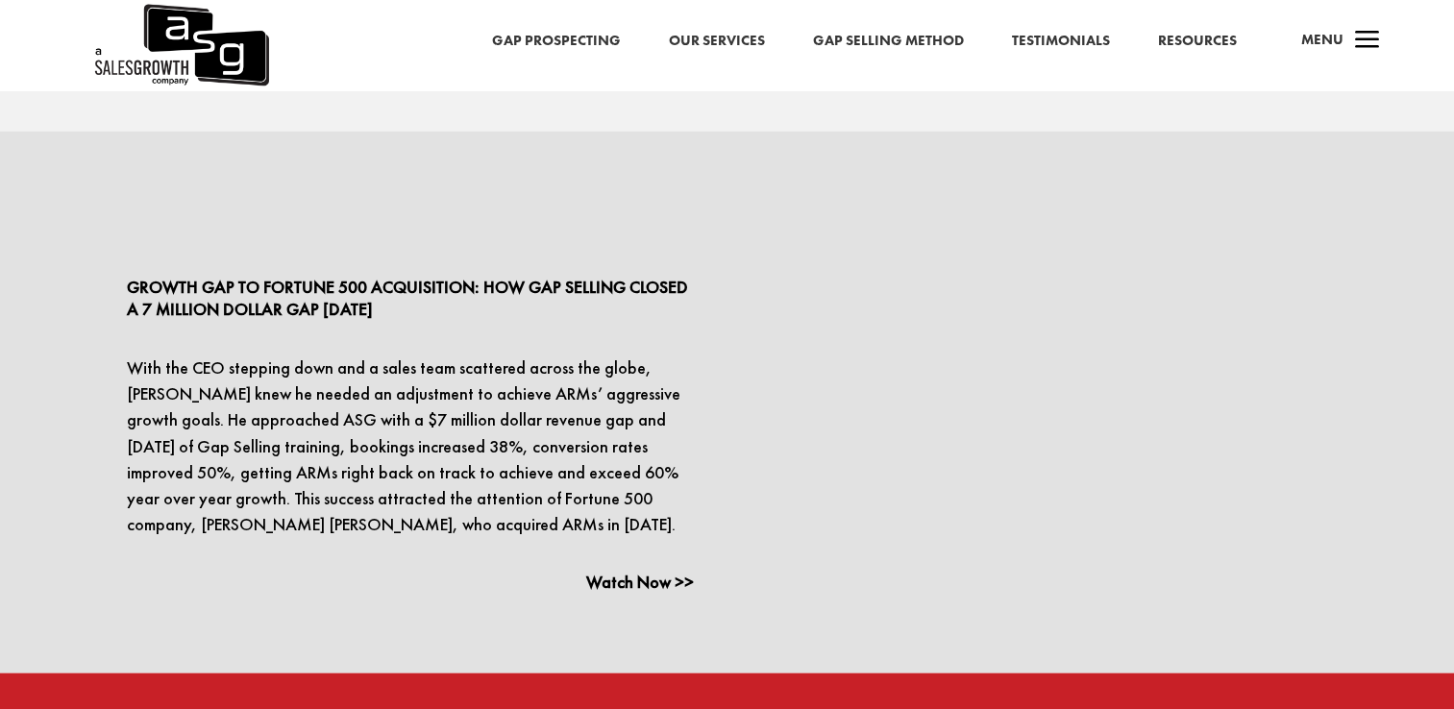
scroll to position [4035, 0]
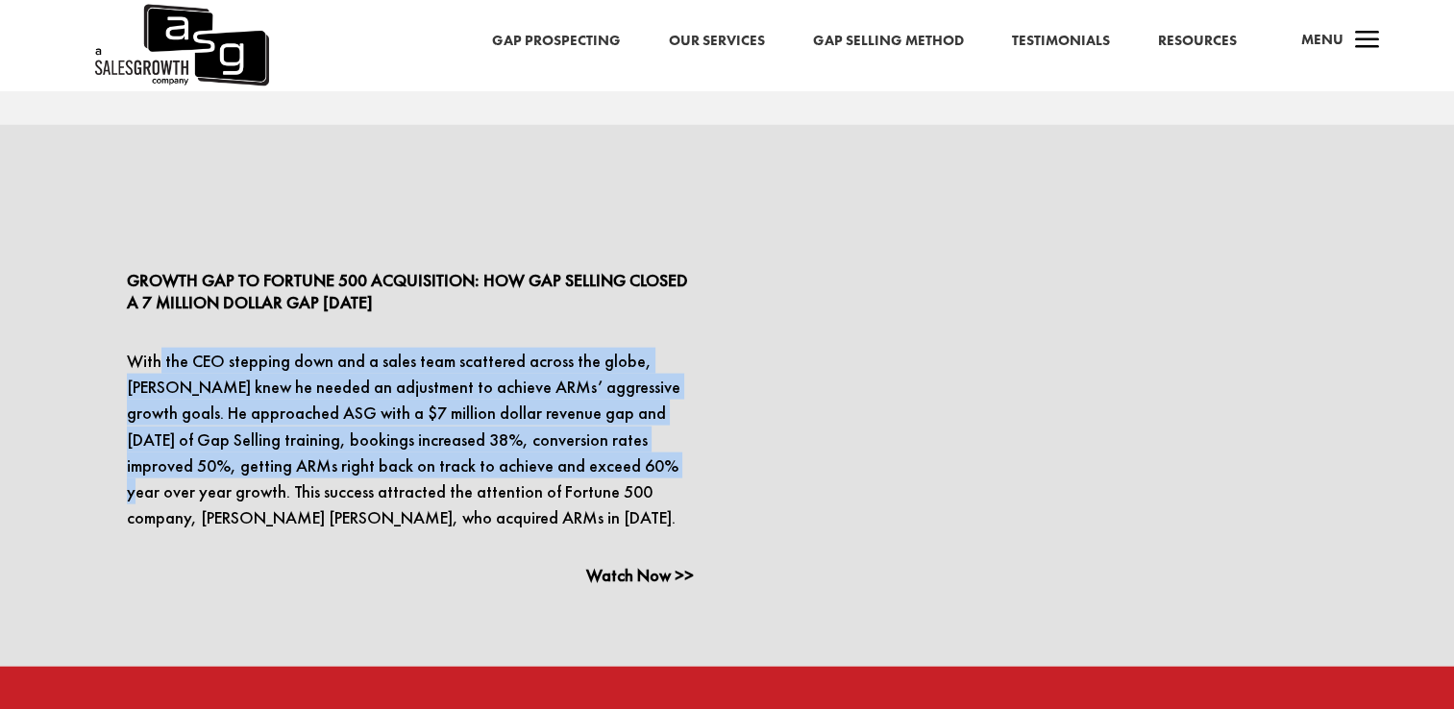
drag, startPoint x: 156, startPoint y: 309, endPoint x: 540, endPoint y: 430, distance: 402.9
click at [542, 429] on p "With the CEO stepping down and a sales team scattered across the globe, [PERSON…" at bounding box center [411, 439] width 568 height 183
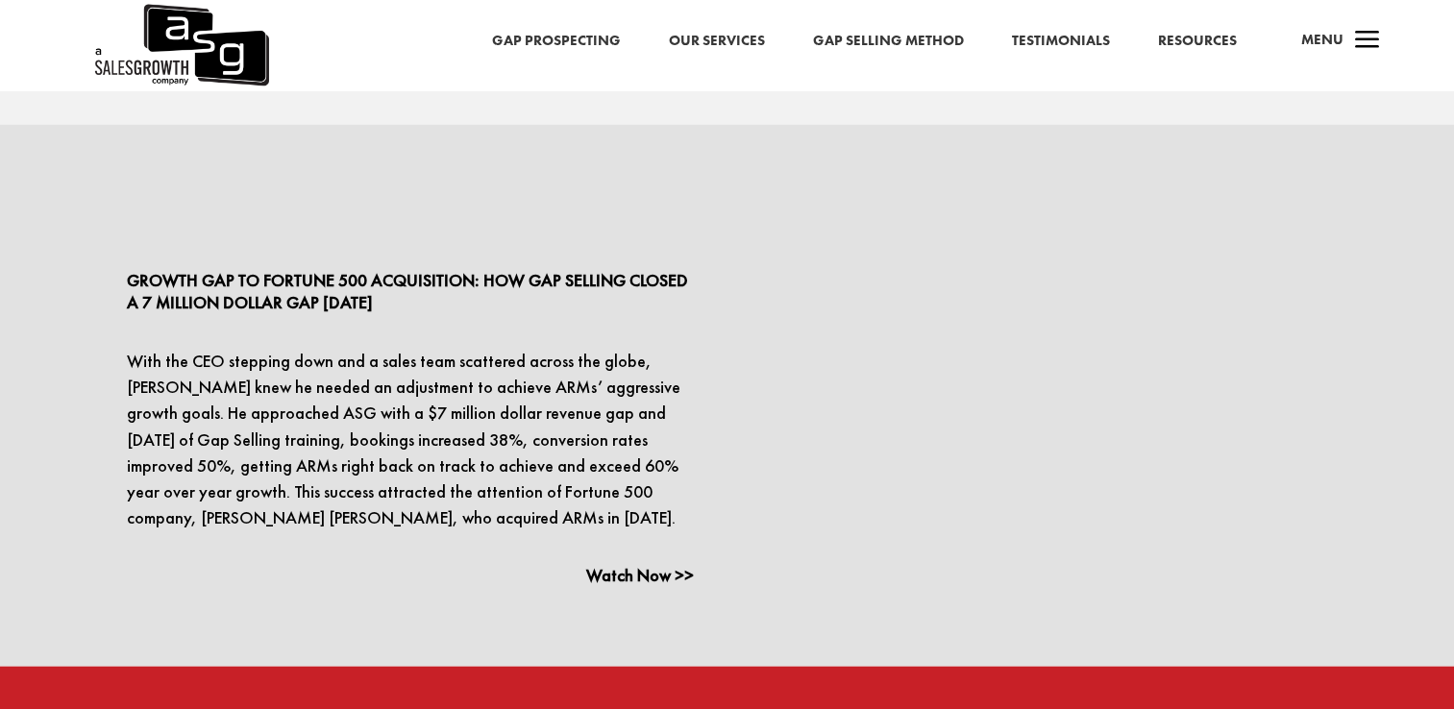
drag, startPoint x: 540, startPoint y: 430, endPoint x: 473, endPoint y: 475, distance: 80.5
click at [479, 472] on p "With the CEO stepping down and a sales team scattered across the globe, [PERSON…" at bounding box center [411, 439] width 568 height 183
click at [434, 475] on p "With the CEO stepping down and a sales team scattered across the globe, [PERSON…" at bounding box center [411, 439] width 568 height 183
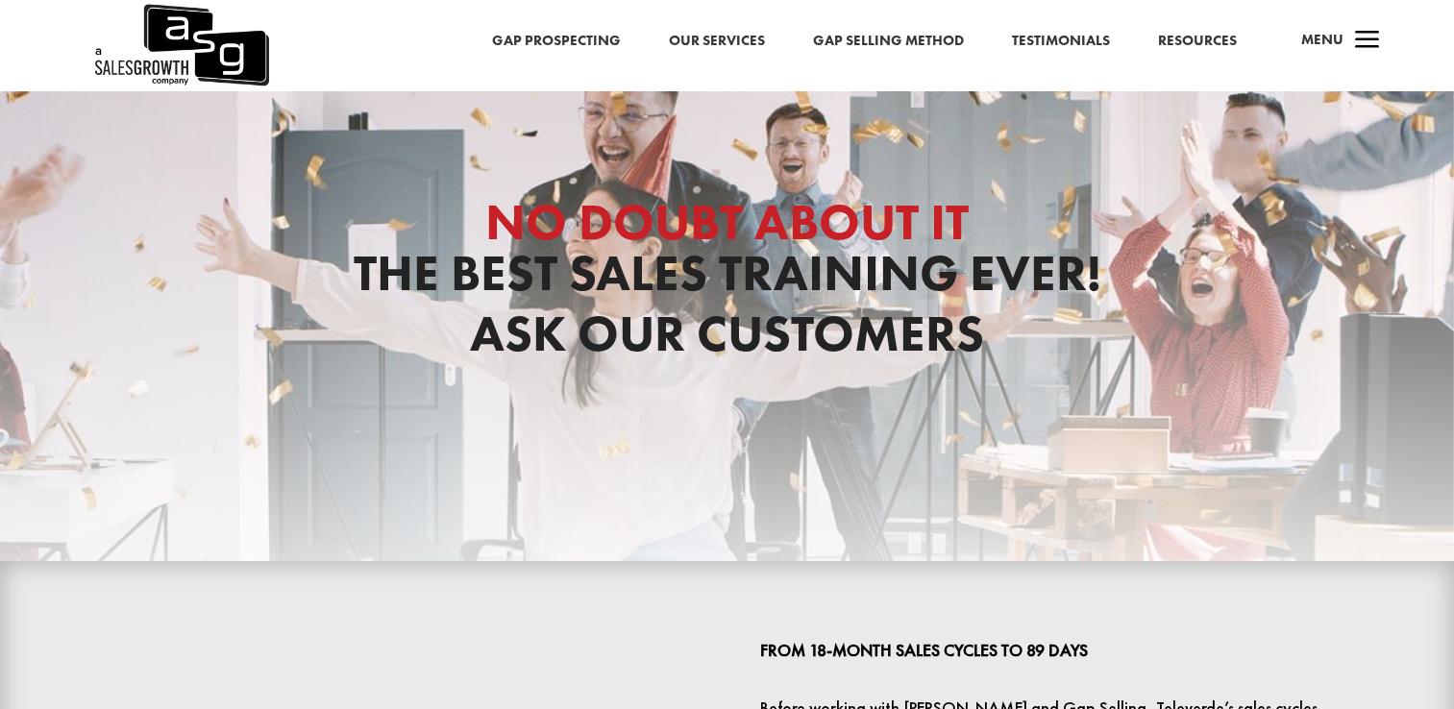
scroll to position [0, 0]
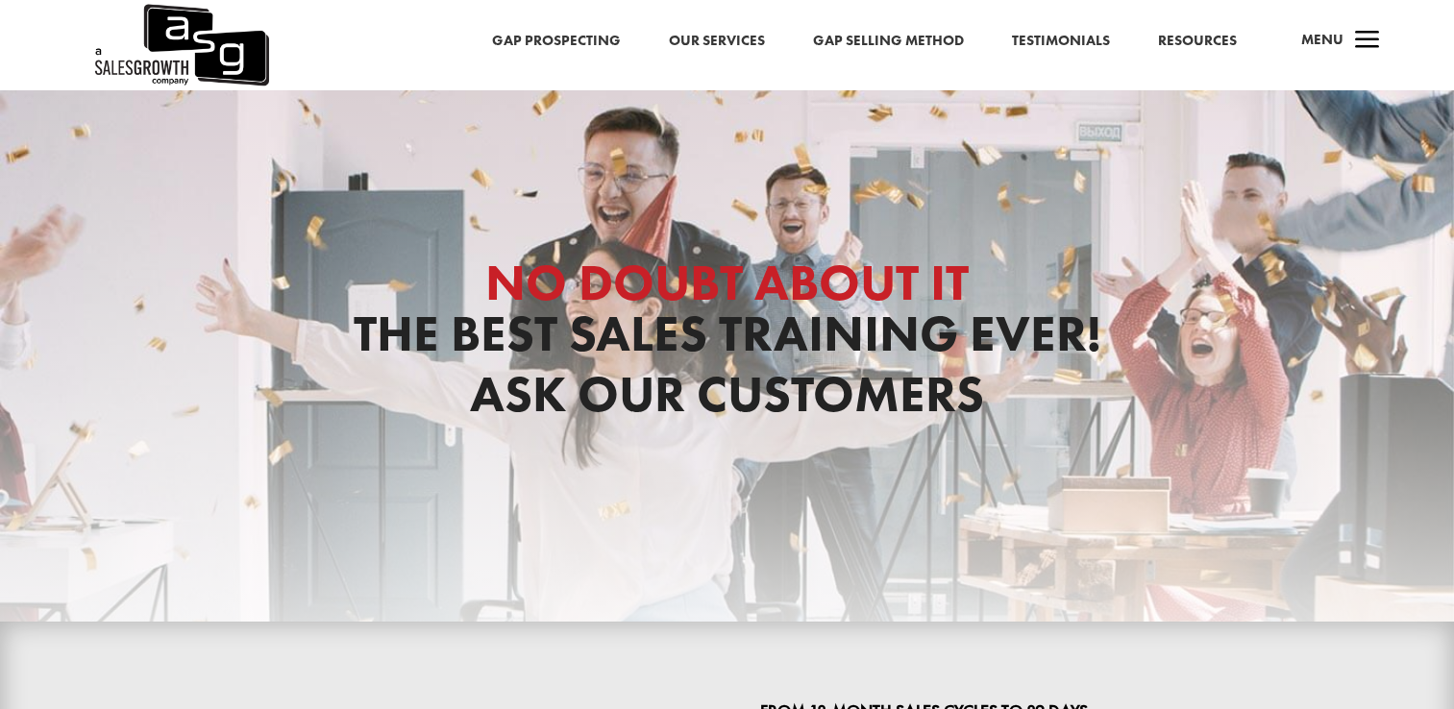
click at [1360, 37] on span "a" at bounding box center [1367, 41] width 38 height 38
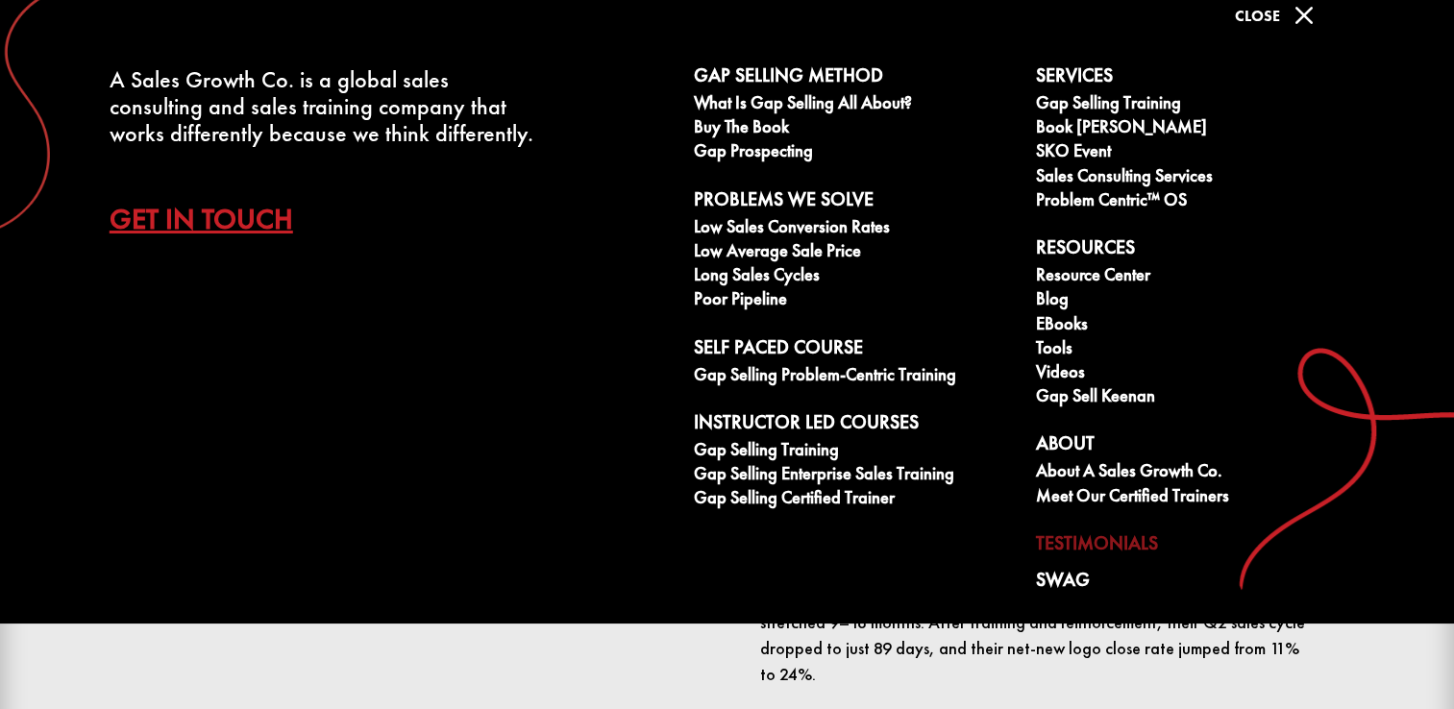
scroll to position [192, 0]
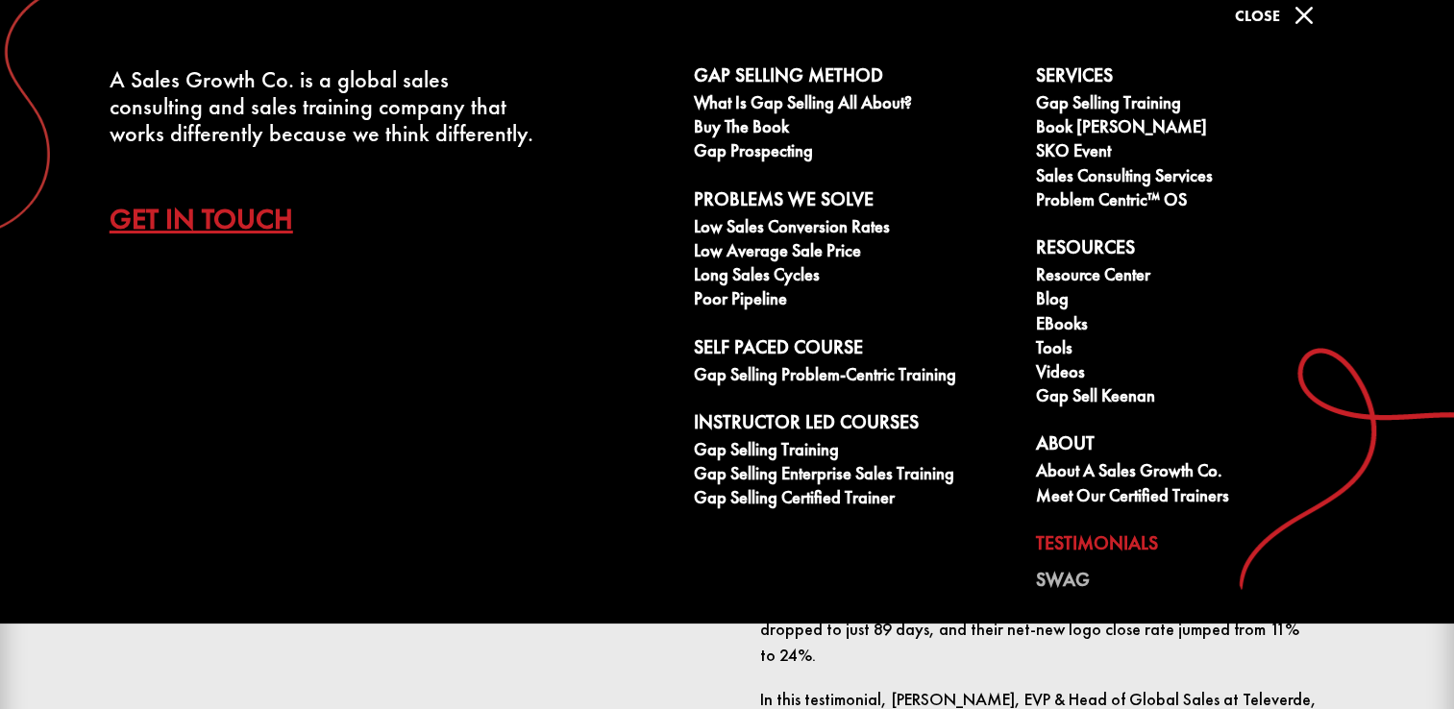
click at [1065, 582] on link "Swag" at bounding box center [1196, 583] width 321 height 29
